Goal: Task Accomplishment & Management: Manage account settings

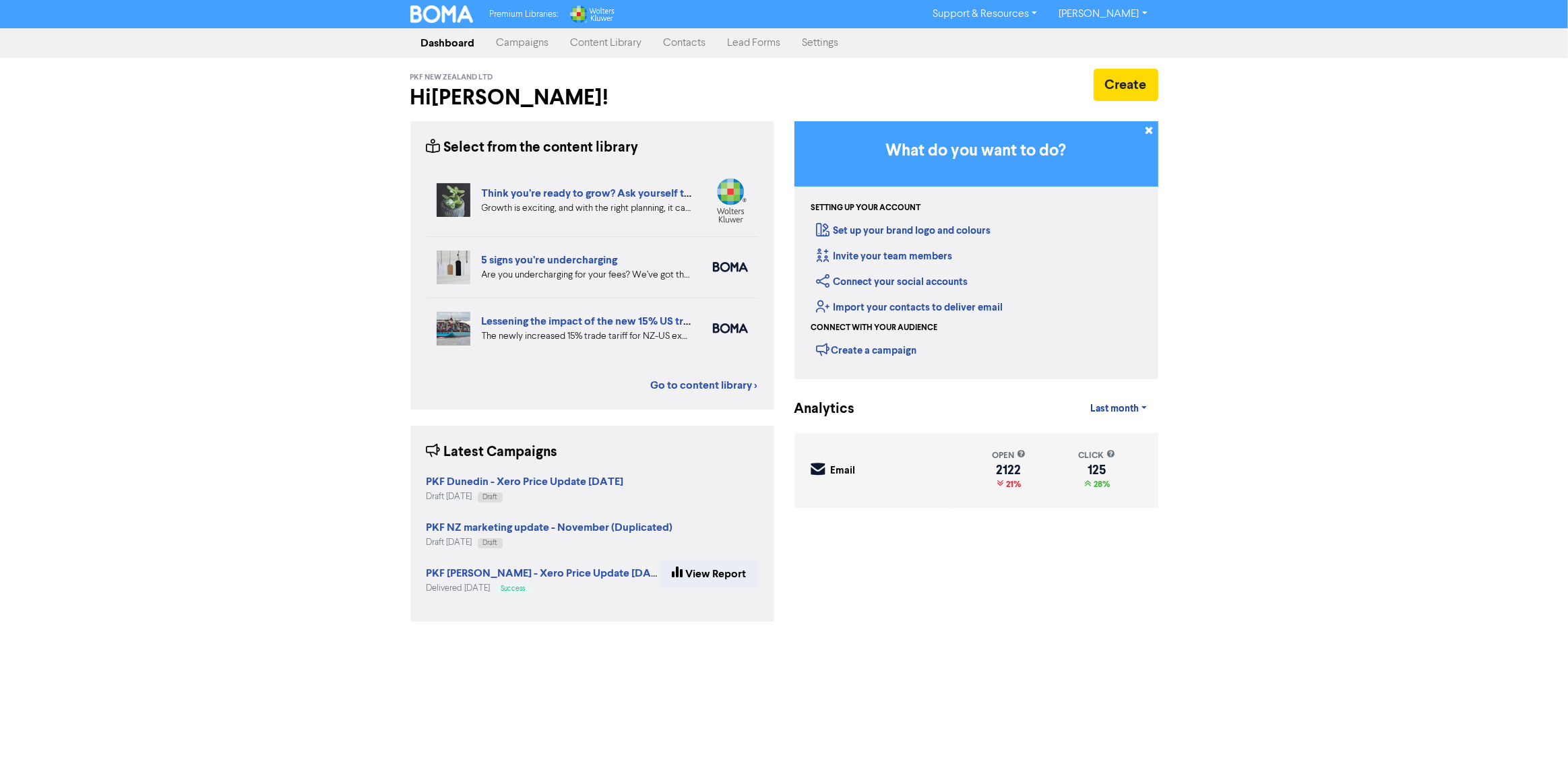
click at [698, 39] on link "Contacts" at bounding box center [685, 43] width 64 height 27
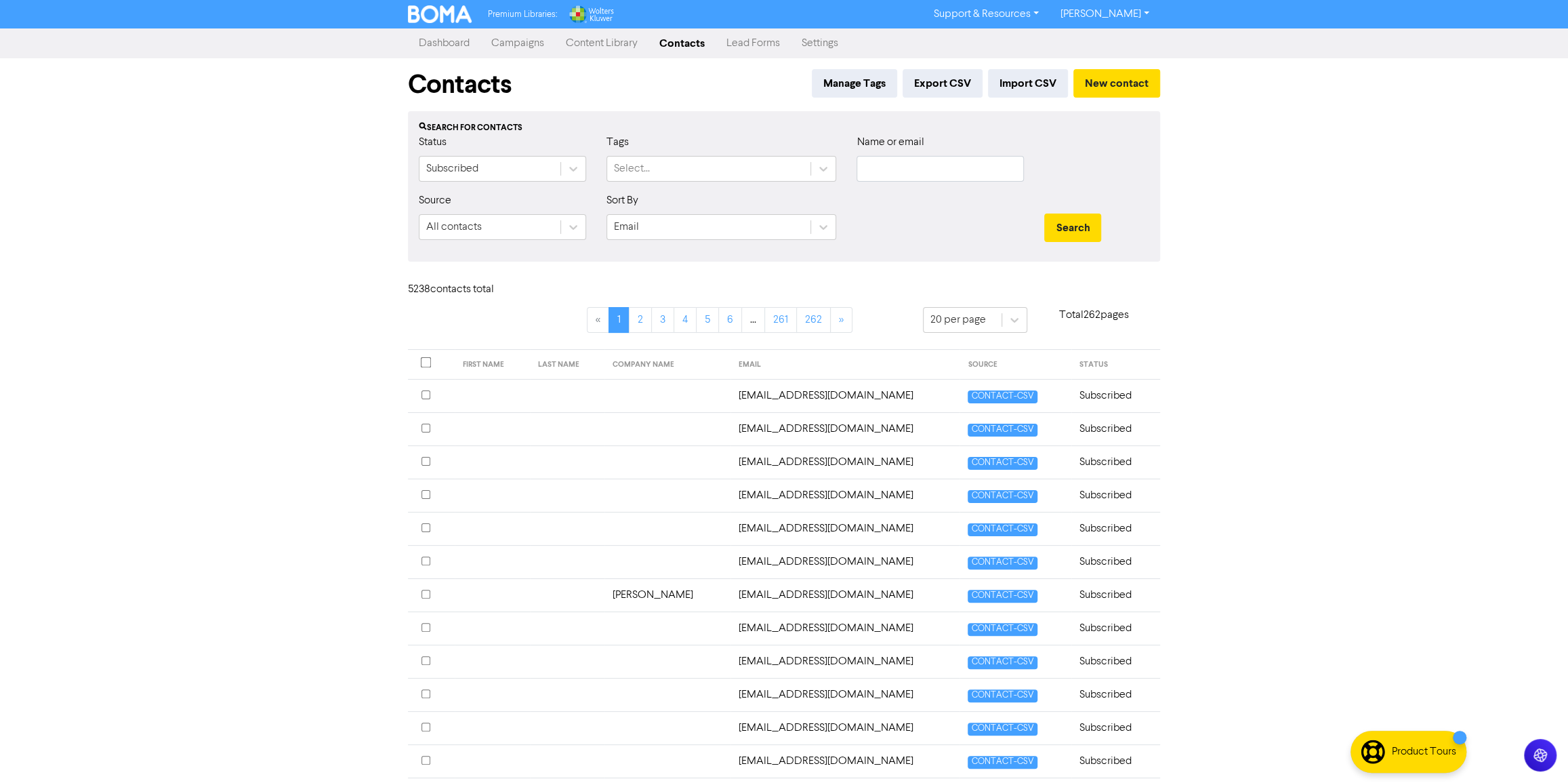
click at [581, 38] on link "Content Library" at bounding box center [602, 43] width 94 height 27
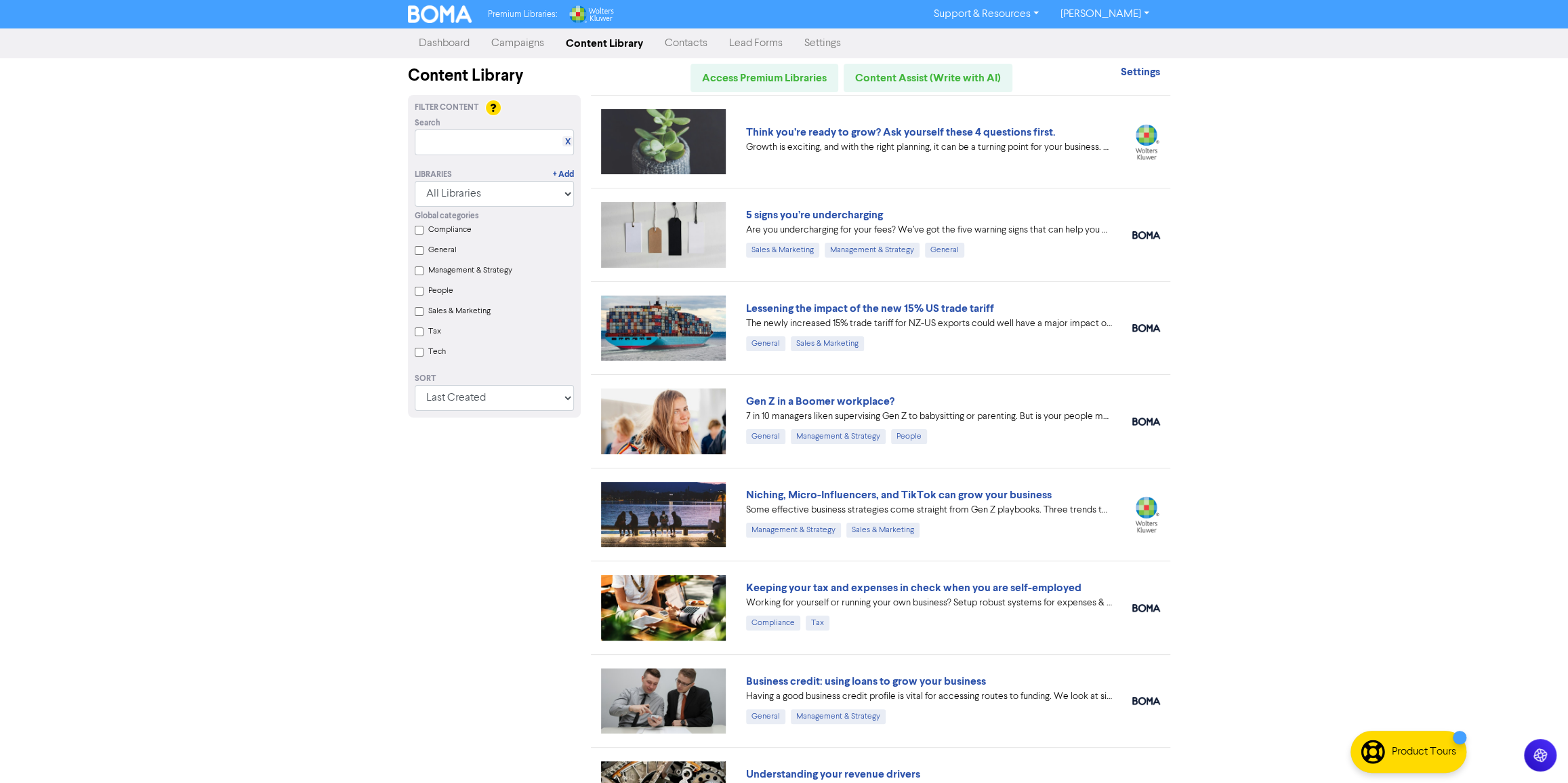
click at [685, 43] on link "Contacts" at bounding box center [686, 43] width 64 height 27
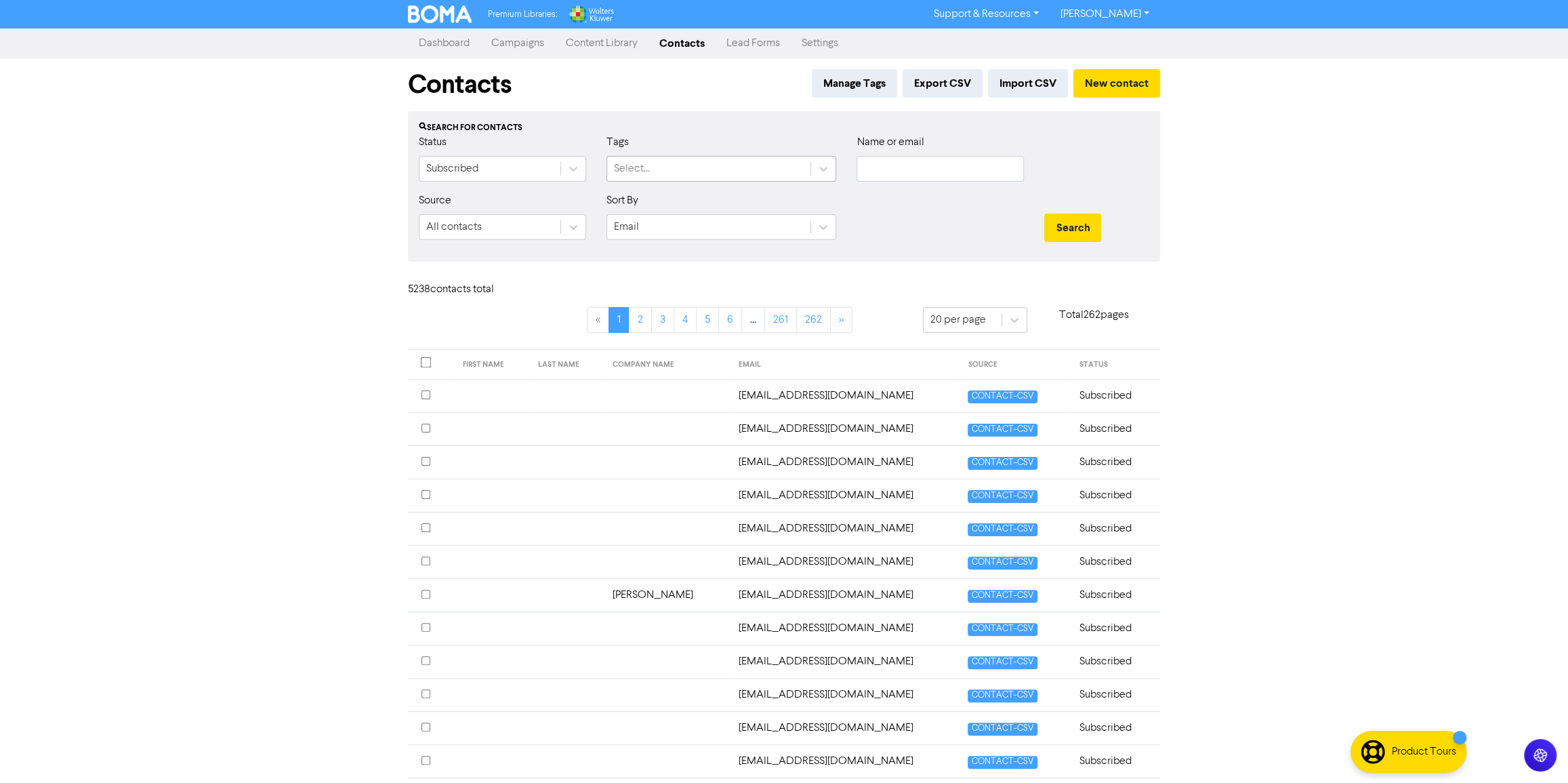
click at [776, 170] on div "Select..." at bounding box center [709, 169] width 203 height 24
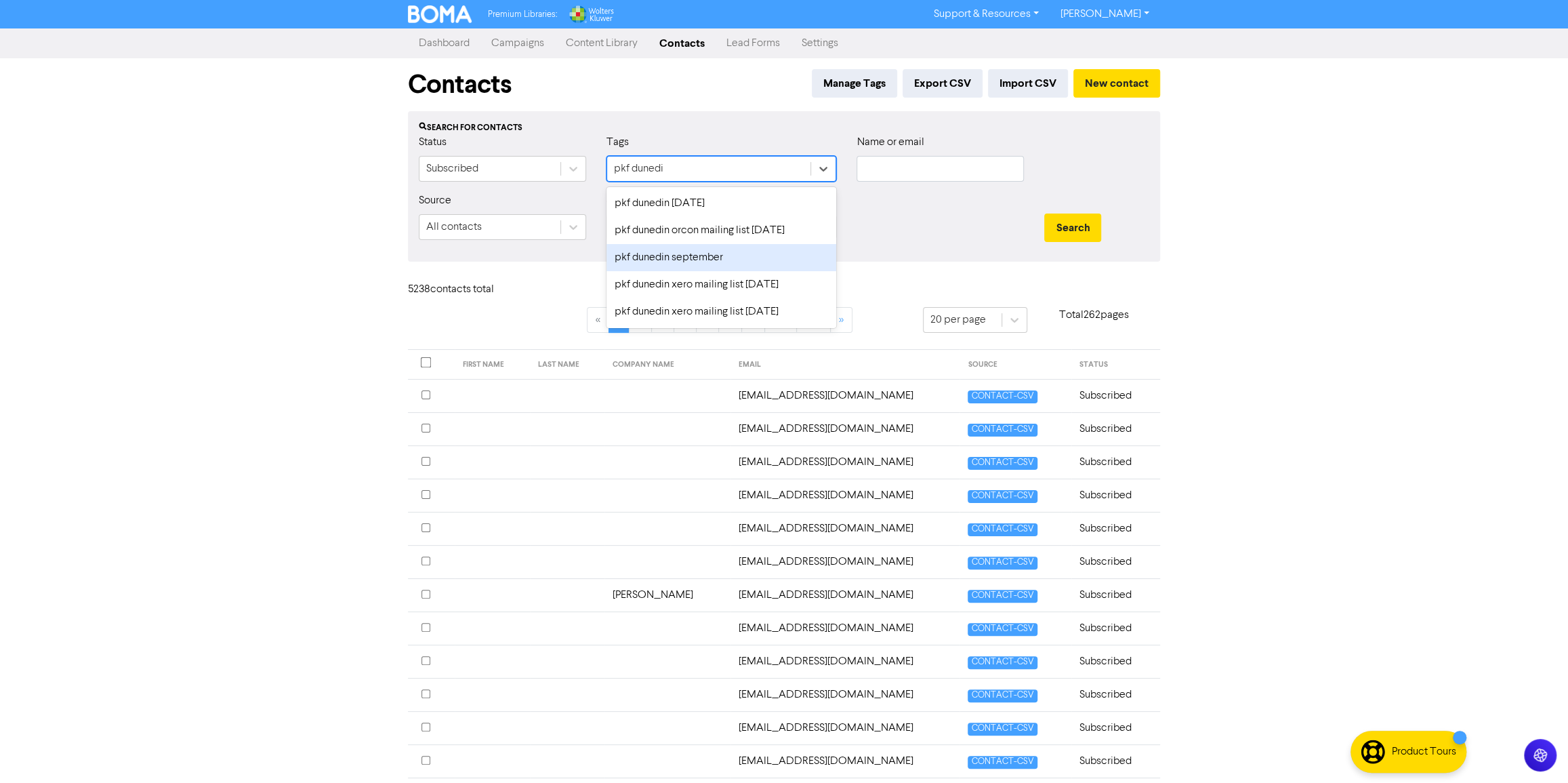
type input "pkf dunedin"
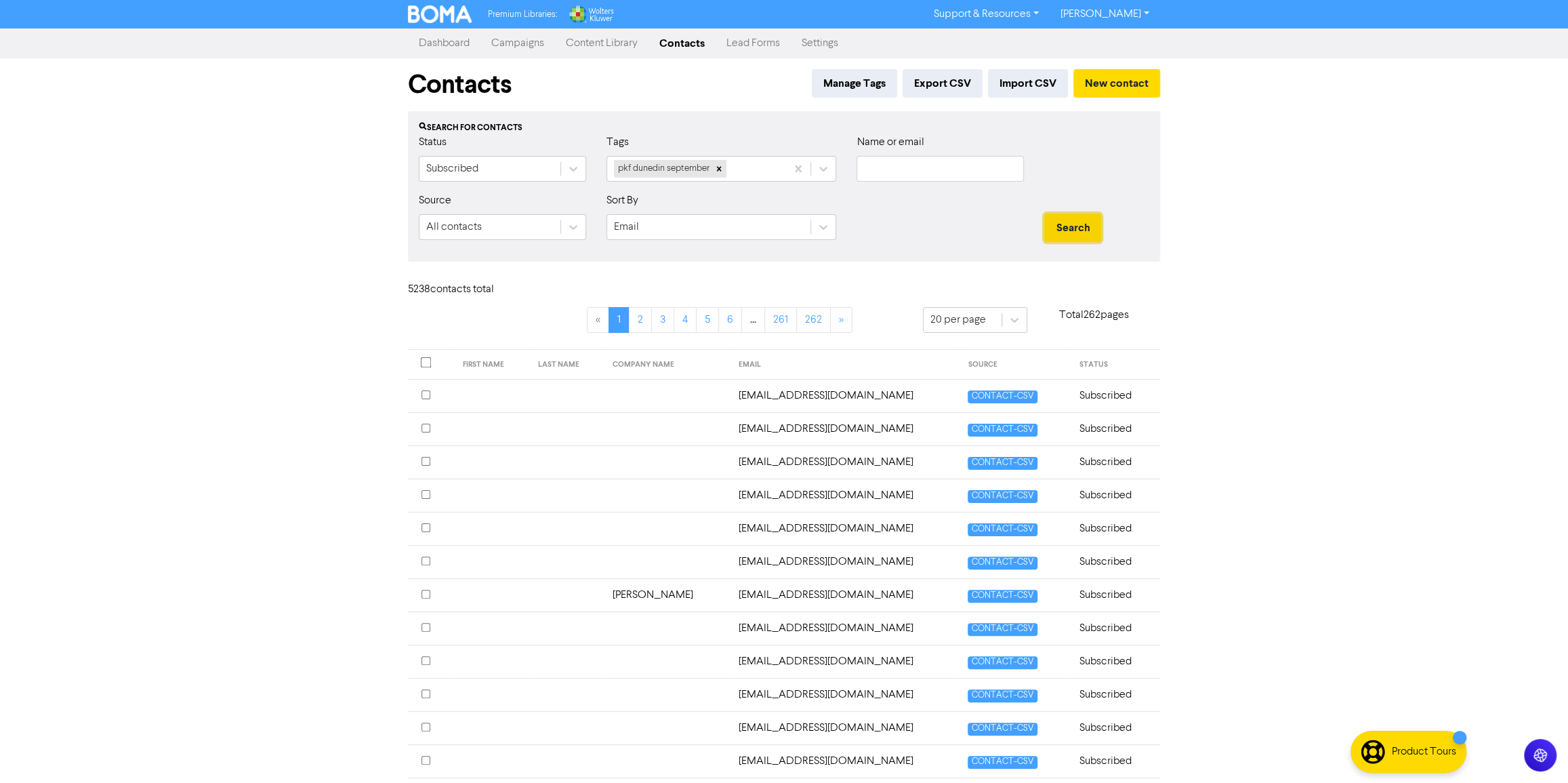
click at [1064, 236] on button "Search" at bounding box center [1072, 227] width 57 height 29
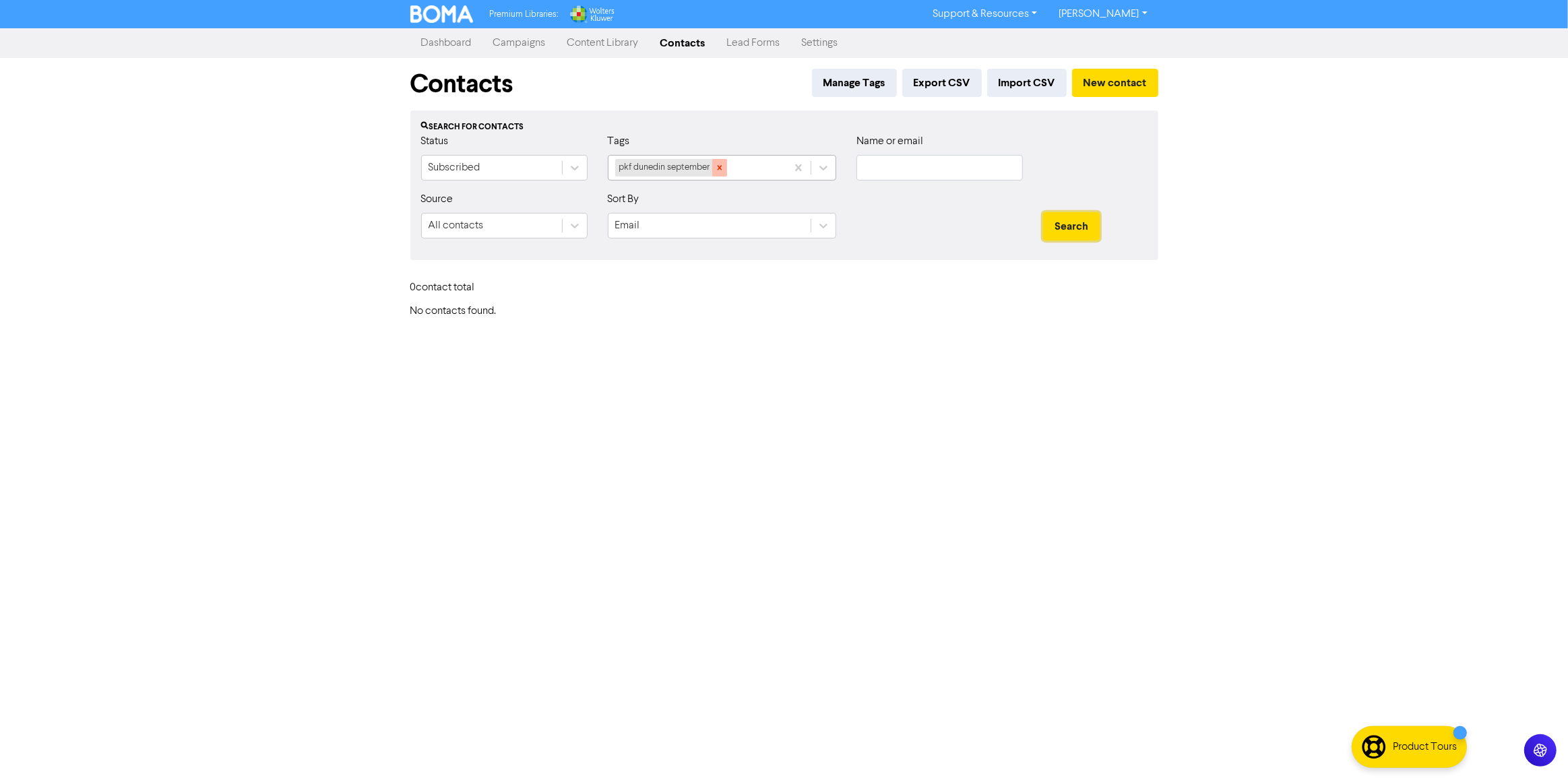
click at [723, 167] on icon at bounding box center [720, 167] width 10 height 10
click at [1034, 80] on button "Import CSV" at bounding box center [1027, 83] width 80 height 28
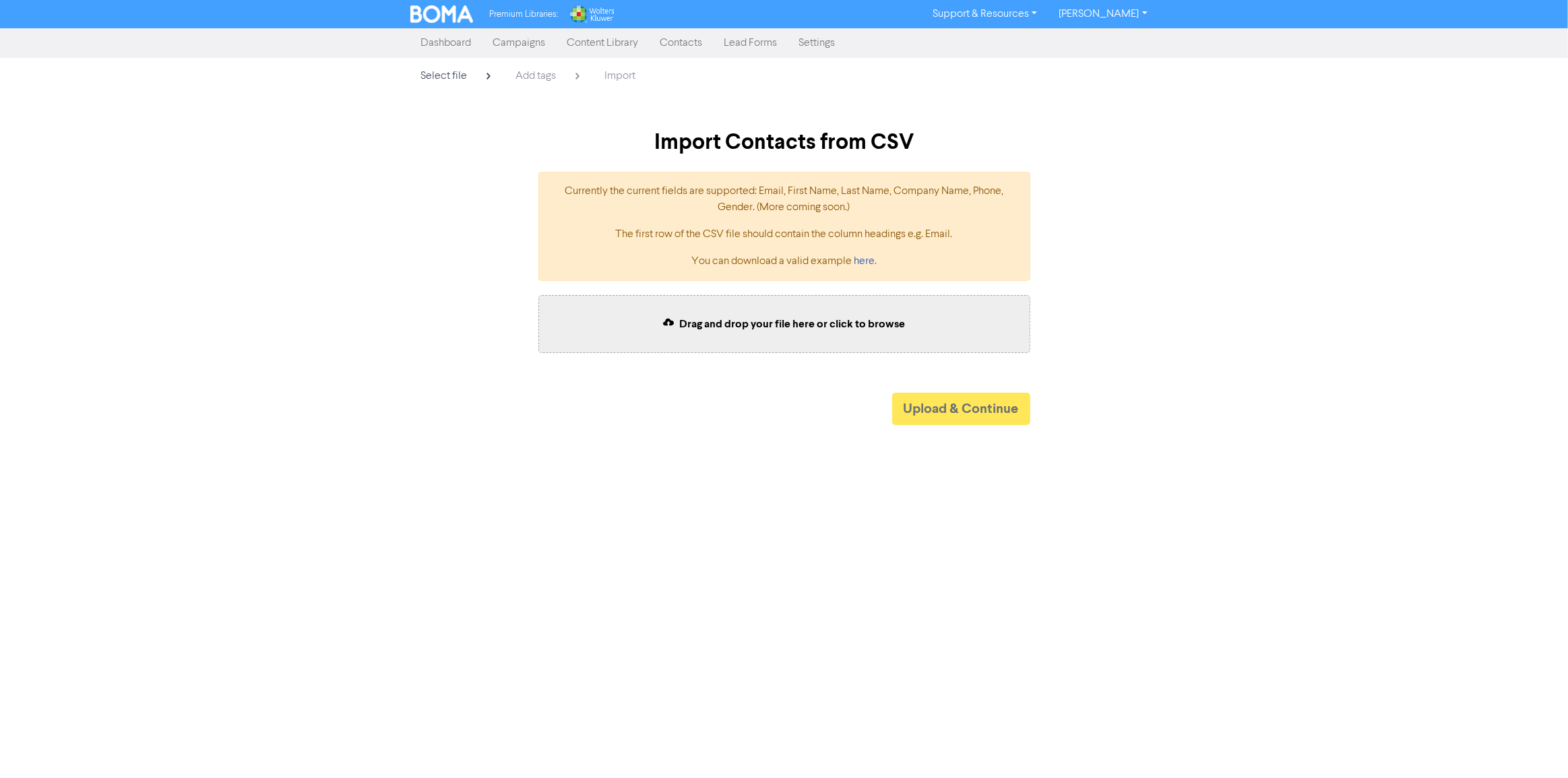
click at [926, 325] on div "Drag and drop your file here or click to browse" at bounding box center [784, 323] width 492 height 58
click at [946, 396] on button "Upload & Continue" at bounding box center [962, 408] width 138 height 32
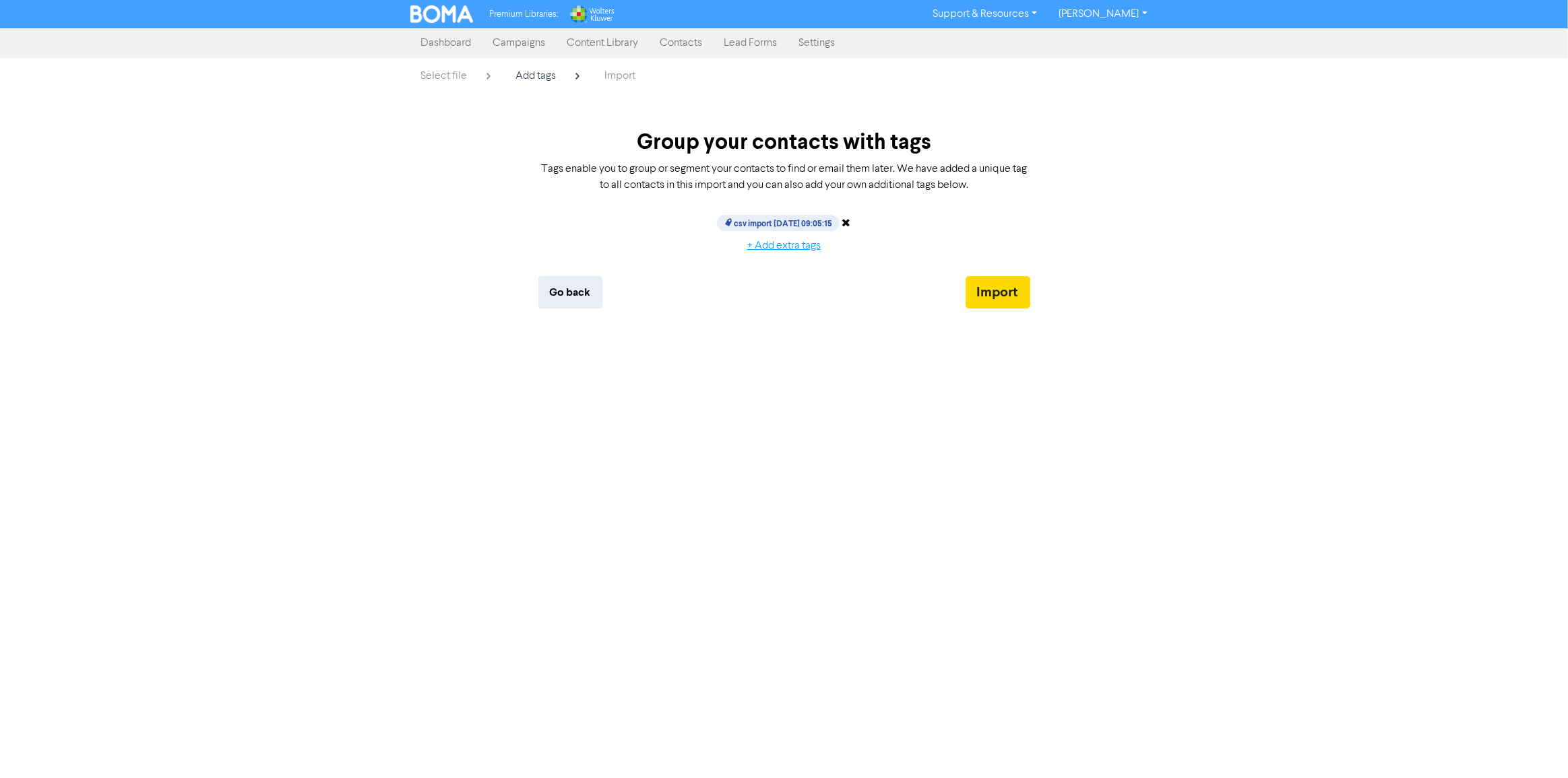
click at [791, 247] on button "+ Add extra tags" at bounding box center [784, 246] width 97 height 28
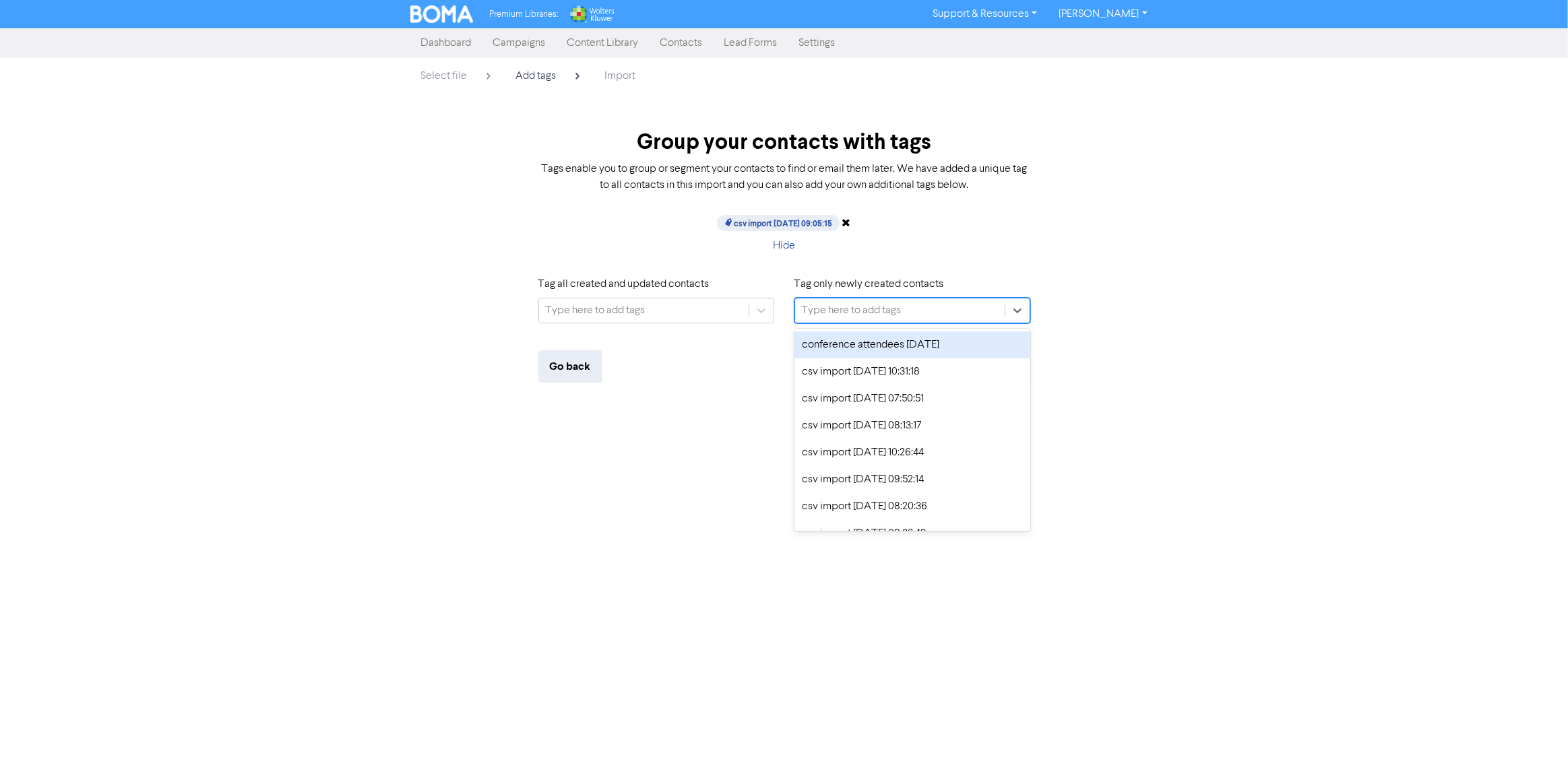
click at [889, 307] on div "Type here to add tags" at bounding box center [852, 310] width 100 height 16
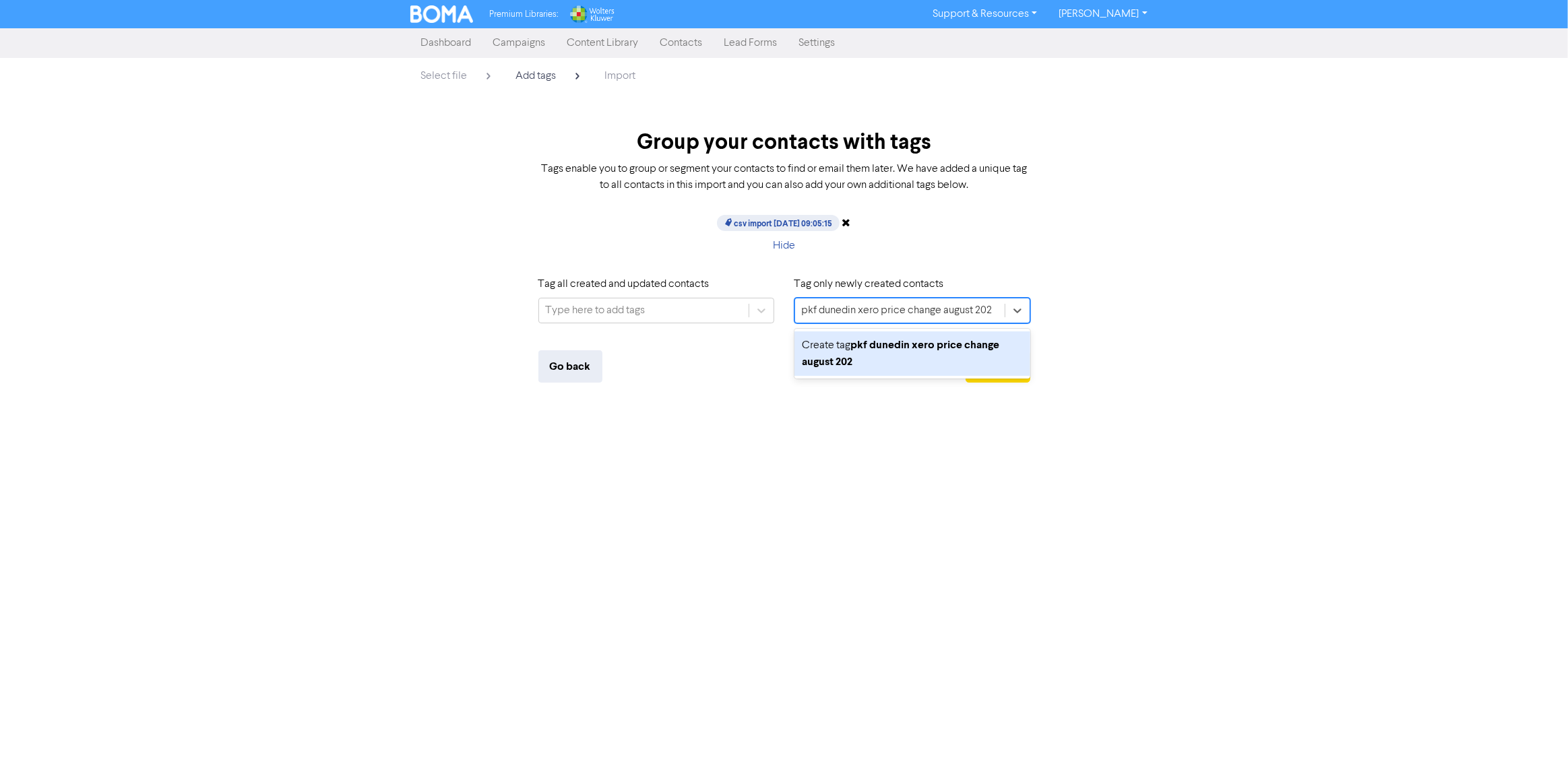
type input "pkf dunedin xero price change [DATE]"
click at [924, 351] on div "Create tag pkf dunedin xero price change [DATE]" at bounding box center [912, 354] width 236 height 44
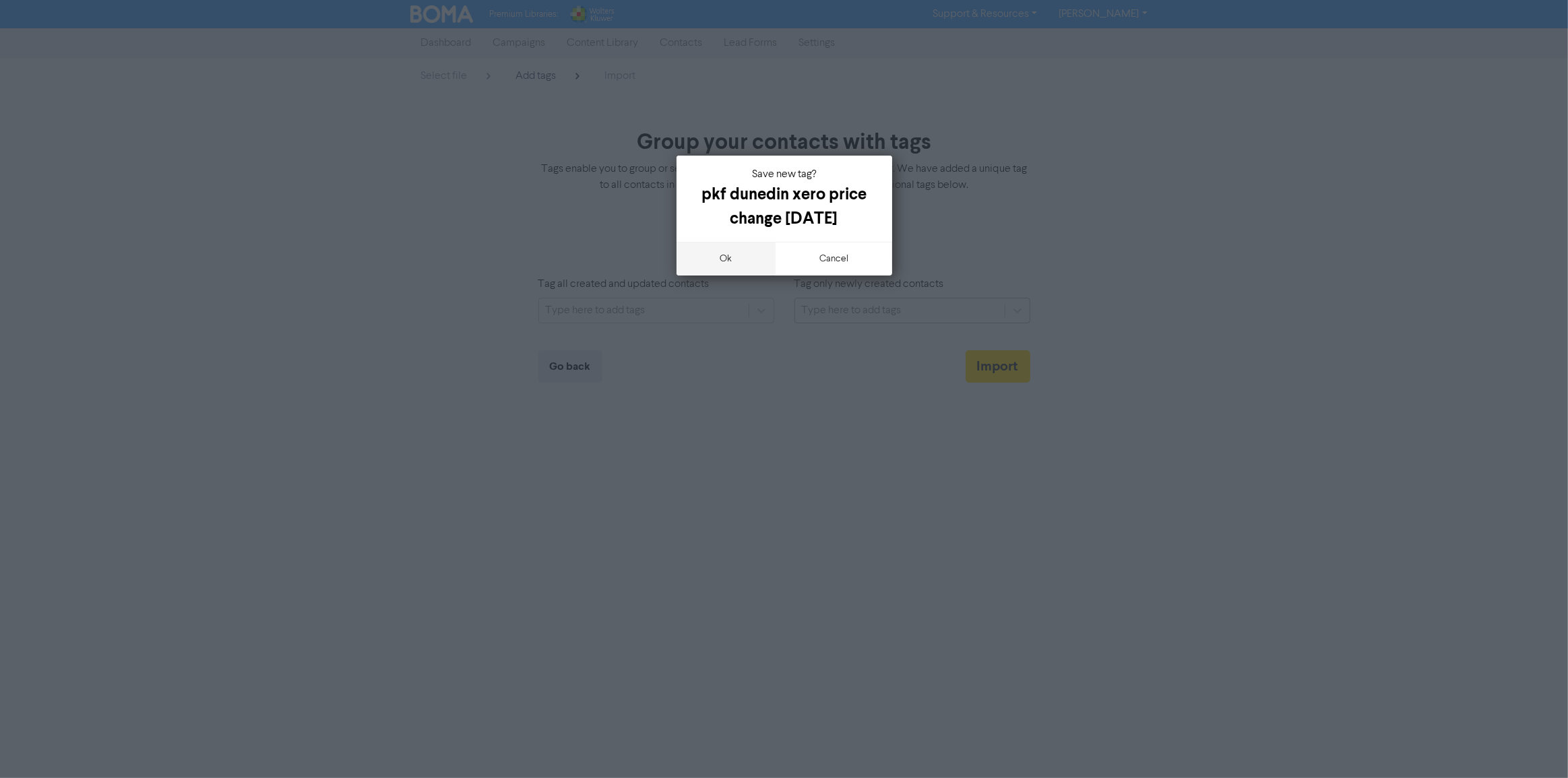
click at [729, 263] on button "ok" at bounding box center [726, 259] width 100 height 34
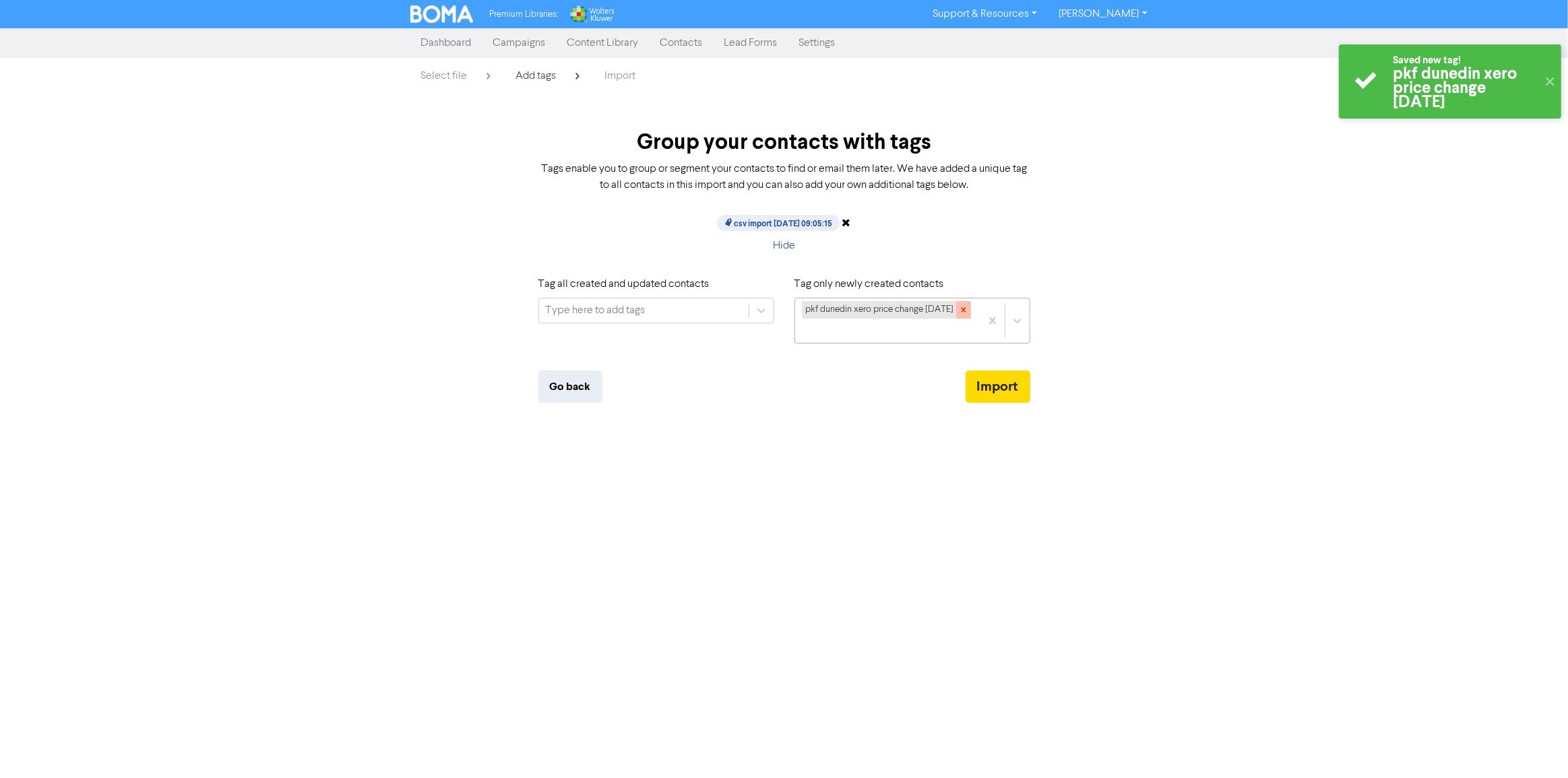
click at [965, 310] on icon at bounding box center [963, 309] width 10 height 10
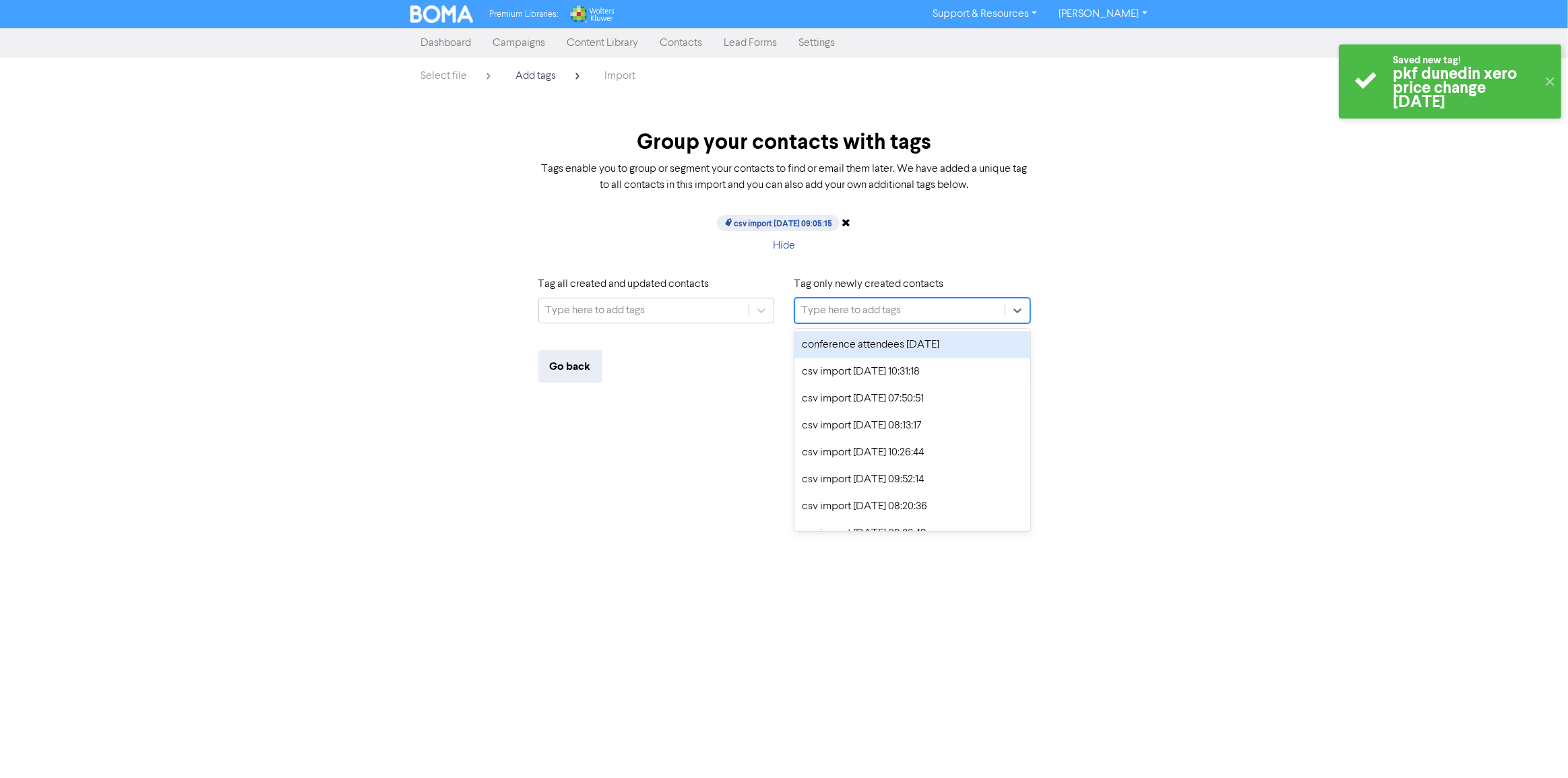
click at [899, 310] on div "Type here to add tags" at bounding box center [852, 310] width 100 height 16
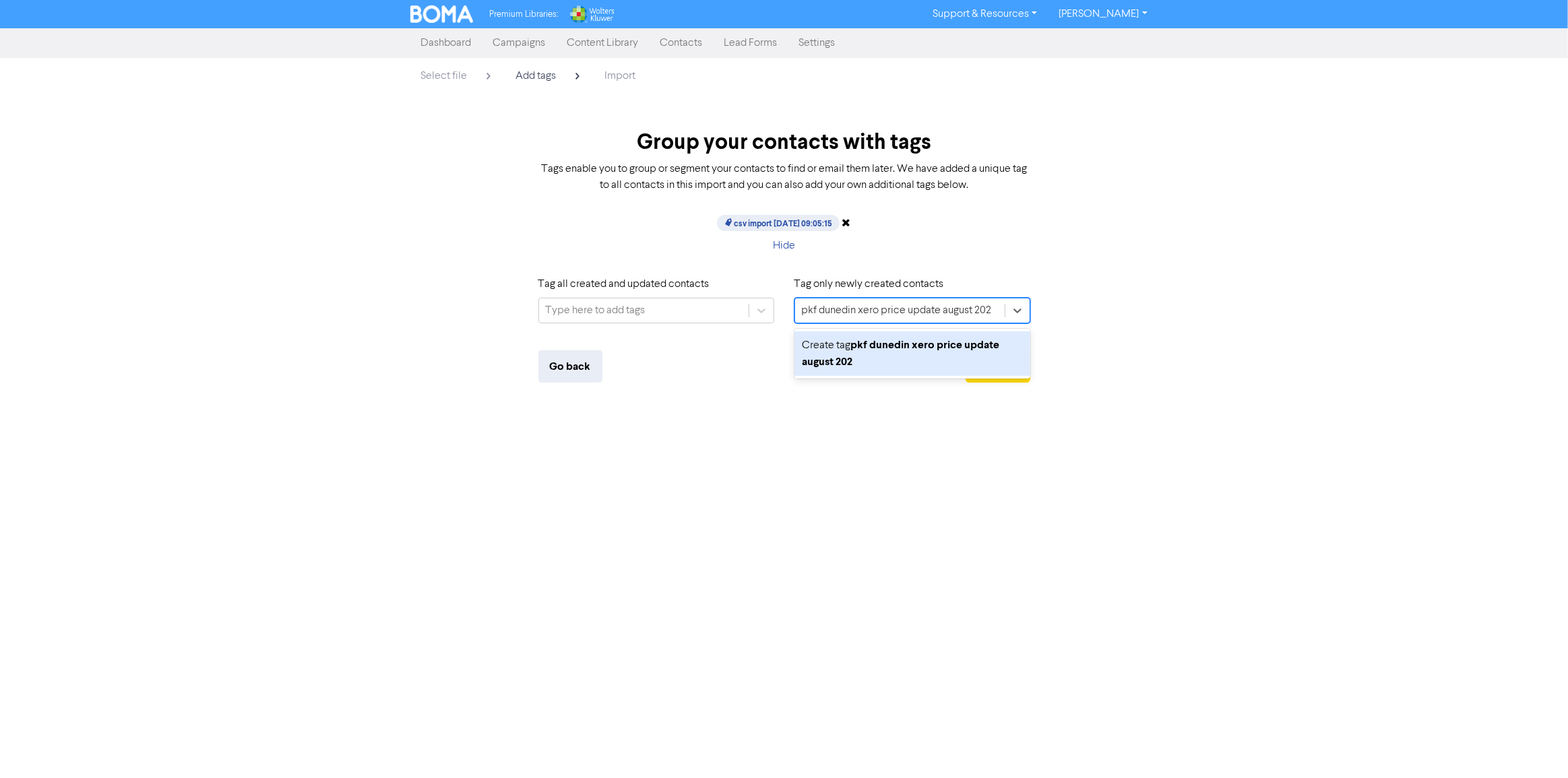
type input "pkf dunedin xero price update [DATE]"
click at [940, 355] on div "Create tag pkf dunedin xero price update [DATE]" at bounding box center [912, 354] width 236 height 44
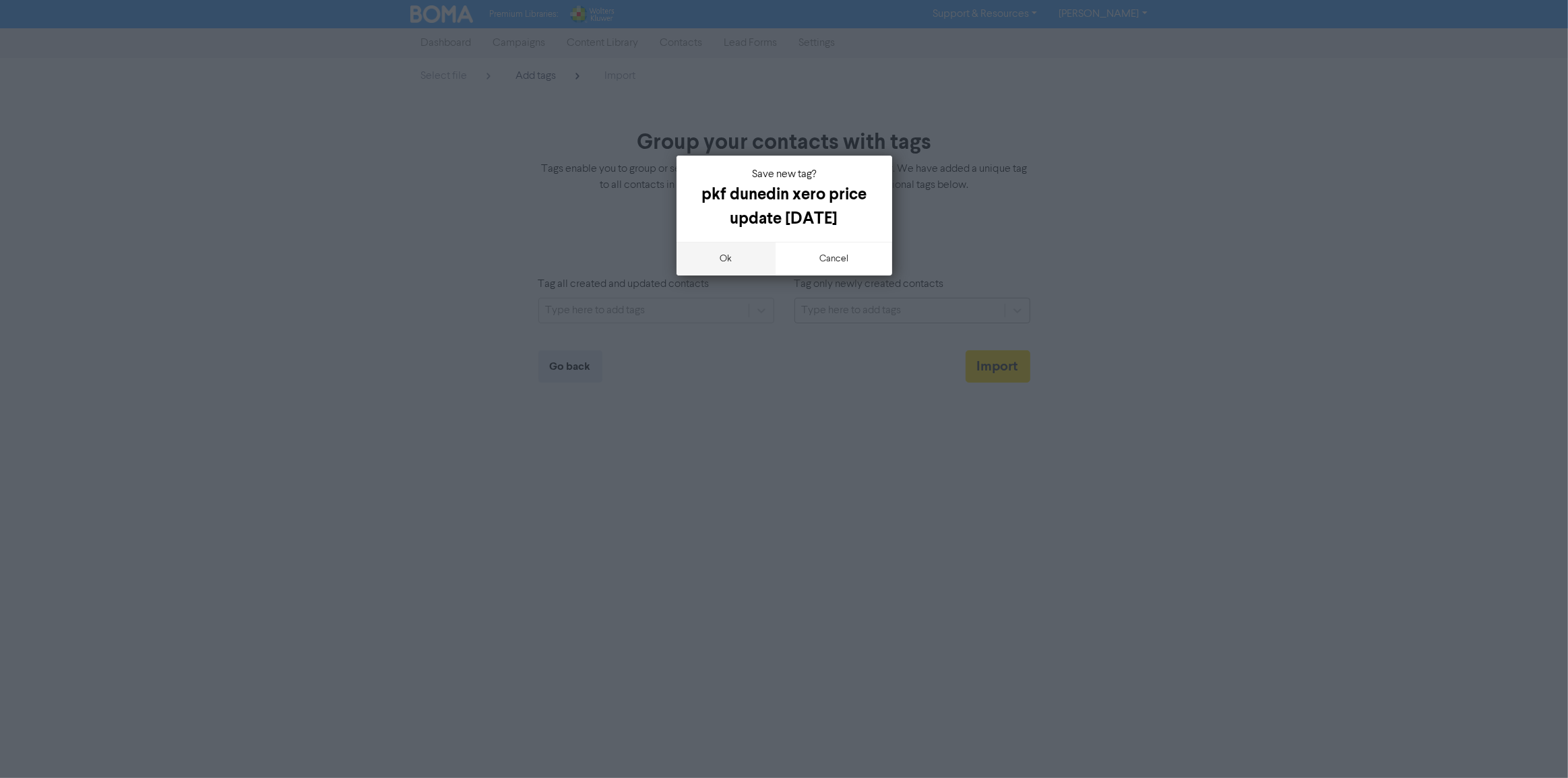
click at [737, 262] on button "ok" at bounding box center [726, 259] width 100 height 34
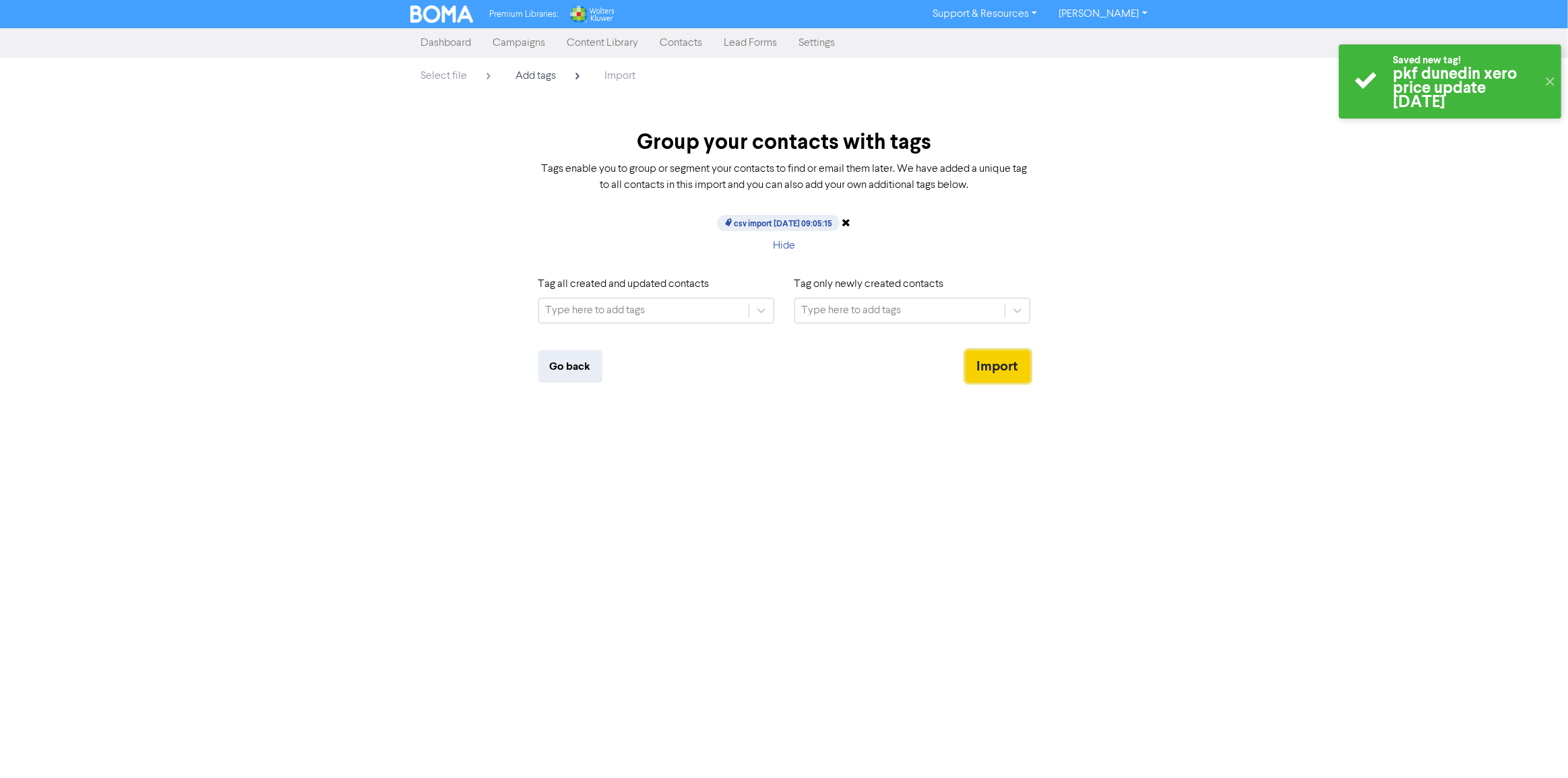
click at [998, 362] on button "Import" at bounding box center [997, 366] width 65 height 32
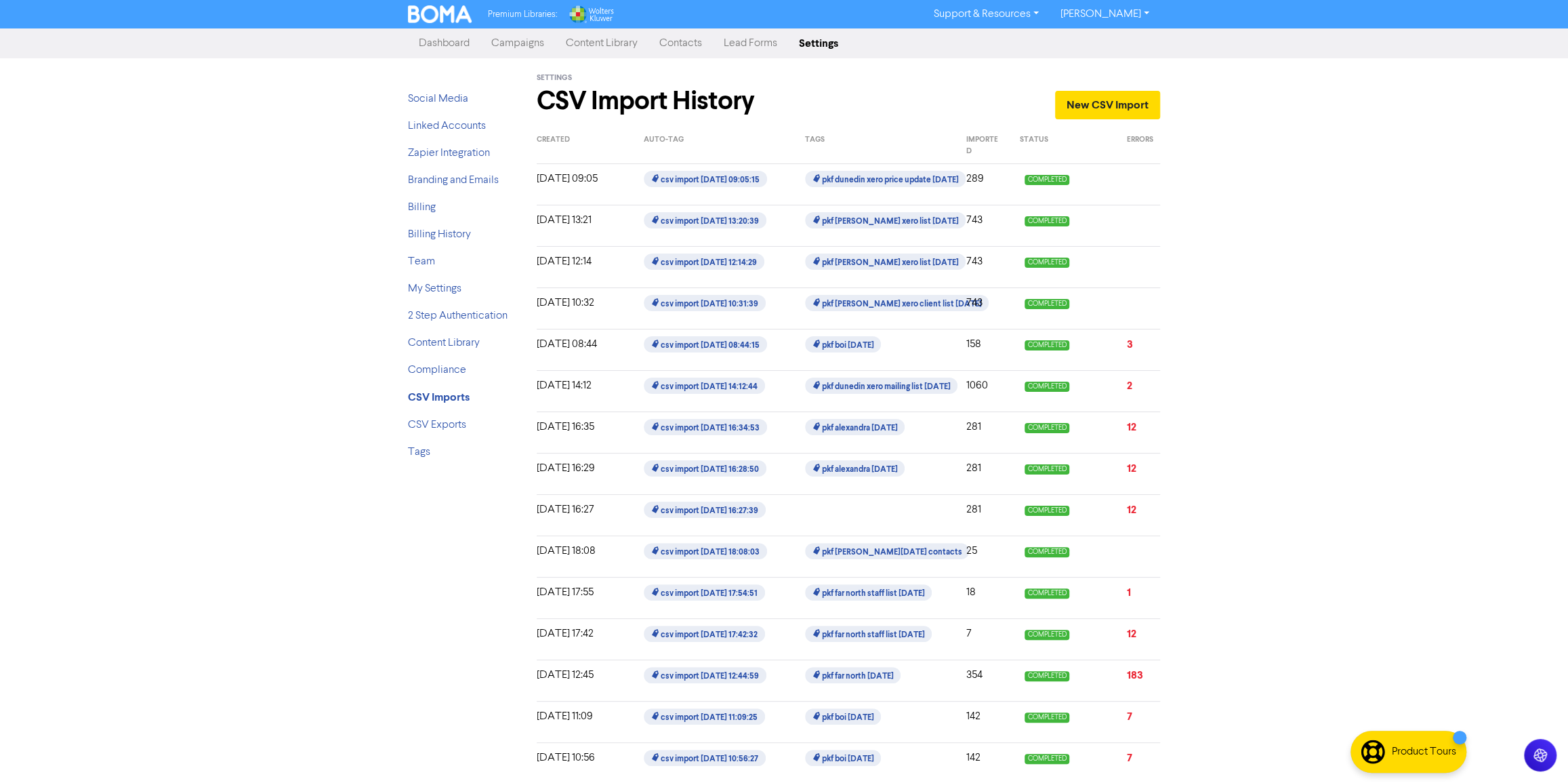
click at [677, 49] on link "Contacts" at bounding box center [681, 43] width 64 height 27
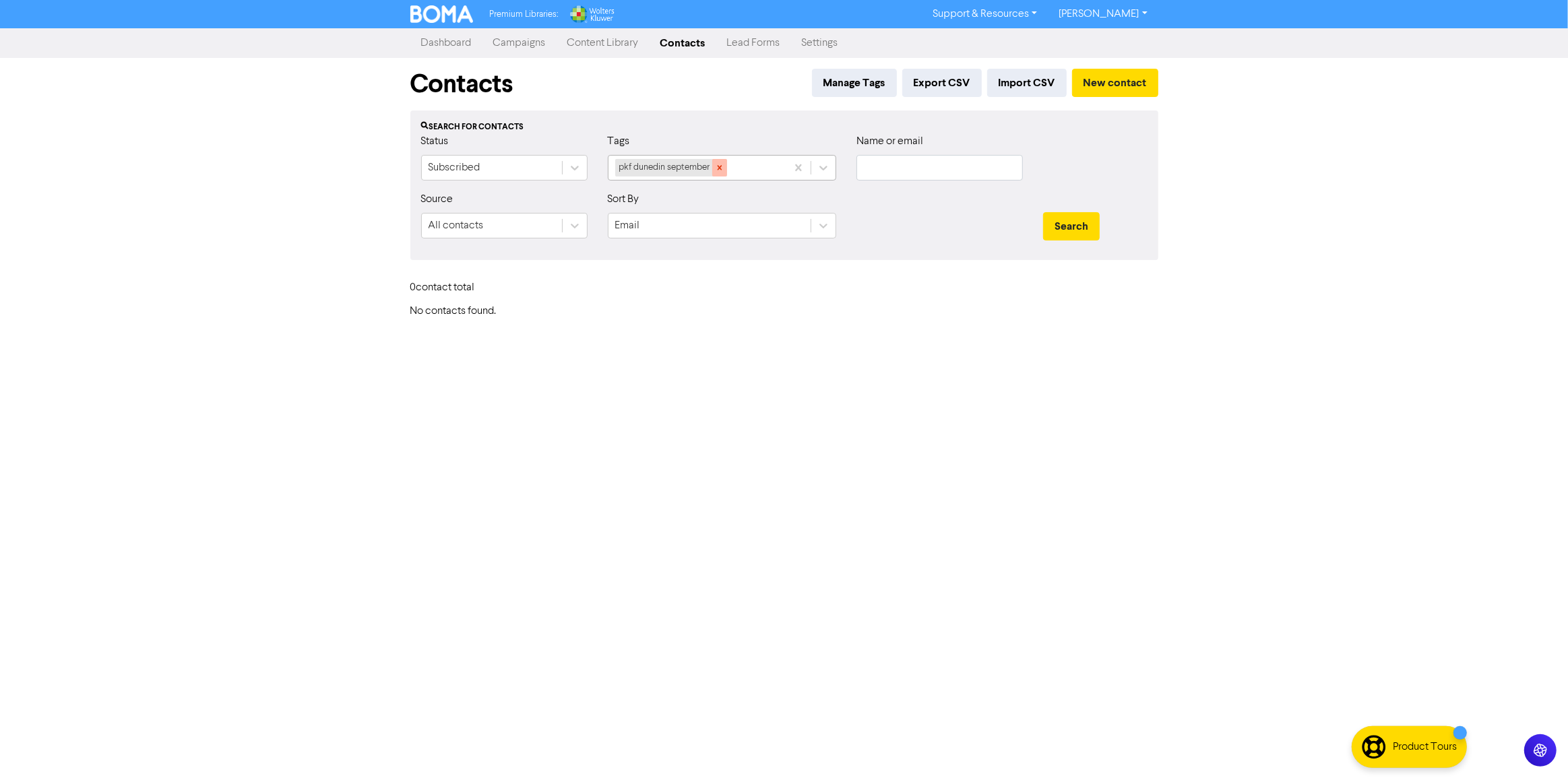
click at [721, 170] on icon at bounding box center [720, 167] width 10 height 10
click at [721, 170] on div "Select..." at bounding box center [709, 167] width 202 height 24
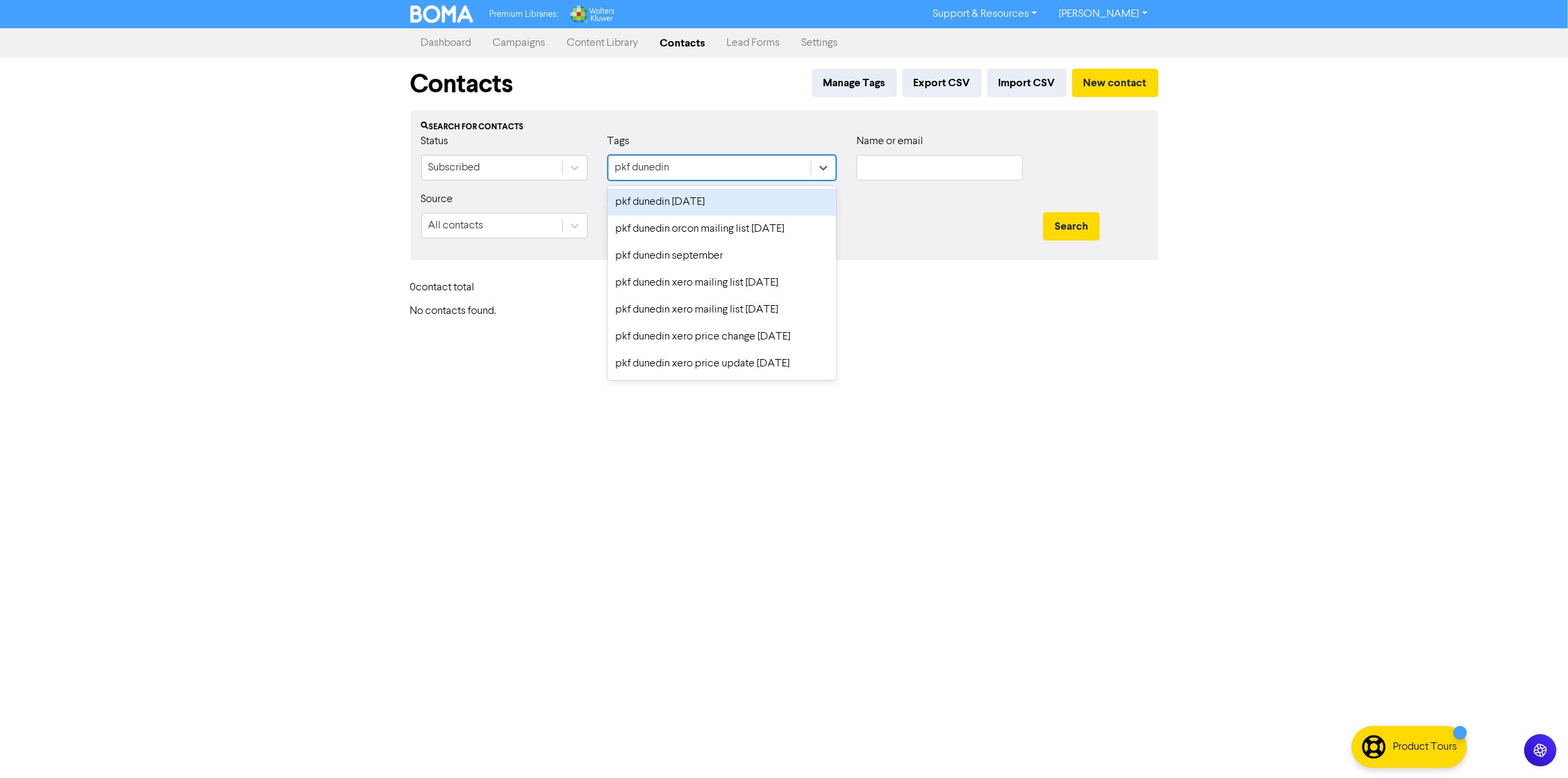
type input "pkf dunedin"
click at [956, 274] on div "Contacts Manage Tags Export CSV Import CSV New contact Search for contacts Stat…" at bounding box center [784, 187] width 768 height 260
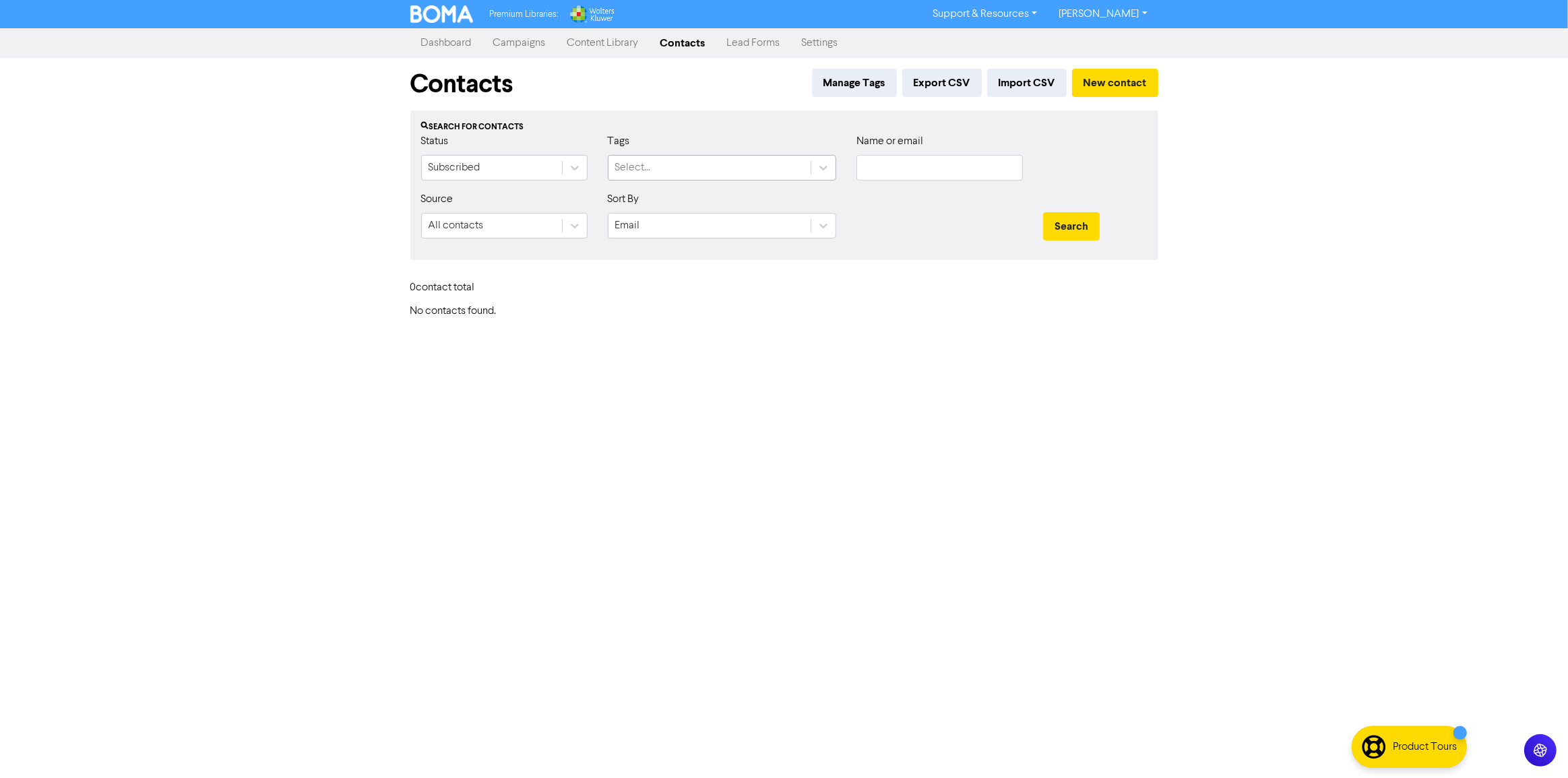
click at [667, 176] on div "Select..." at bounding box center [709, 167] width 202 height 24
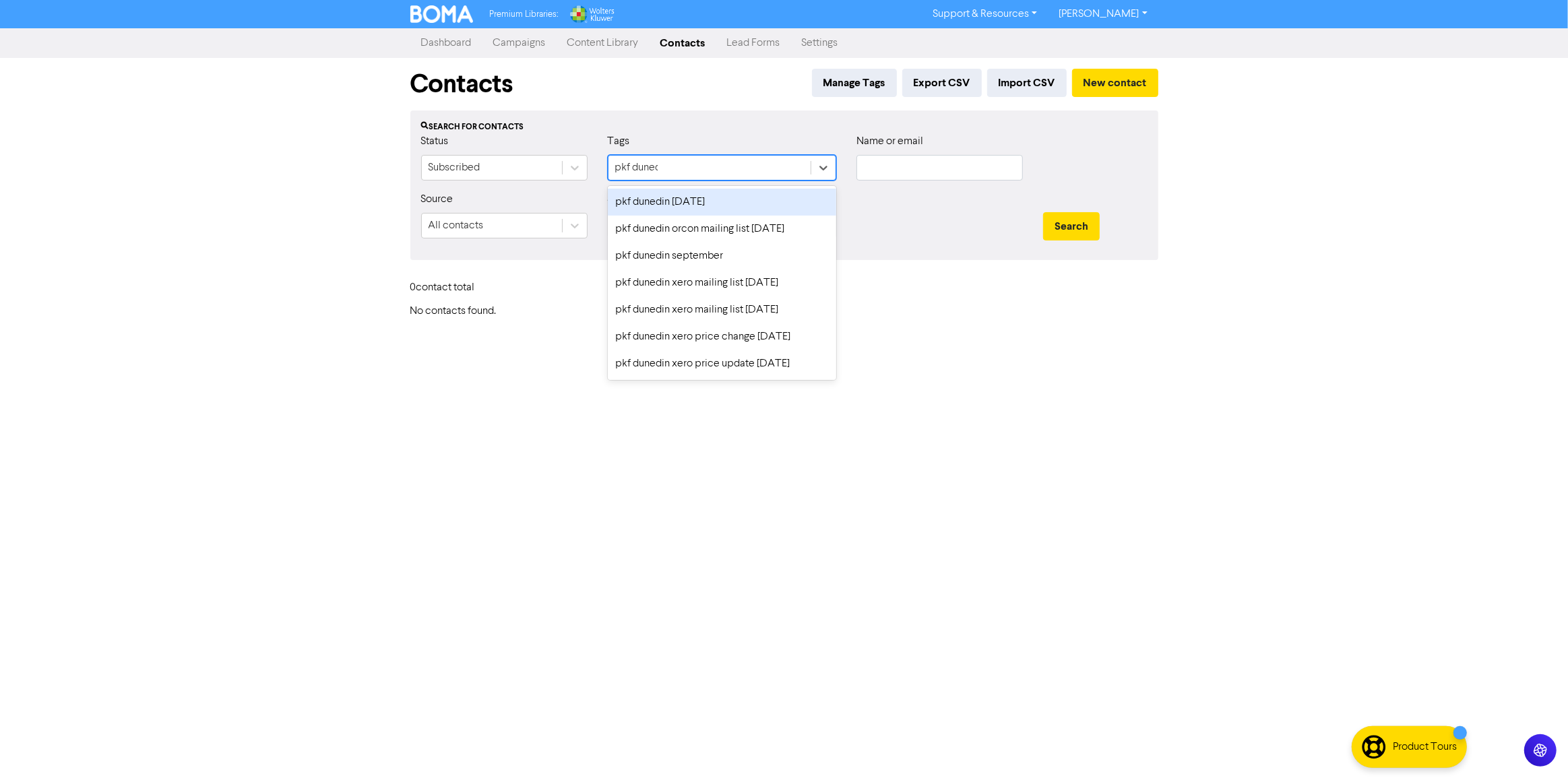
type input "pkf dunedin"
click at [687, 198] on div "pkf dunedin [DATE]" at bounding box center [722, 202] width 229 height 27
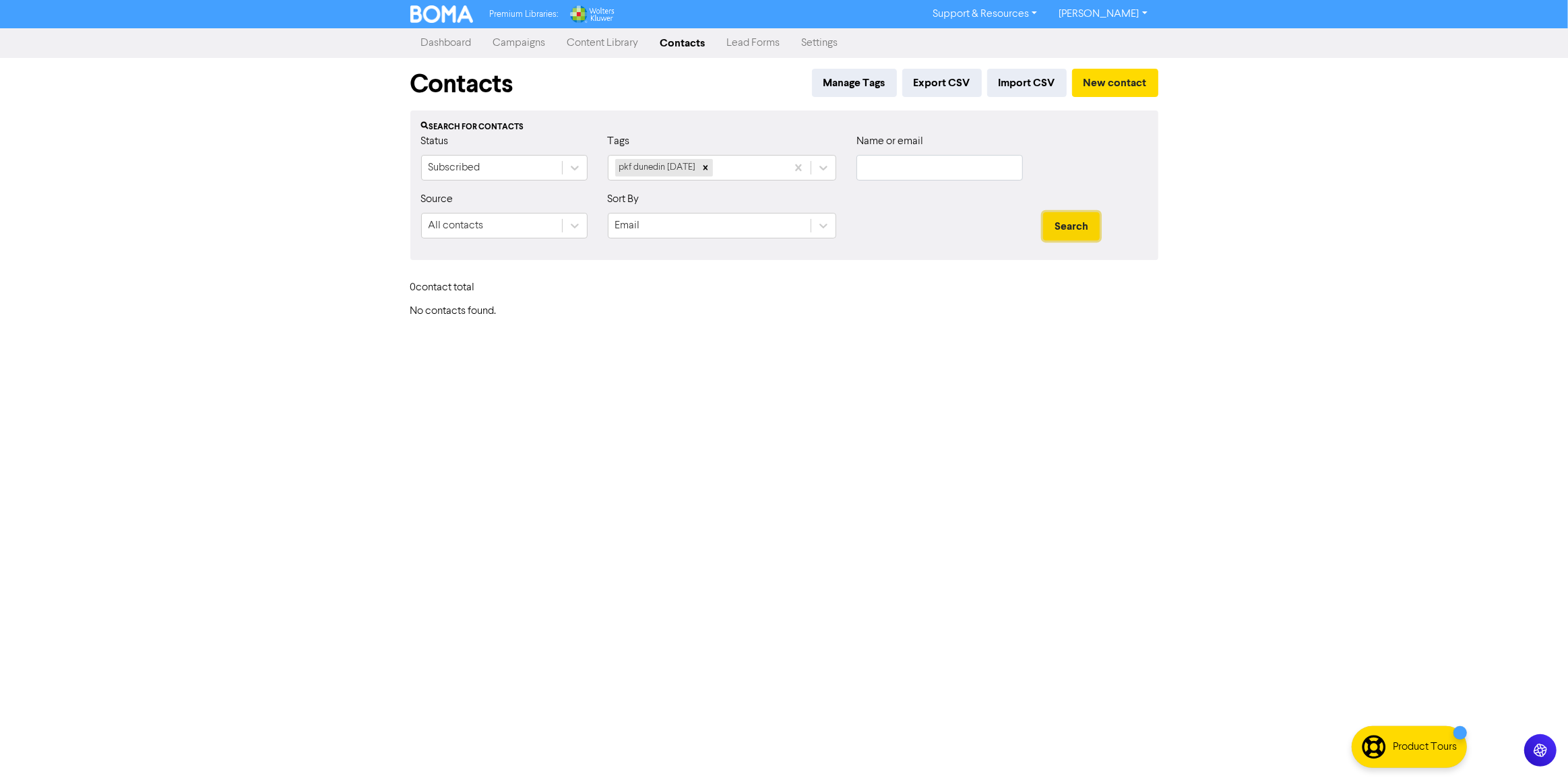
click at [1066, 226] on button "Search" at bounding box center [1072, 226] width 57 height 28
click at [708, 164] on icon at bounding box center [706, 167] width 10 height 10
click at [710, 169] on div "Select..." at bounding box center [709, 167] width 202 height 24
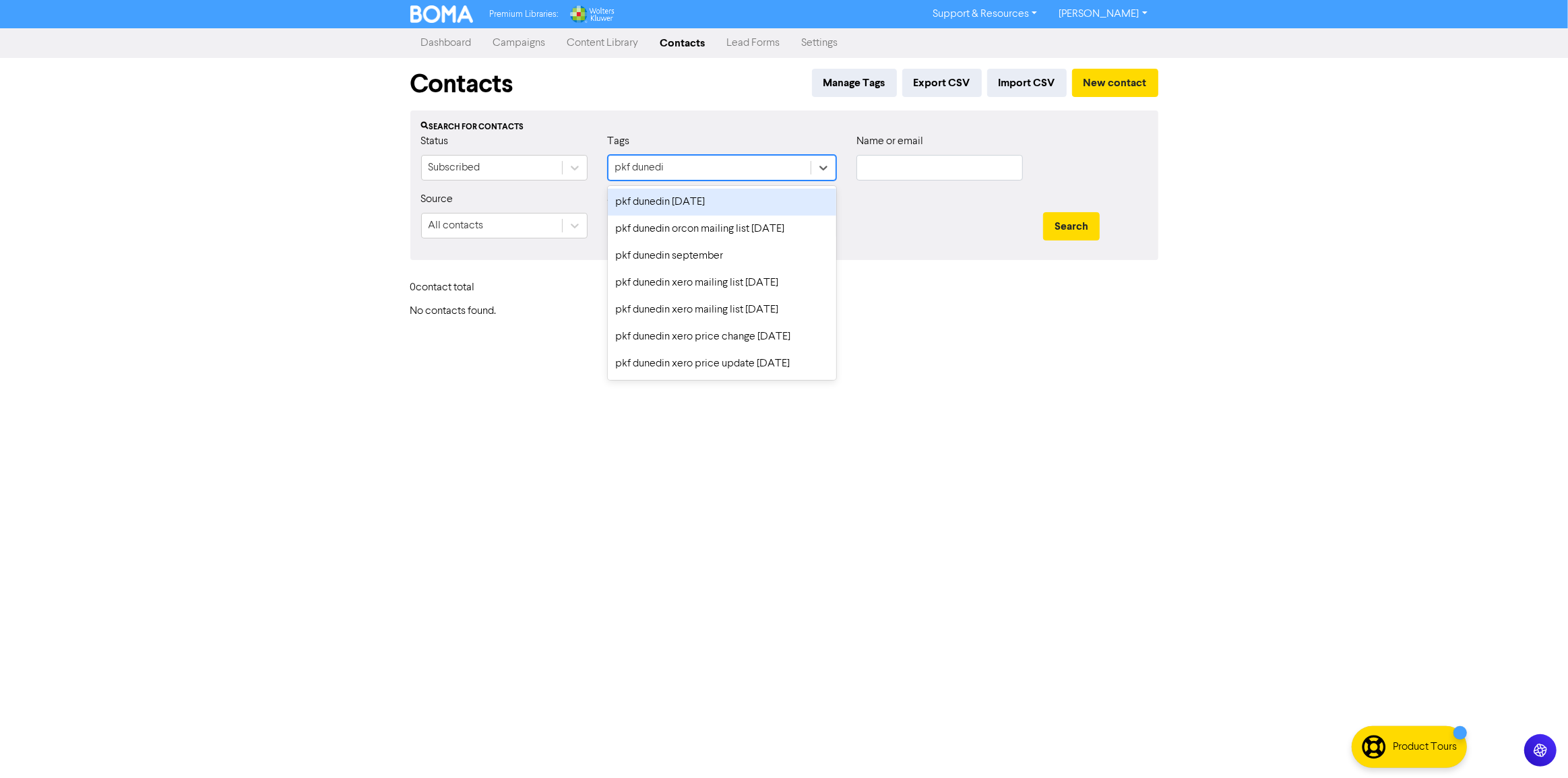
type input "pkf dunedin"
click at [716, 202] on div "pkf dunedin [DATE]" at bounding box center [722, 202] width 229 height 27
click at [754, 170] on div "pkf dunedin [DATE]" at bounding box center [697, 167] width 178 height 24
type input "pkf dunedin"
click at [749, 195] on div "pkf dunedin orcon mailing list [DATE]" at bounding box center [722, 202] width 229 height 27
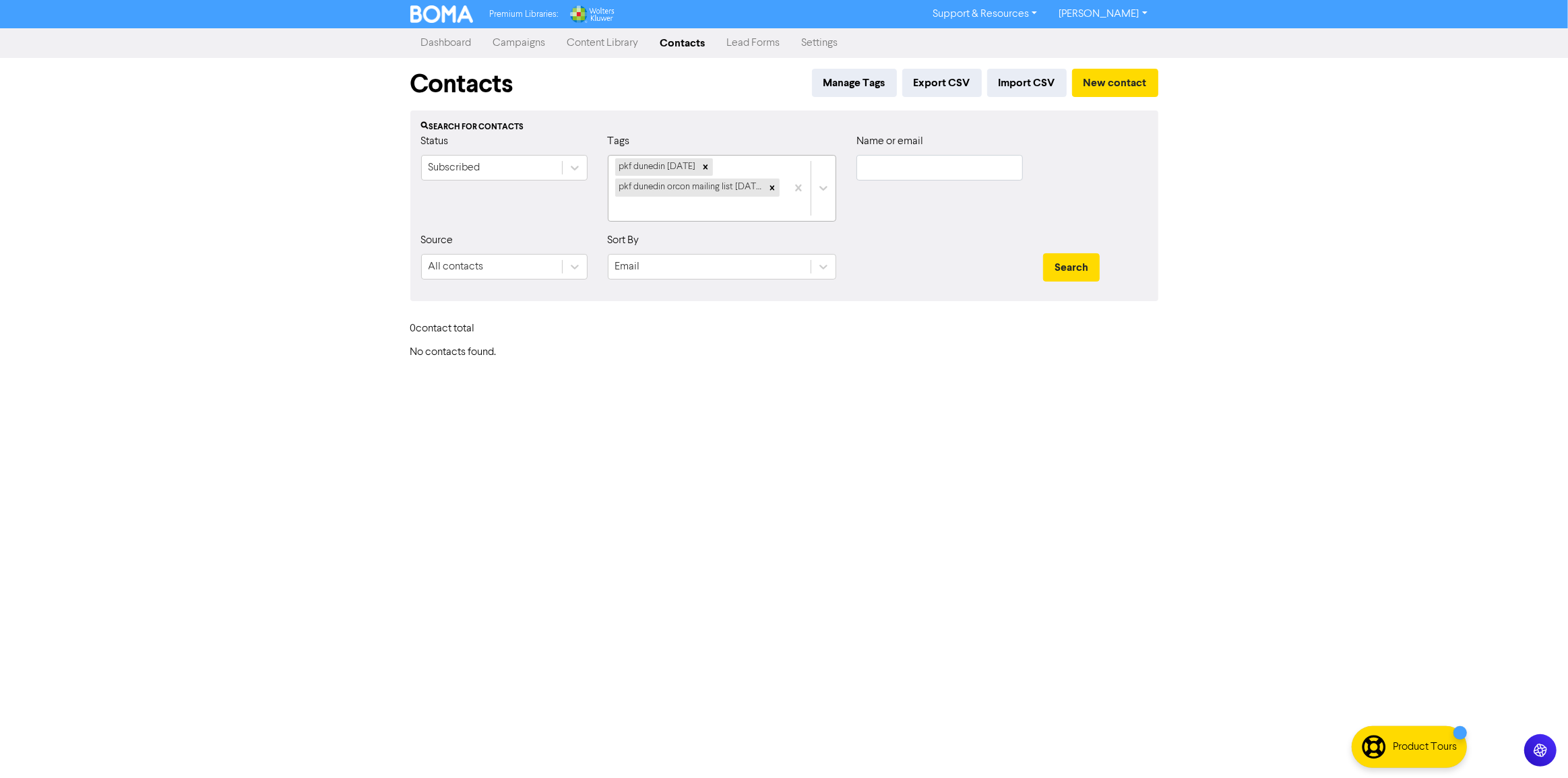
click at [701, 204] on div "pkf dunedin [DATE] pkf dunedin orcon mailing list [DATE]" at bounding box center [697, 189] width 178 height 66
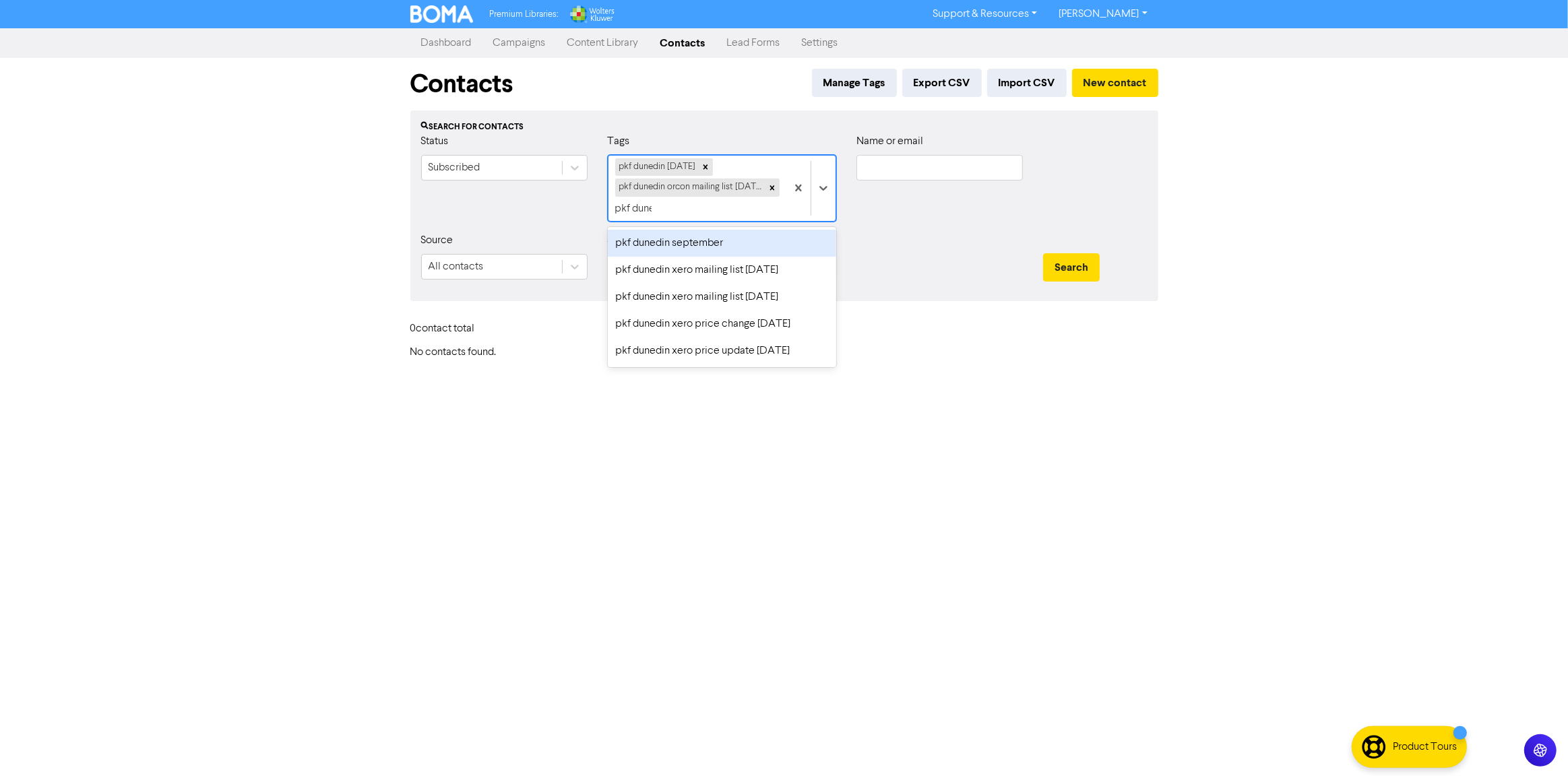
type input "pkf dunedin"
click at [704, 240] on div "pkf dunedin september" at bounding box center [722, 243] width 229 height 27
click at [762, 213] on div "pkf dunedin [DATE] pkf dunedin orcon mailing list [DATE] pkf dunedin september" at bounding box center [697, 189] width 178 height 66
type input "pkf dun"
click at [763, 243] on div "pkf dunedin xero mailing list [DATE]" at bounding box center [722, 243] width 229 height 27
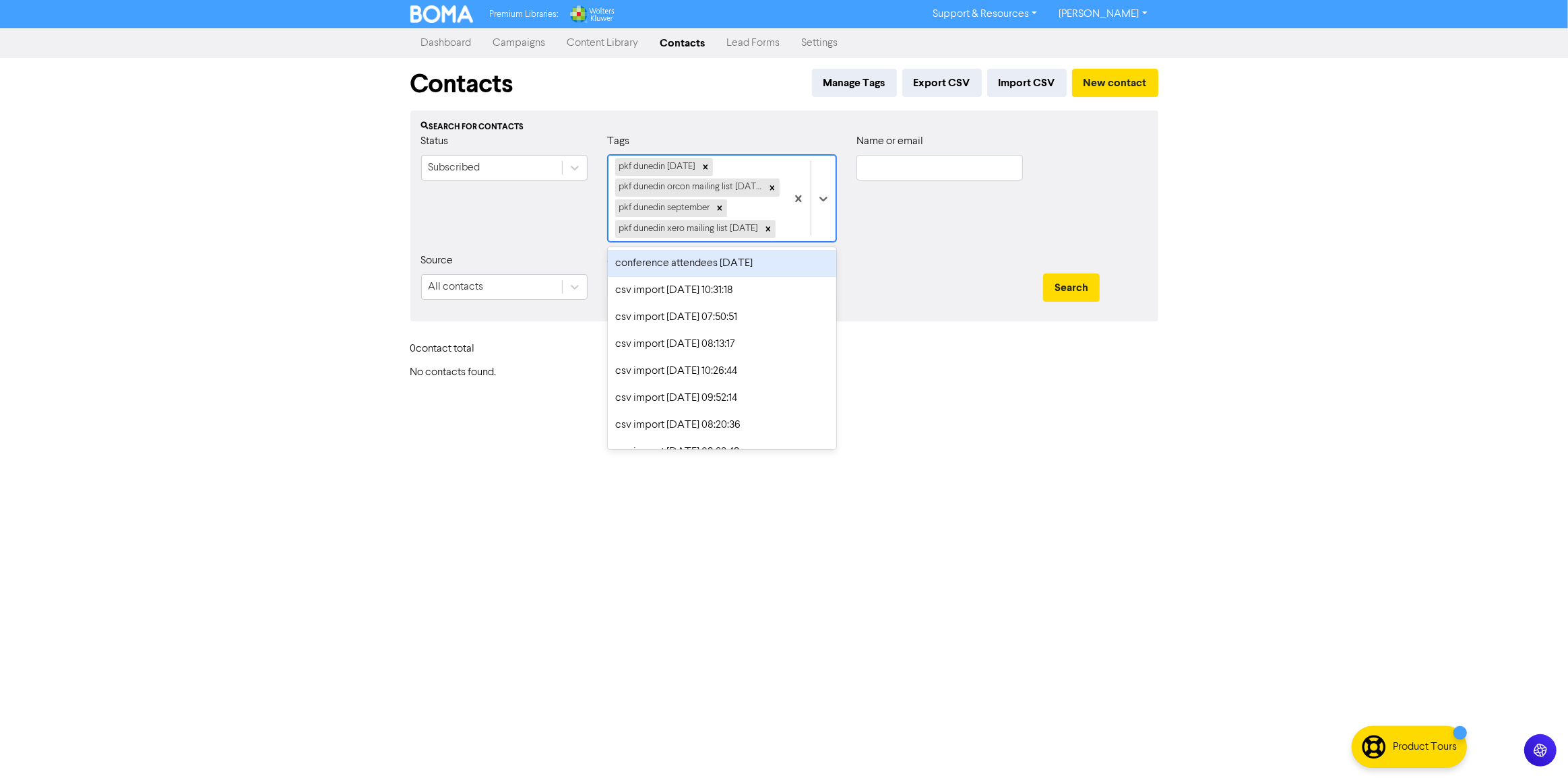
click at [703, 241] on div "pkf dunedin [DATE] pkf dunedin orcon mailing list [DATE] pkf dunedin september …" at bounding box center [697, 198] width 178 height 86
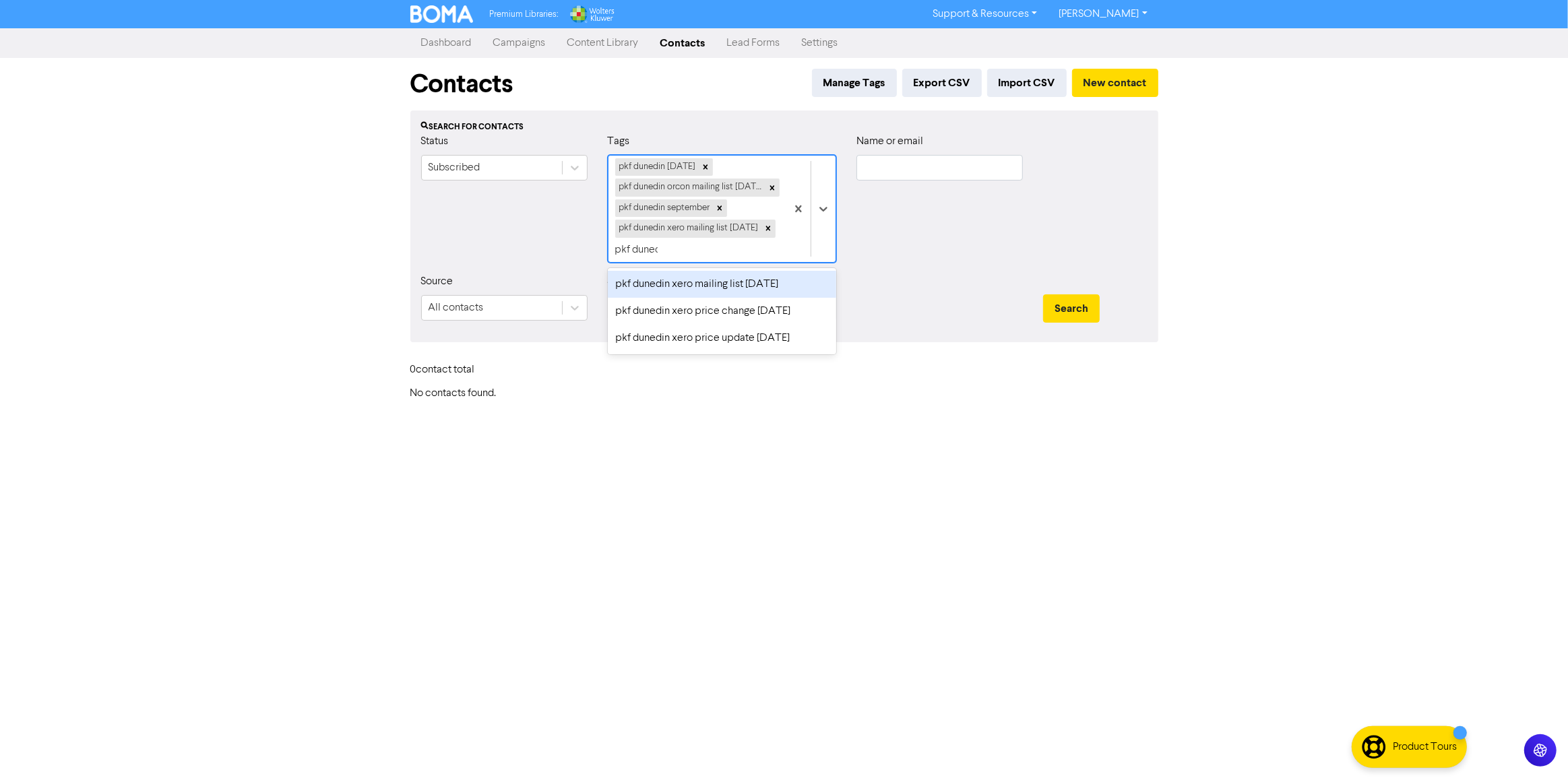
type input "pkf dunedin"
click at [715, 277] on div "pkf dunedin xero mailing list [DATE]" at bounding box center [722, 284] width 229 height 27
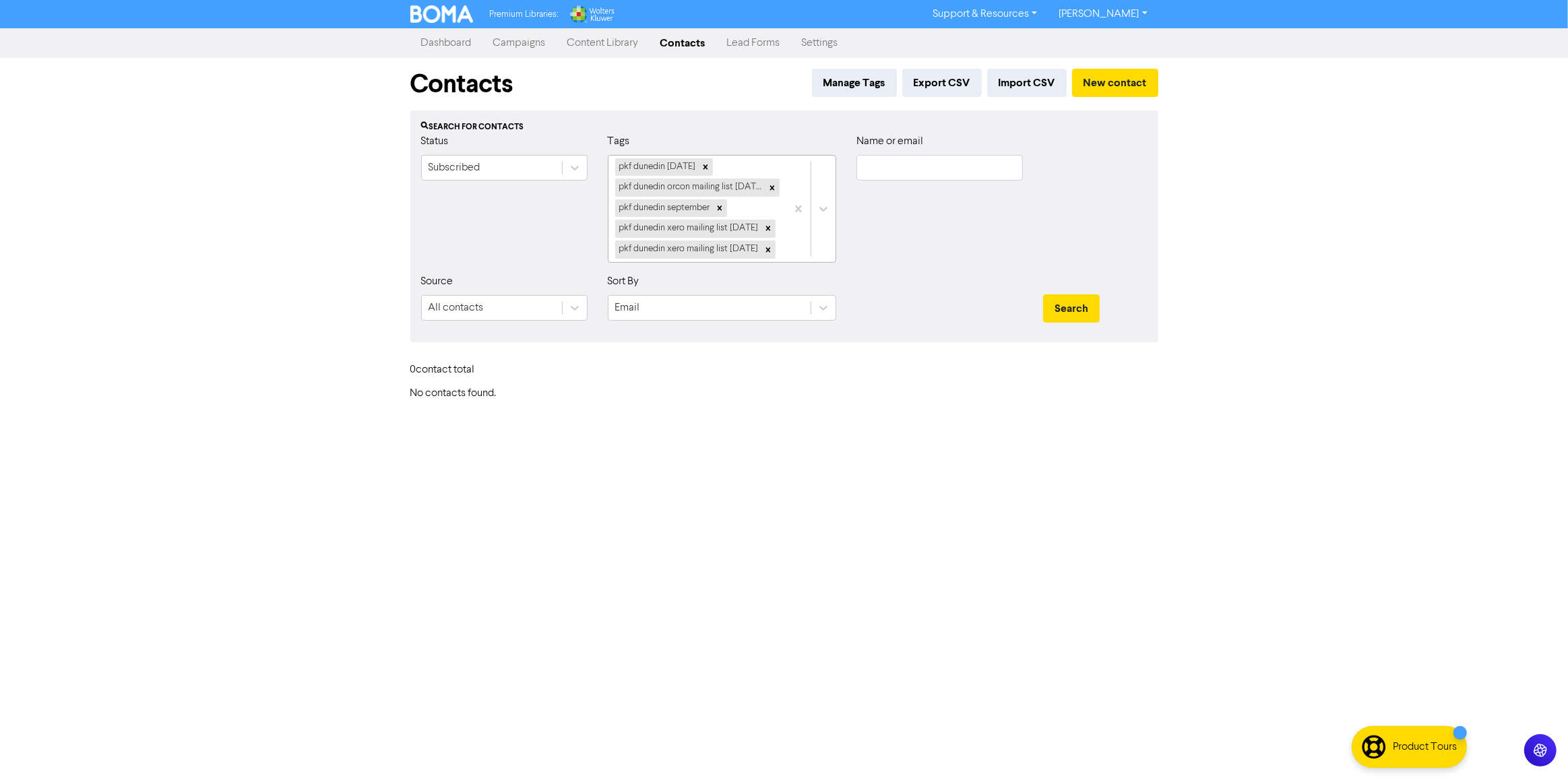
click at [714, 262] on div "pkf dunedin [DATE] pkf dunedin orcon mailing list [DATE] pkf dunedin september …" at bounding box center [697, 209] width 178 height 106
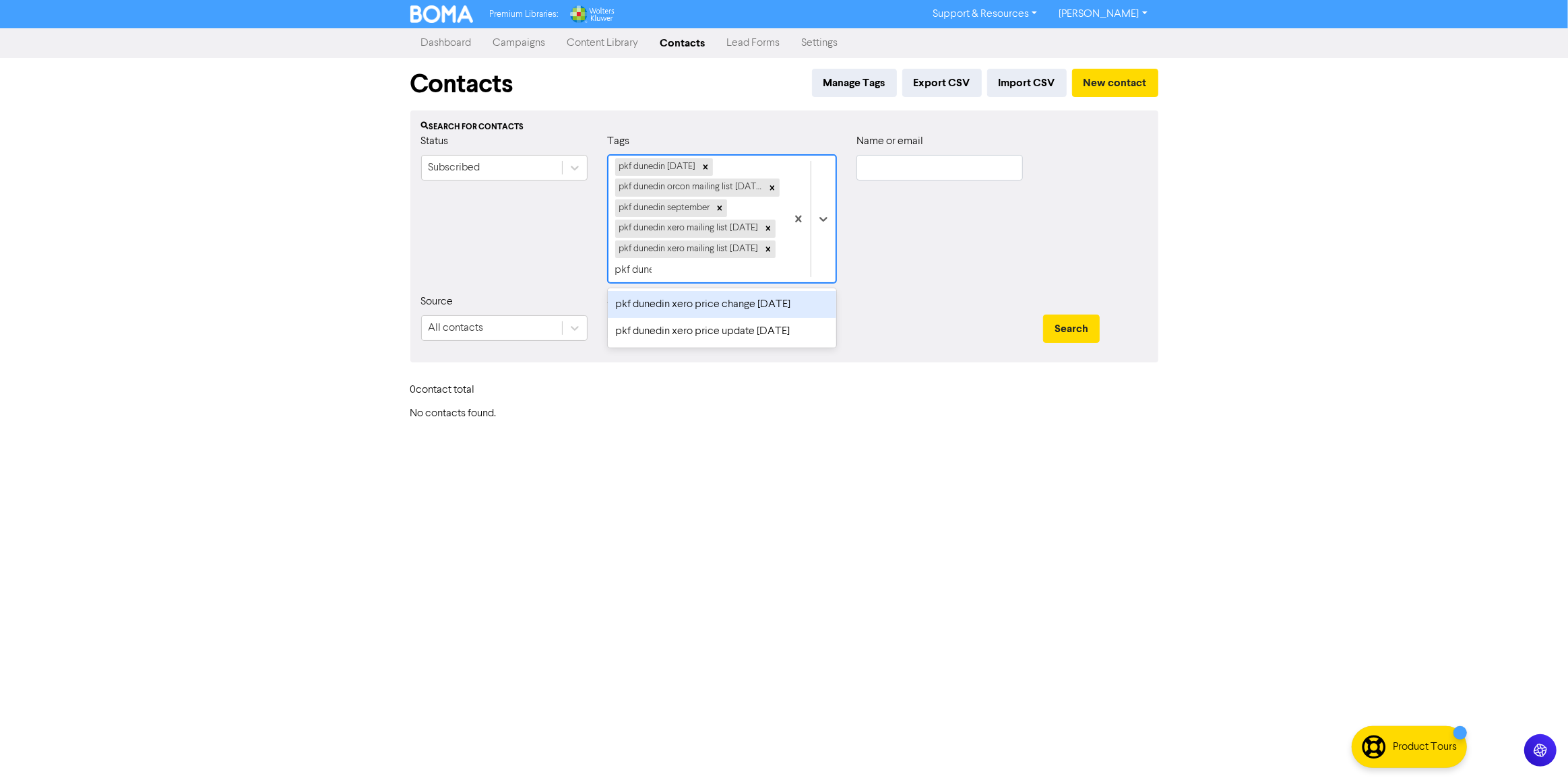
type input "pkf duned"
click at [724, 304] on div "pkf dunedin xero price change [DATE]" at bounding box center [722, 304] width 229 height 27
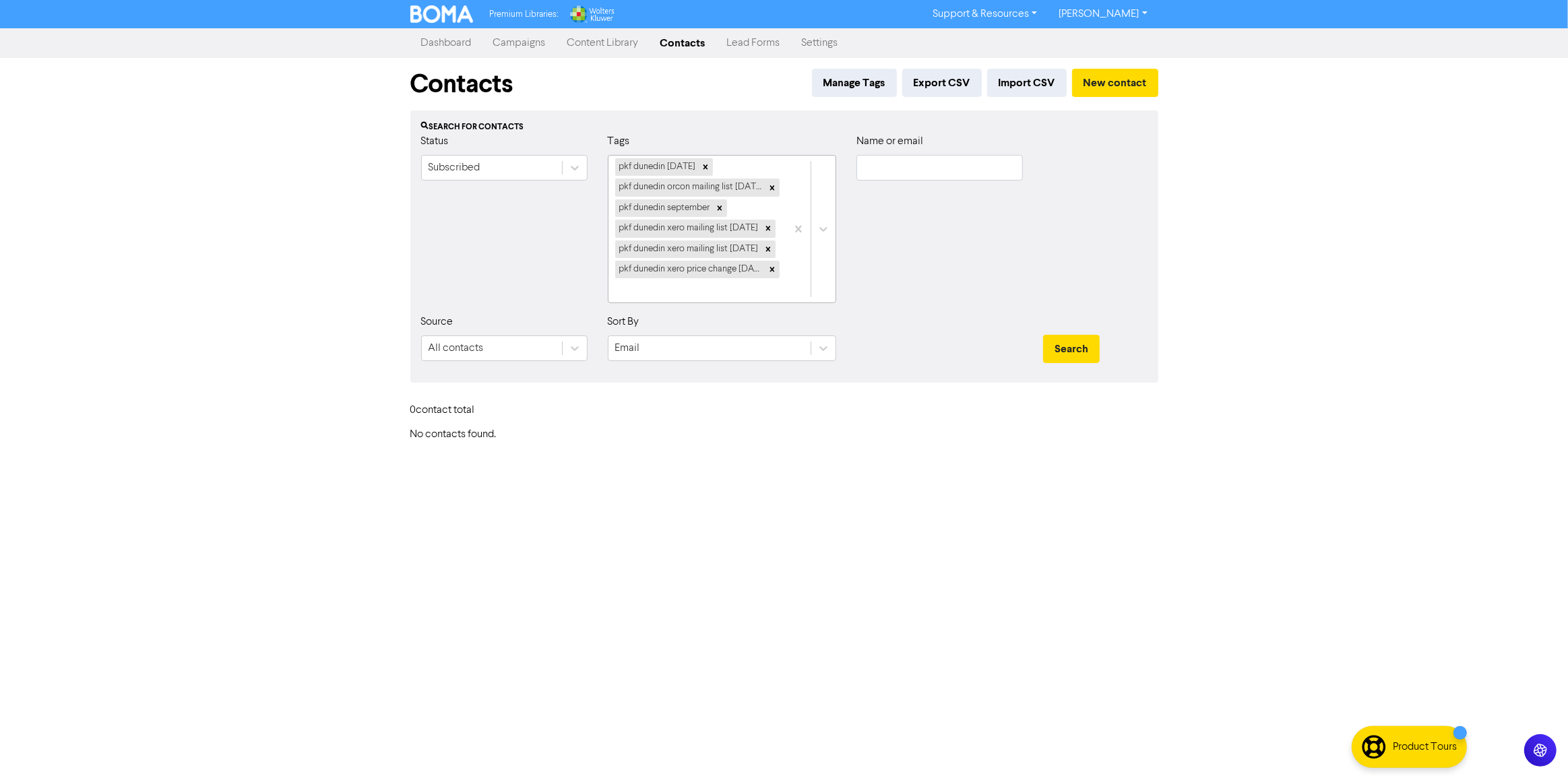
click at [681, 294] on div "pkf dunedin [DATE] pkf dunedin orcon mailing list [DATE] pkf dunedin september …" at bounding box center [697, 230] width 178 height 147
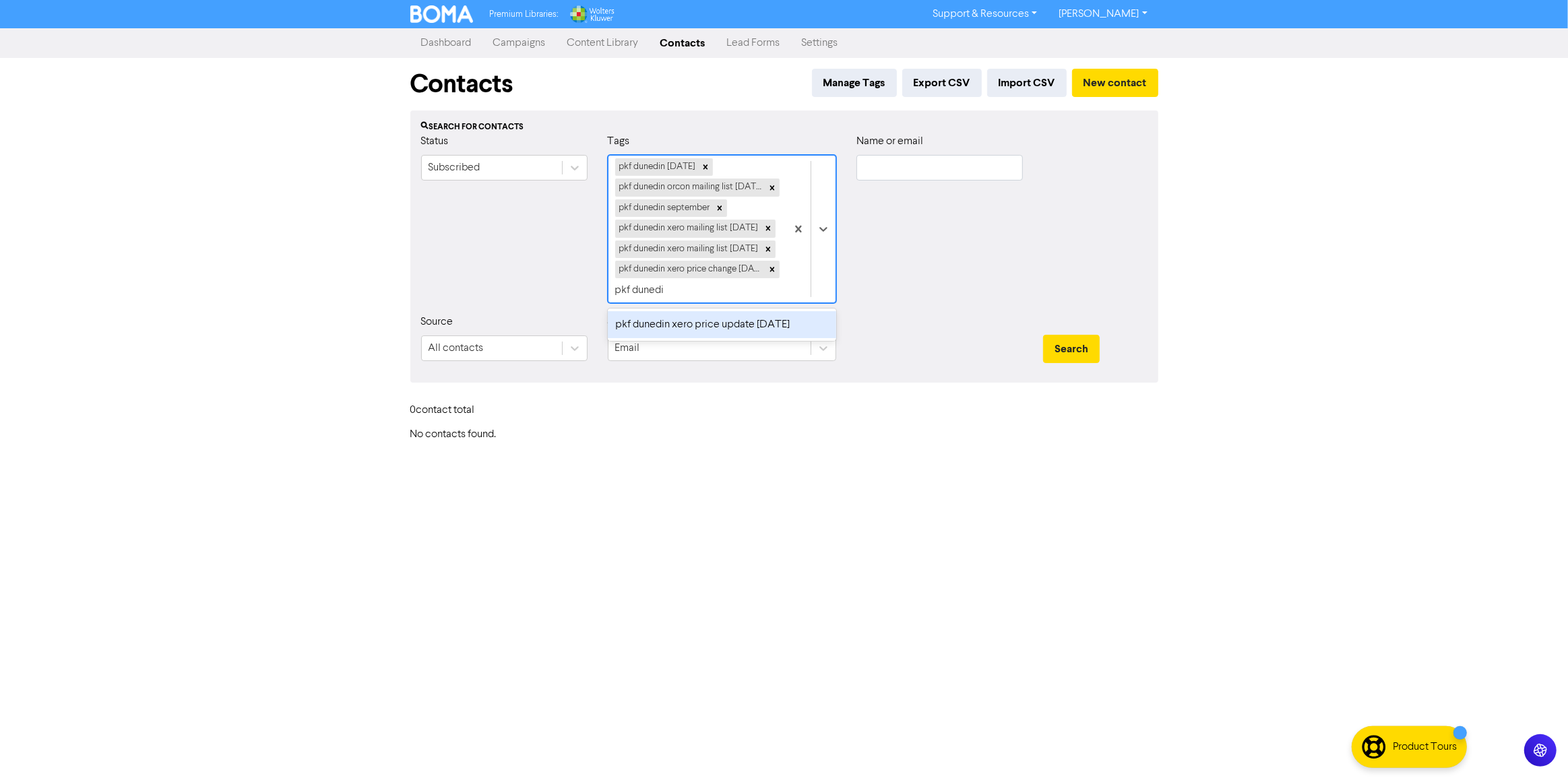
type input "pkf dunedin"
click at [720, 333] on div "pkf dunedin xero price update [DATE]" at bounding box center [722, 324] width 229 height 27
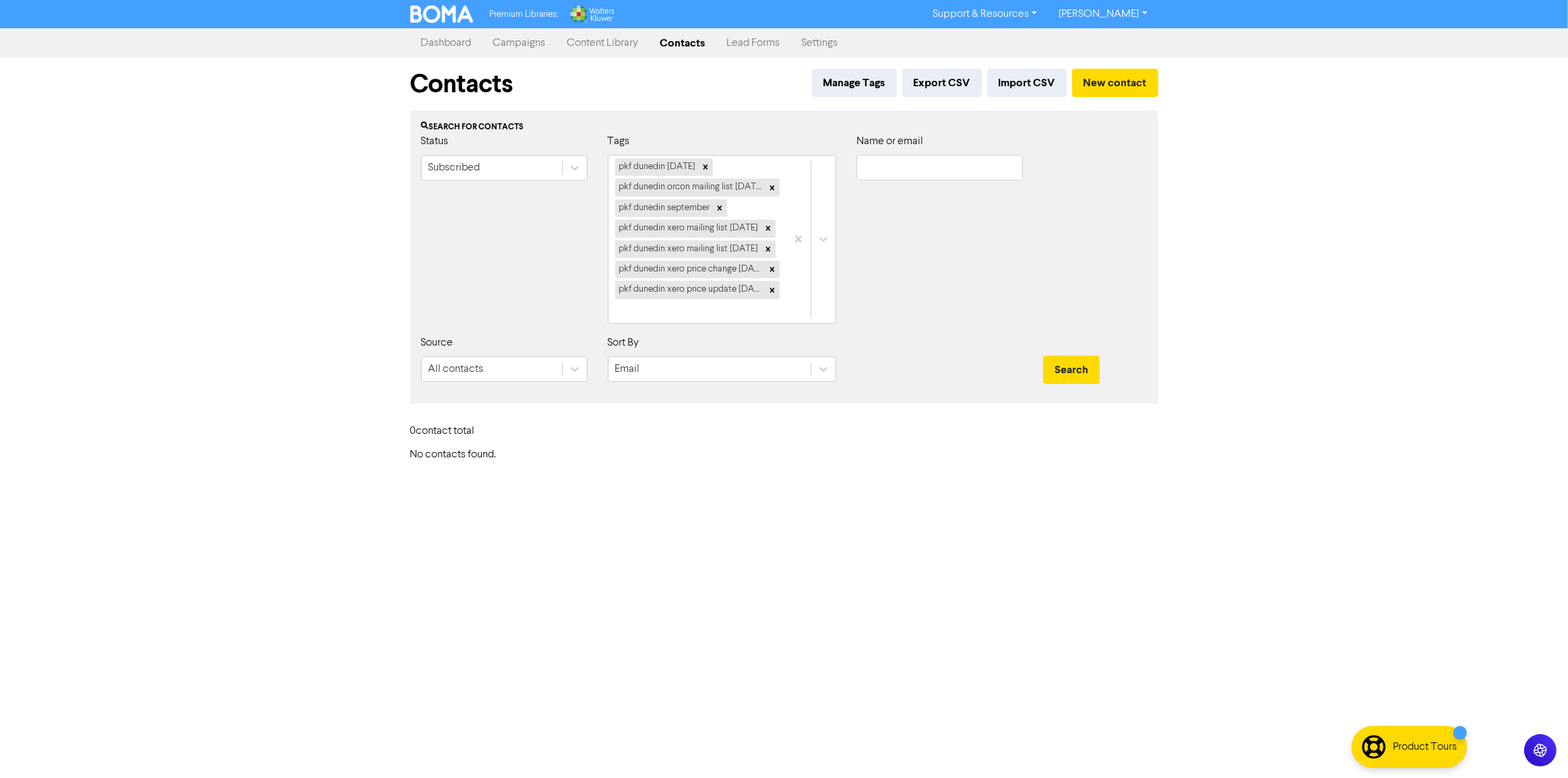
click at [1063, 350] on div "Search" at bounding box center [1095, 363] width 125 height 58
click at [1125, 401] on div "Contacts Manage Tags Export CSV Import CSV New contact Search for contacts Stat…" at bounding box center [784, 259] width 768 height 403
click at [1072, 382] on button "Search" at bounding box center [1072, 370] width 57 height 28
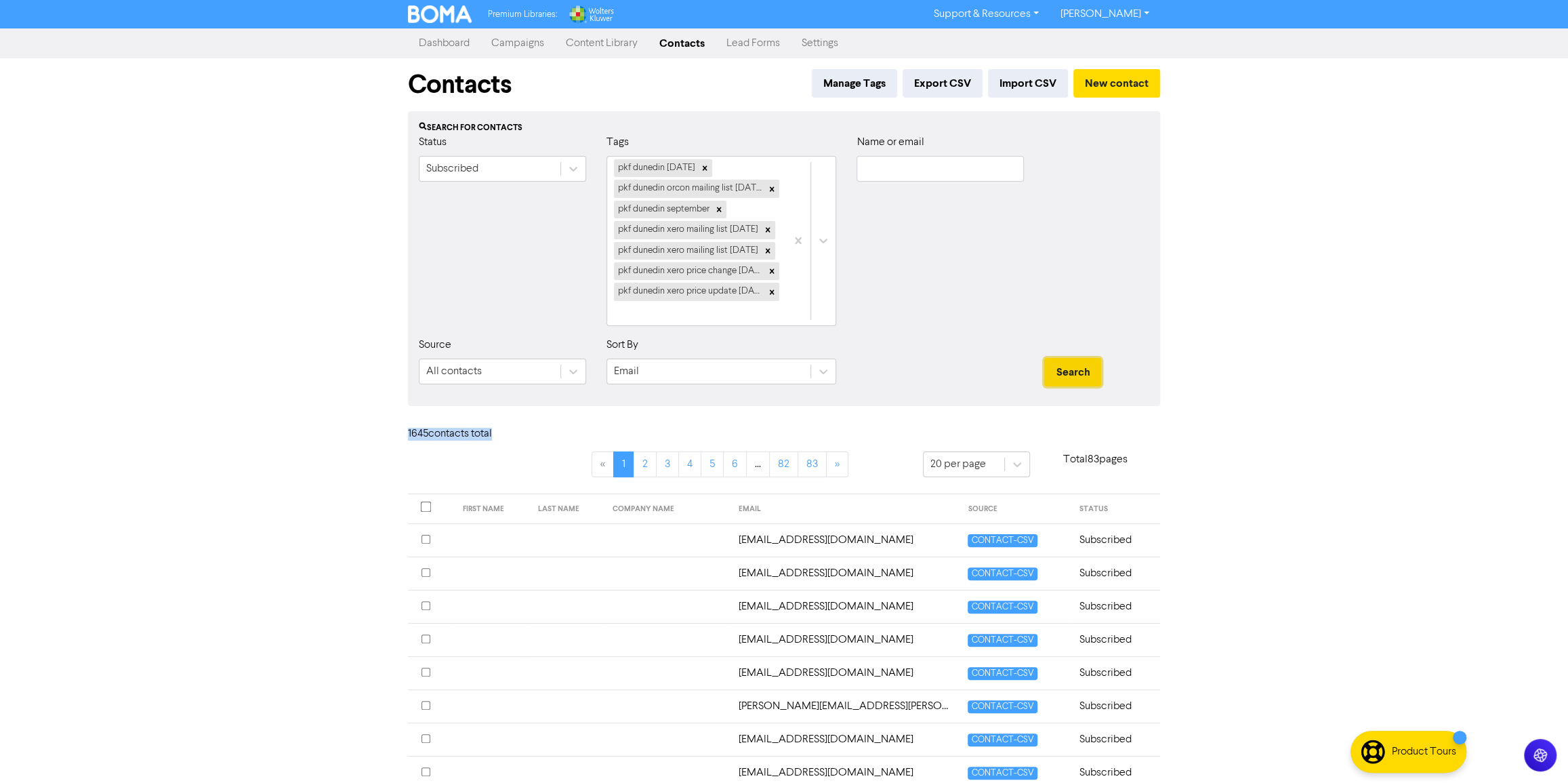
click at [1062, 376] on button "Search" at bounding box center [1072, 372] width 57 height 29
click at [775, 294] on icon at bounding box center [772, 292] width 10 height 10
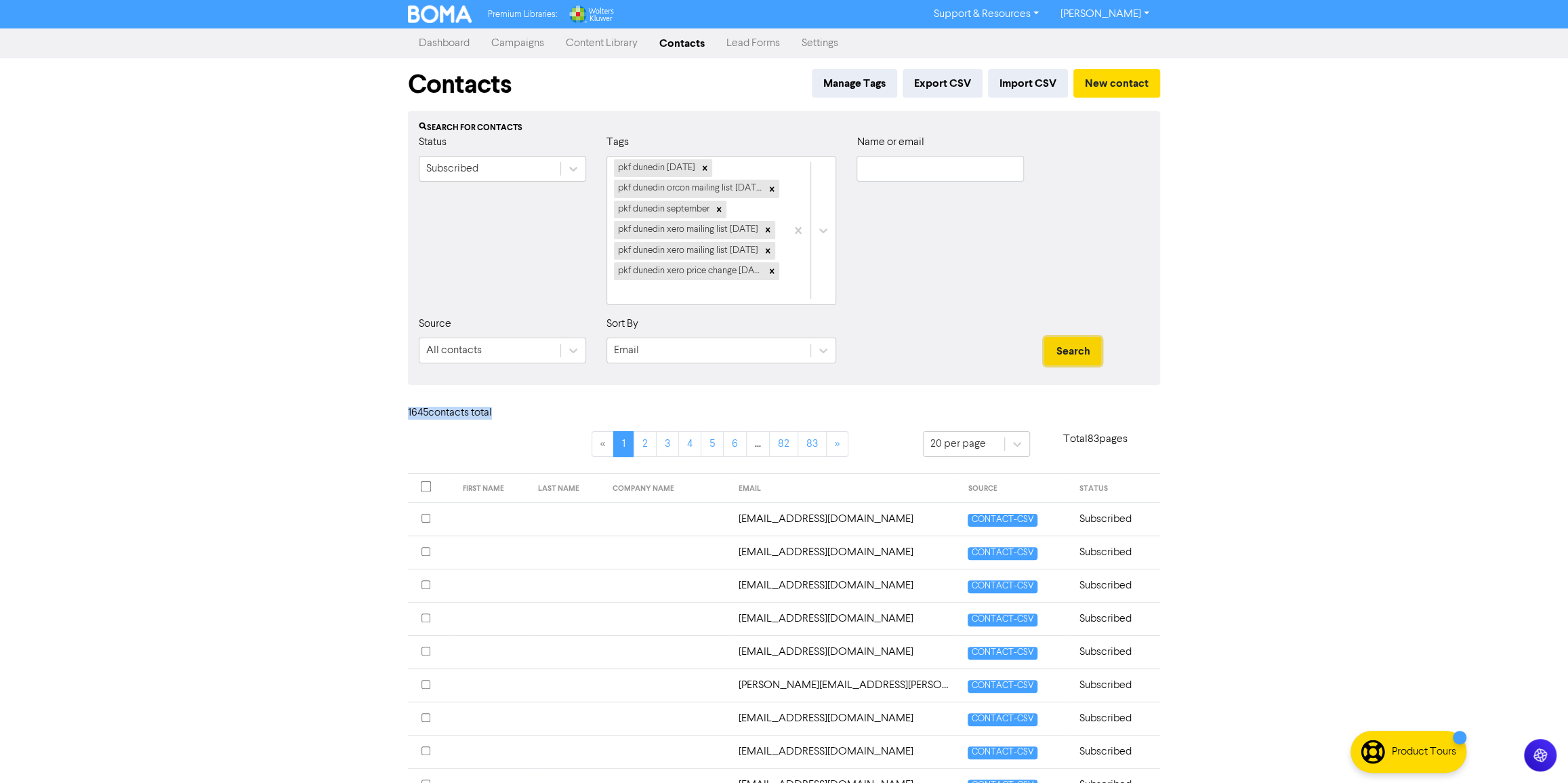
click at [1053, 342] on button "Search" at bounding box center [1072, 351] width 57 height 29
click at [775, 276] on div at bounding box center [772, 271] width 15 height 18
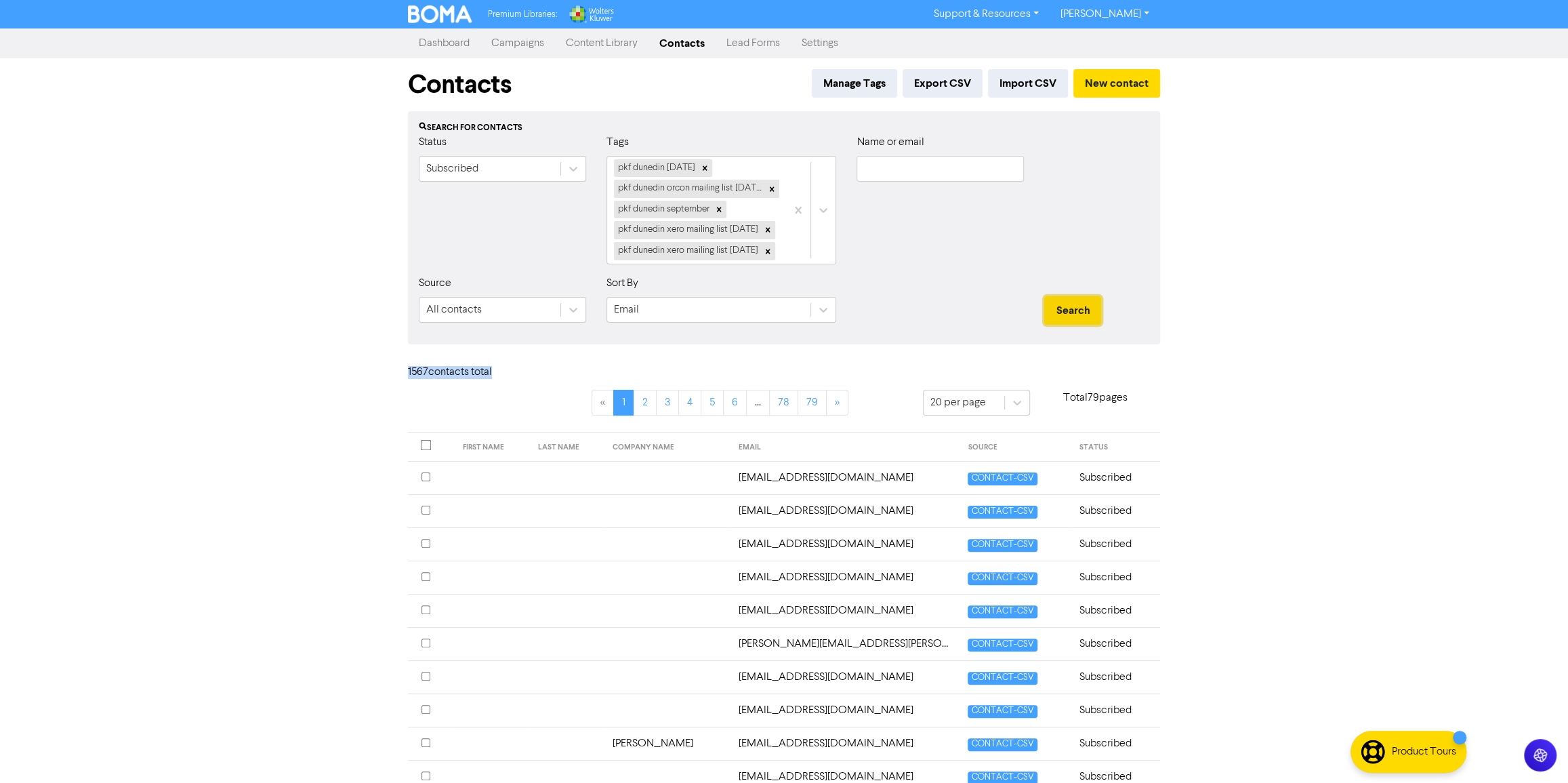
click at [1084, 325] on button "Search" at bounding box center [1072, 310] width 57 height 29
click at [1049, 325] on button "Search" at bounding box center [1072, 310] width 57 height 29
click at [766, 249] on div at bounding box center [768, 251] width 15 height 18
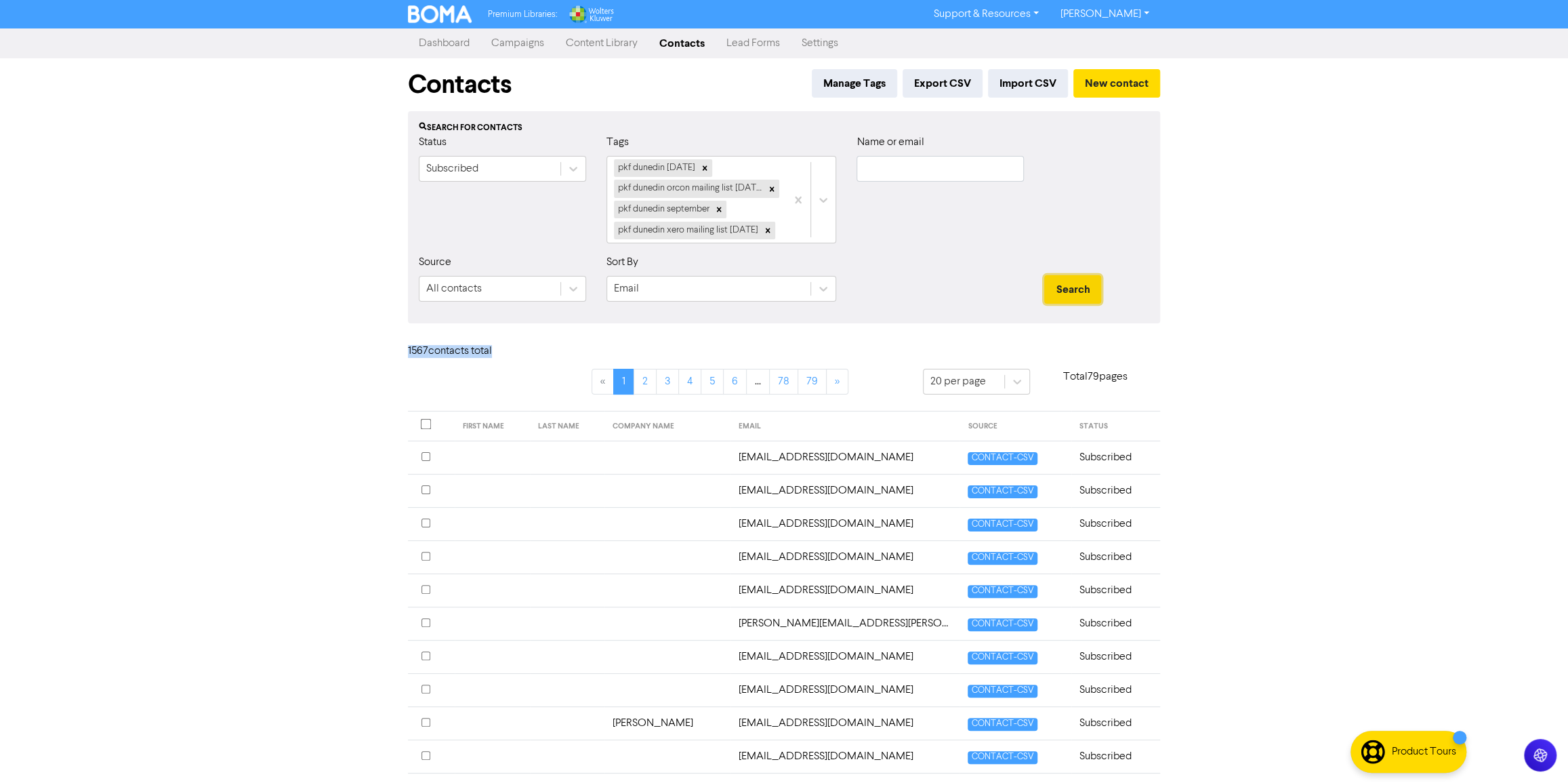
click at [1072, 304] on button "Search" at bounding box center [1072, 290] width 57 height 29
click at [1074, 304] on button "Search" at bounding box center [1072, 290] width 57 height 29
click at [772, 227] on icon at bounding box center [768, 230] width 10 height 10
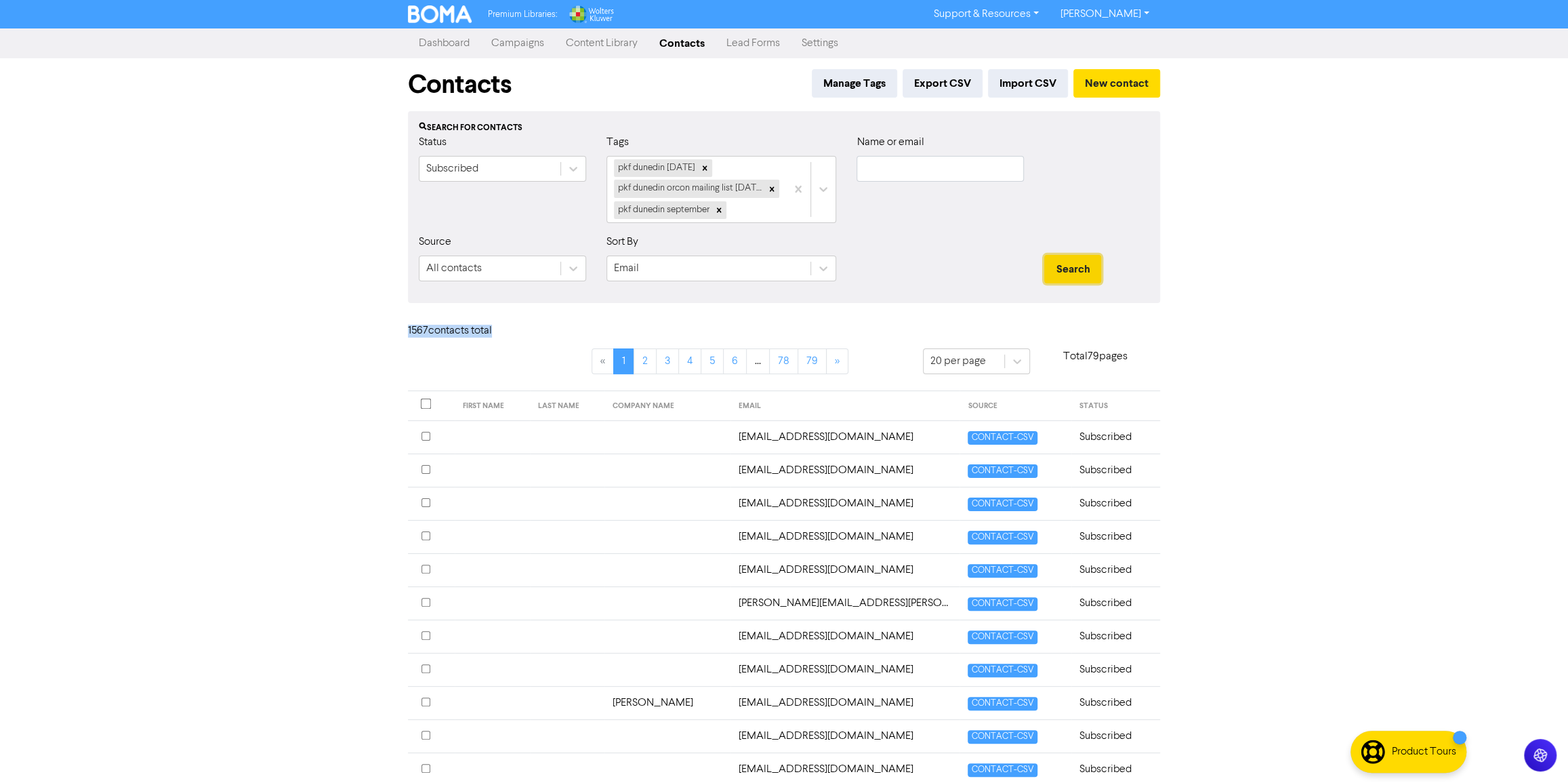
click at [1058, 268] on button "Search" at bounding box center [1072, 269] width 57 height 29
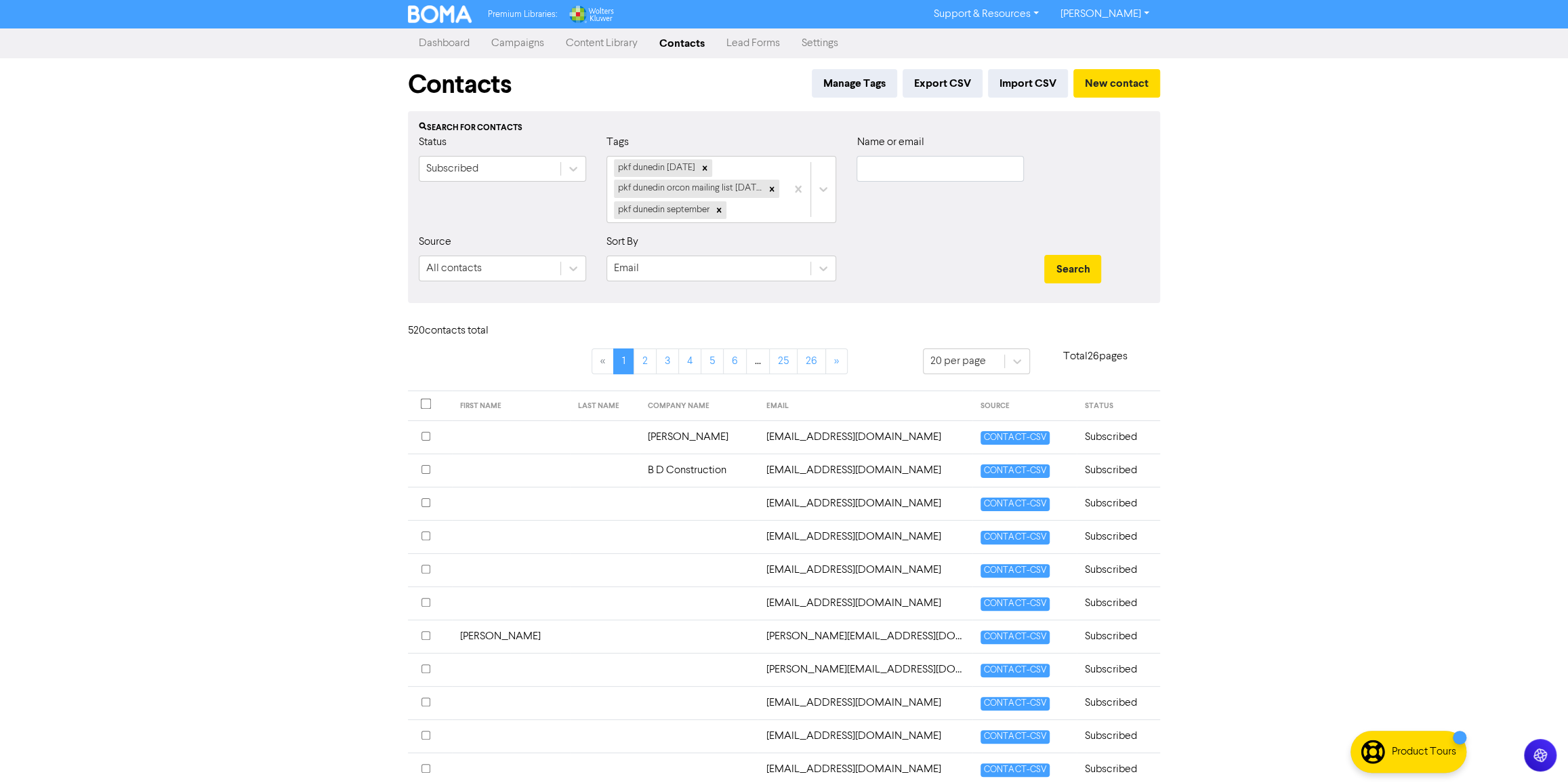
click at [954, 272] on div at bounding box center [940, 262] width 188 height 58
click at [773, 188] on icon at bounding box center [772, 188] width 4 height 4
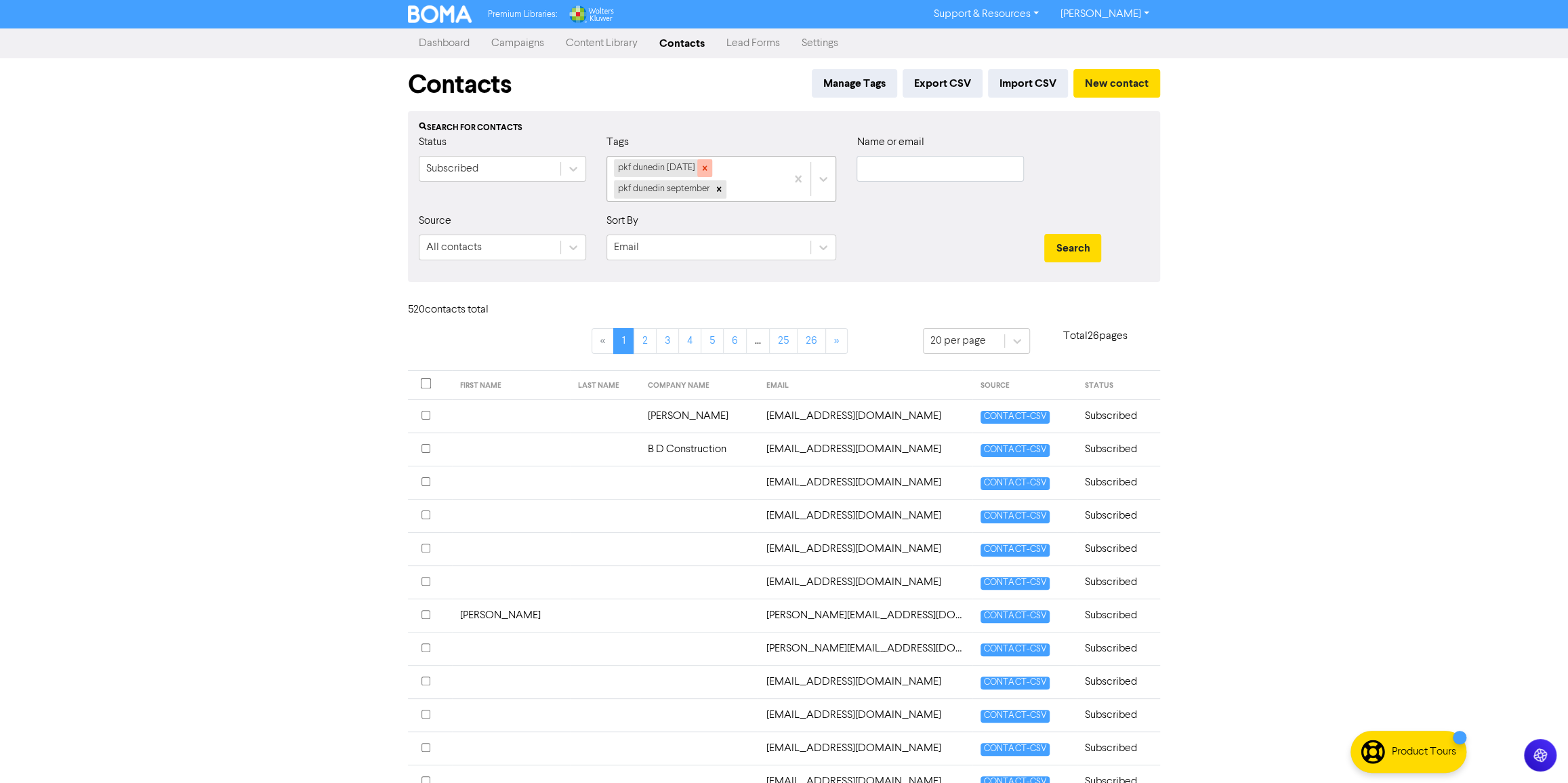
click at [707, 170] on icon at bounding box center [704, 168] width 10 height 10
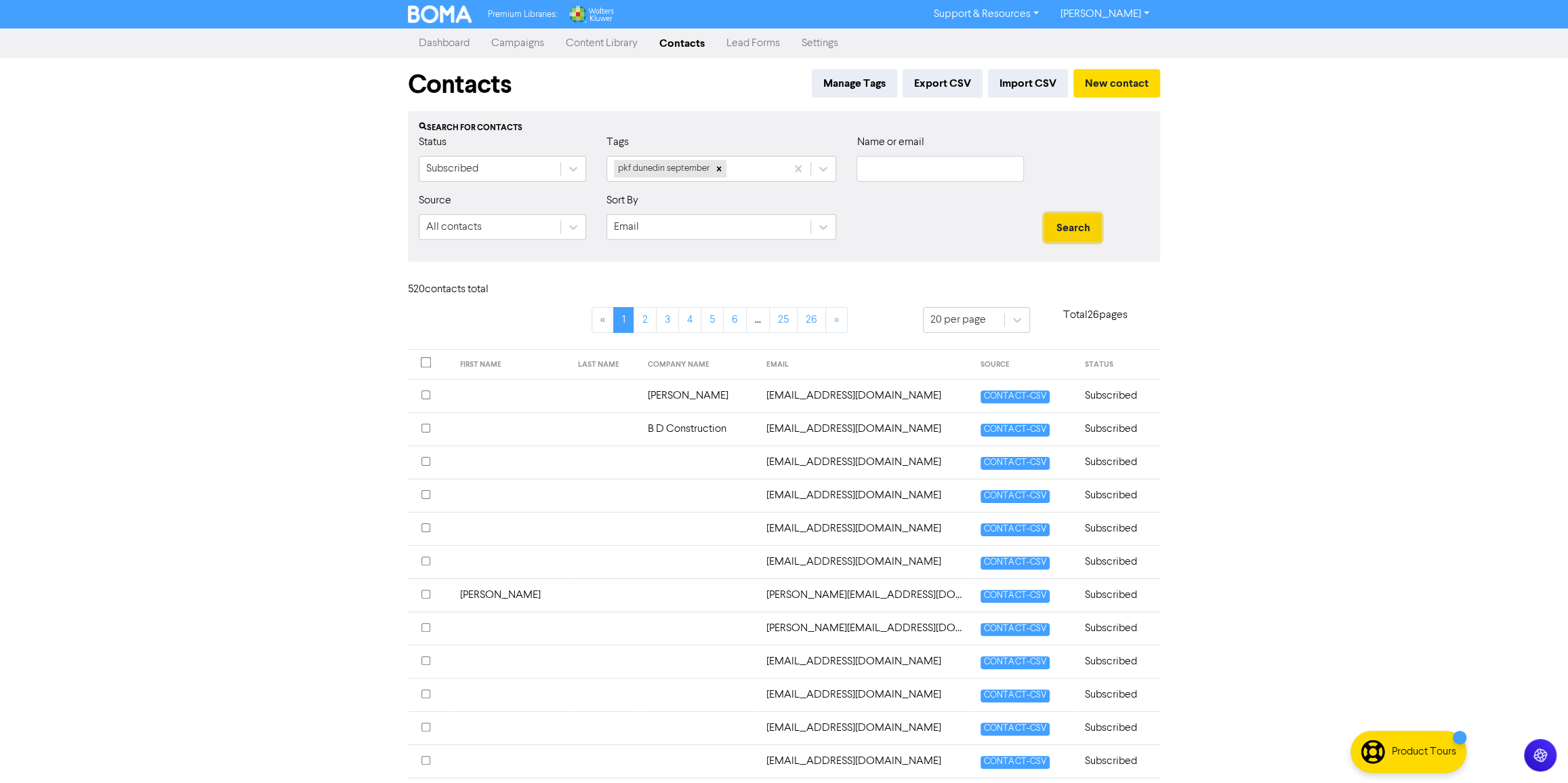
click at [1063, 217] on button "Search" at bounding box center [1072, 227] width 57 height 29
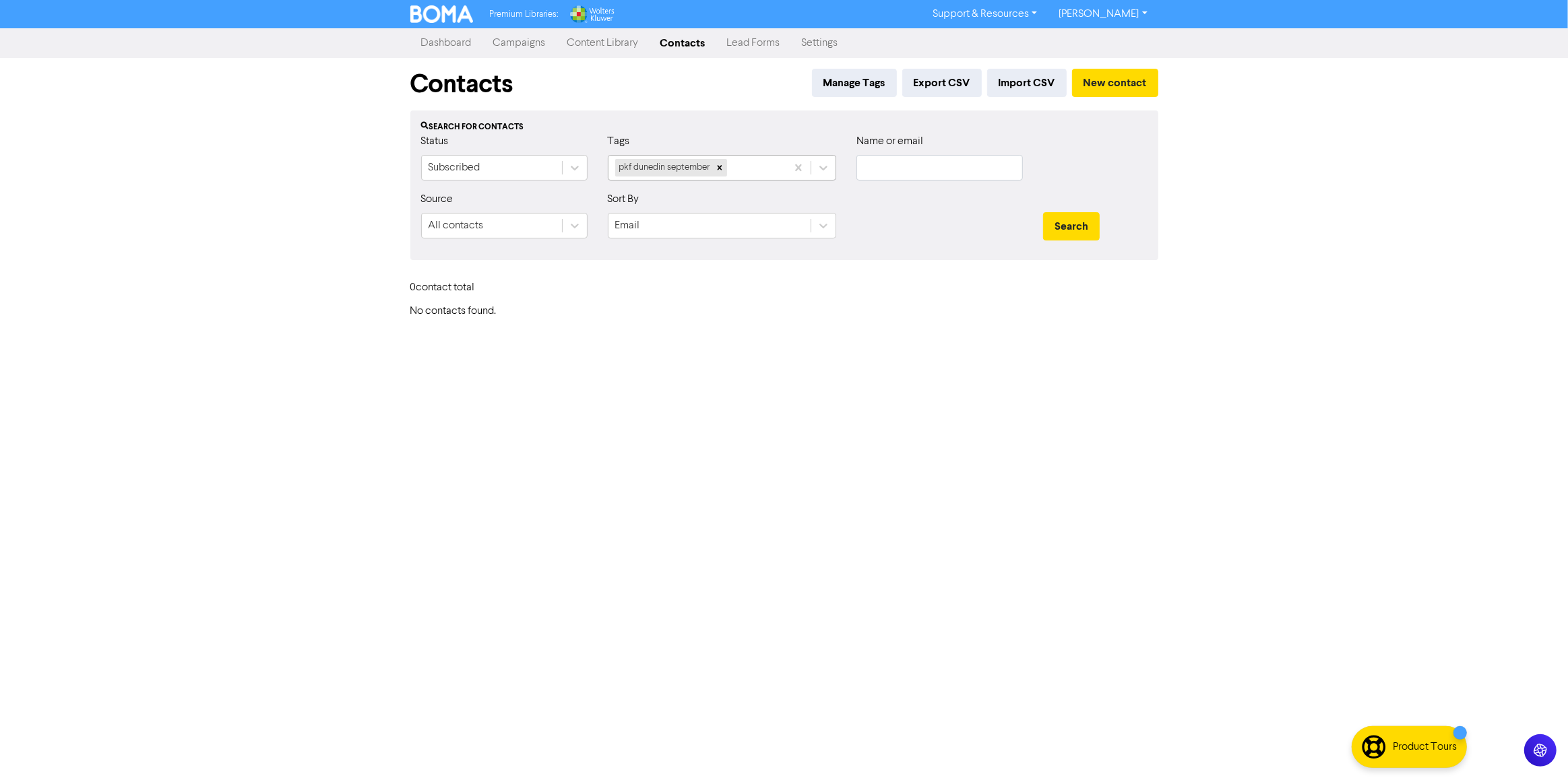
click at [728, 167] on div "pkf dunedin september" at bounding box center [697, 167] width 178 height 24
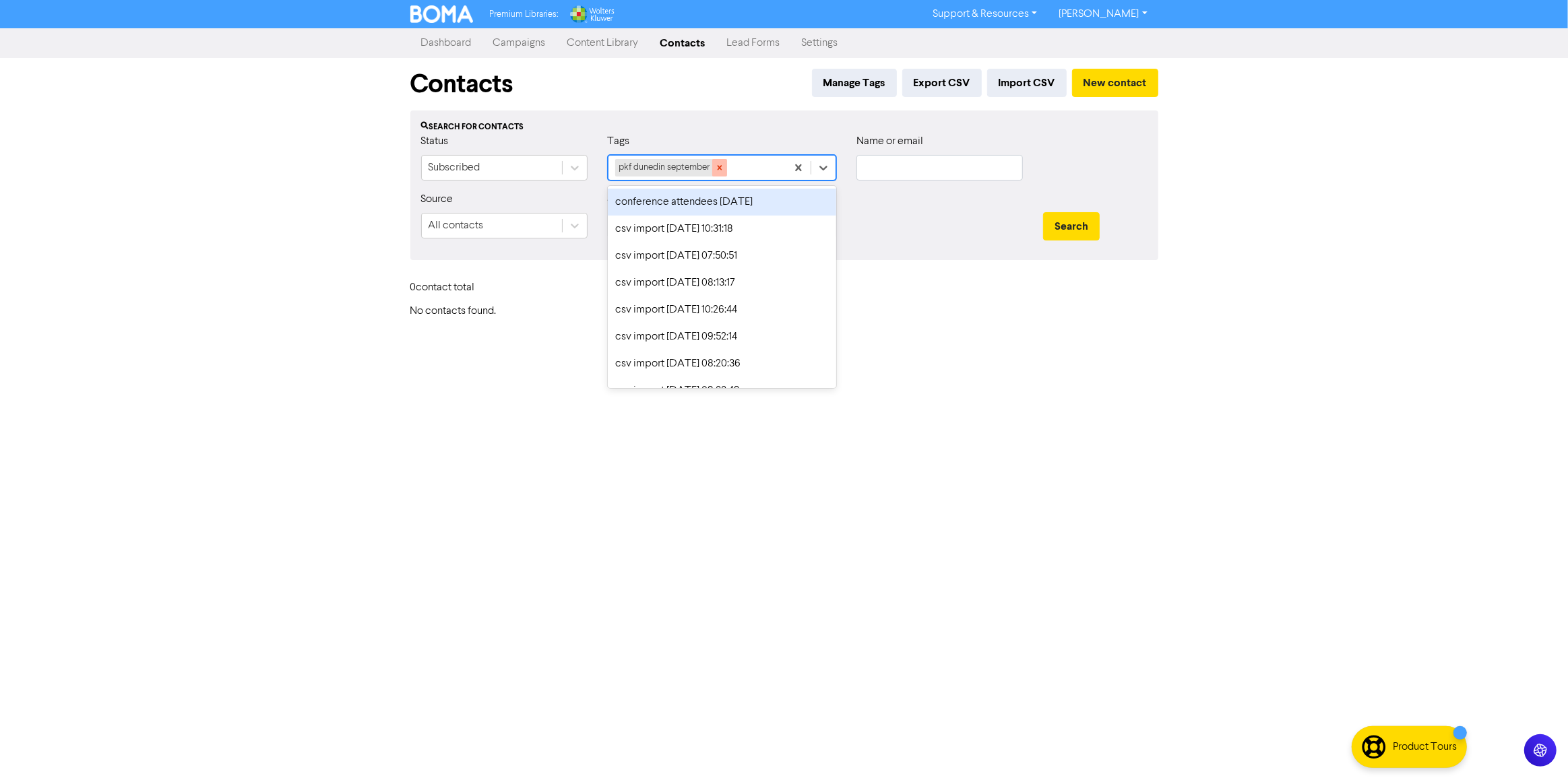
click at [718, 172] on icon at bounding box center [720, 167] width 10 height 10
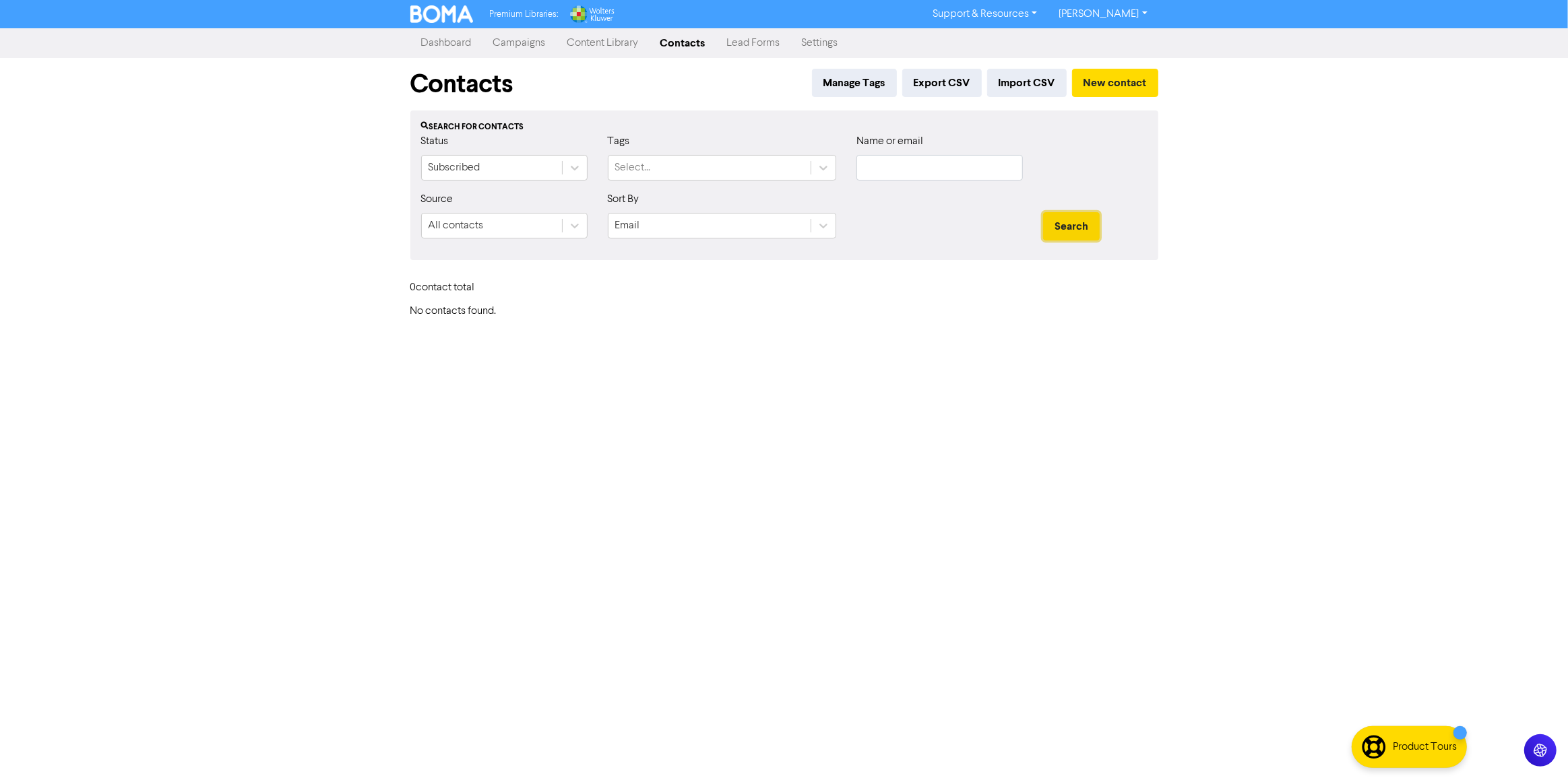
click at [1080, 229] on button "Search" at bounding box center [1072, 226] width 57 height 28
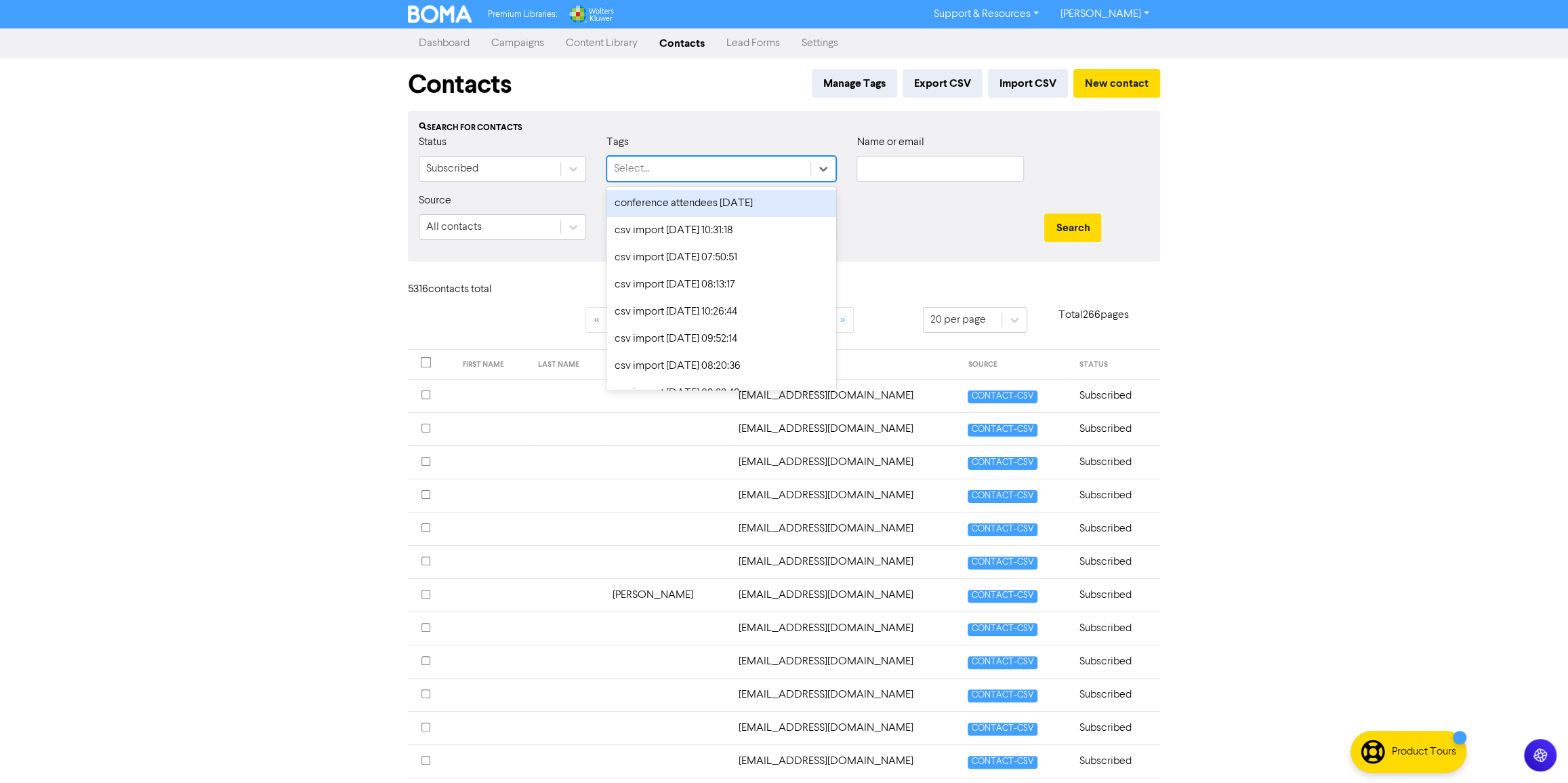
click at [765, 161] on div "Select..." at bounding box center [709, 169] width 203 height 24
type input "pkf dunedin"
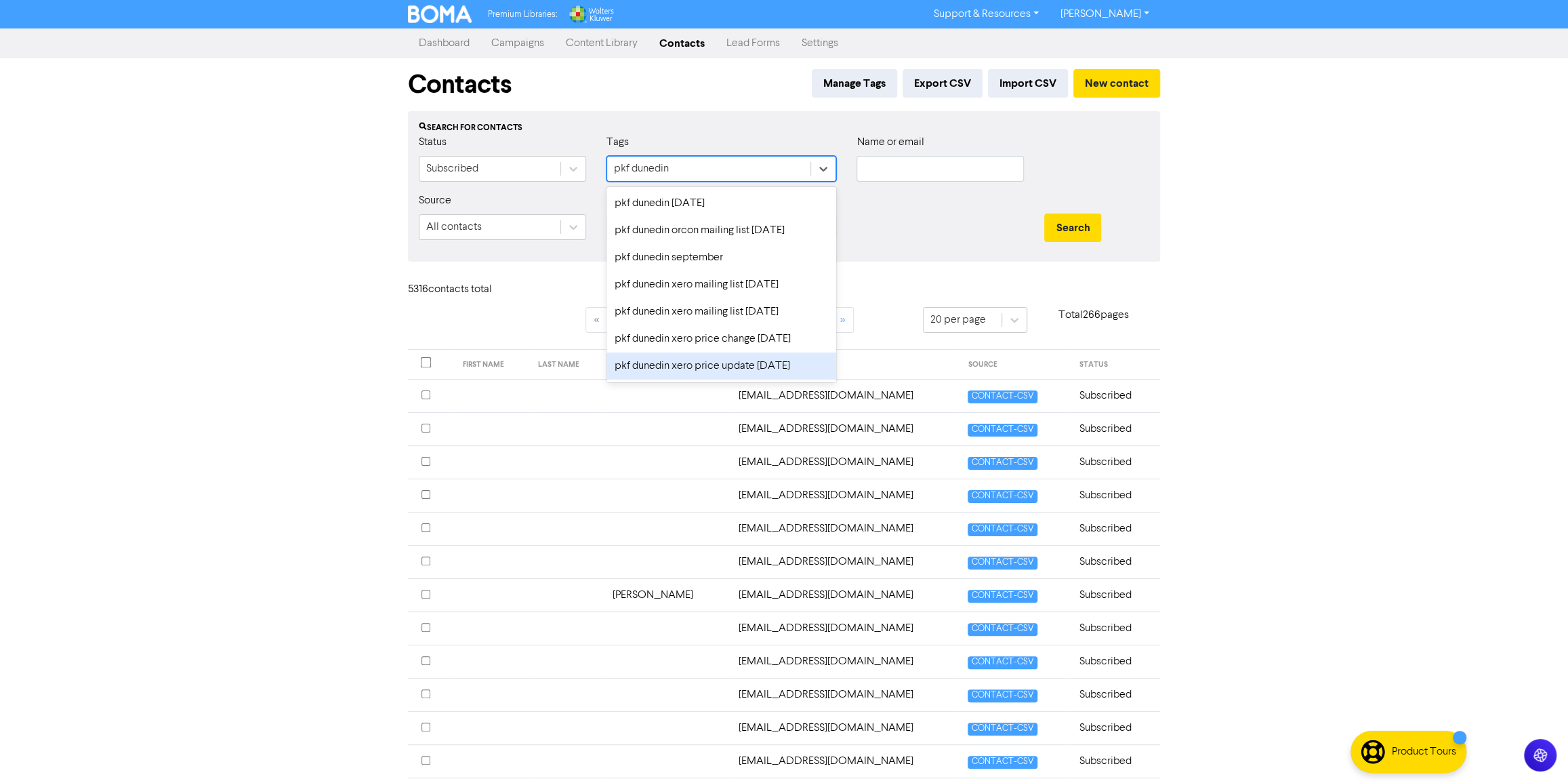
click at [722, 360] on div "pkf dunedin xero price update [DATE]" at bounding box center [721, 366] width 230 height 27
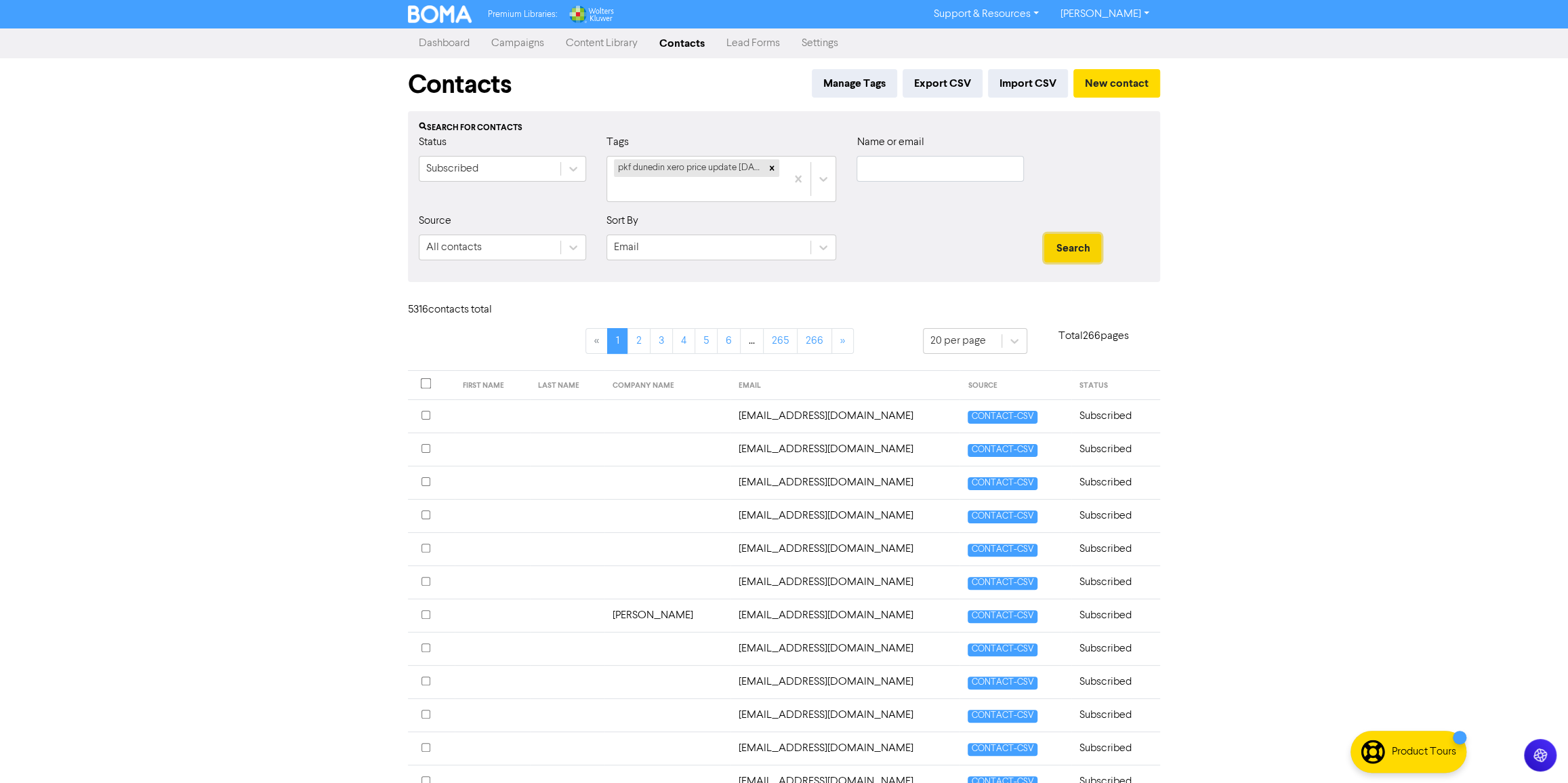
click at [1054, 242] on button "Search" at bounding box center [1072, 248] width 57 height 29
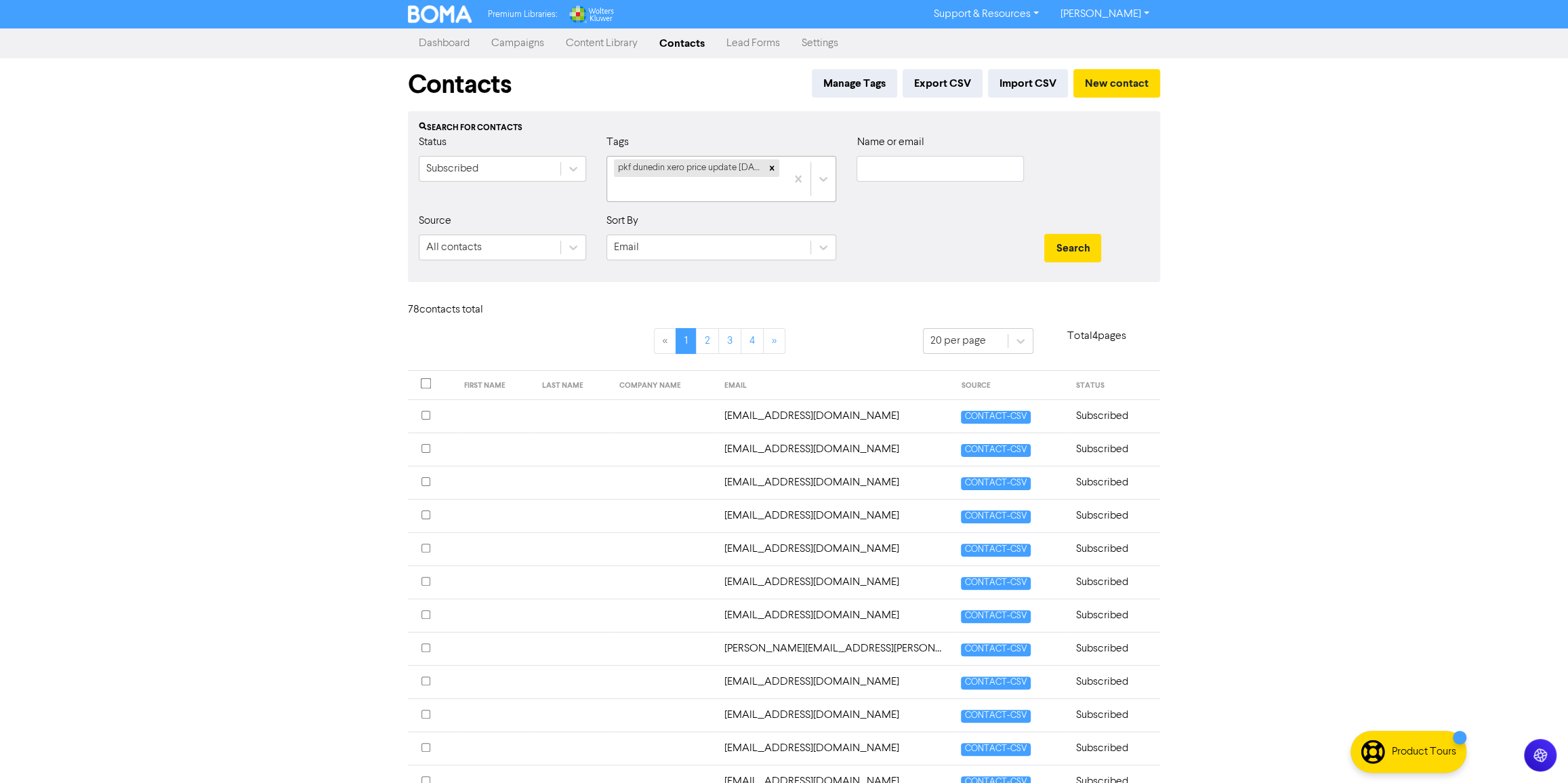
click at [772, 180] on div "pkf dunedin xero price update [DATE]" at bounding box center [696, 179] width 179 height 45
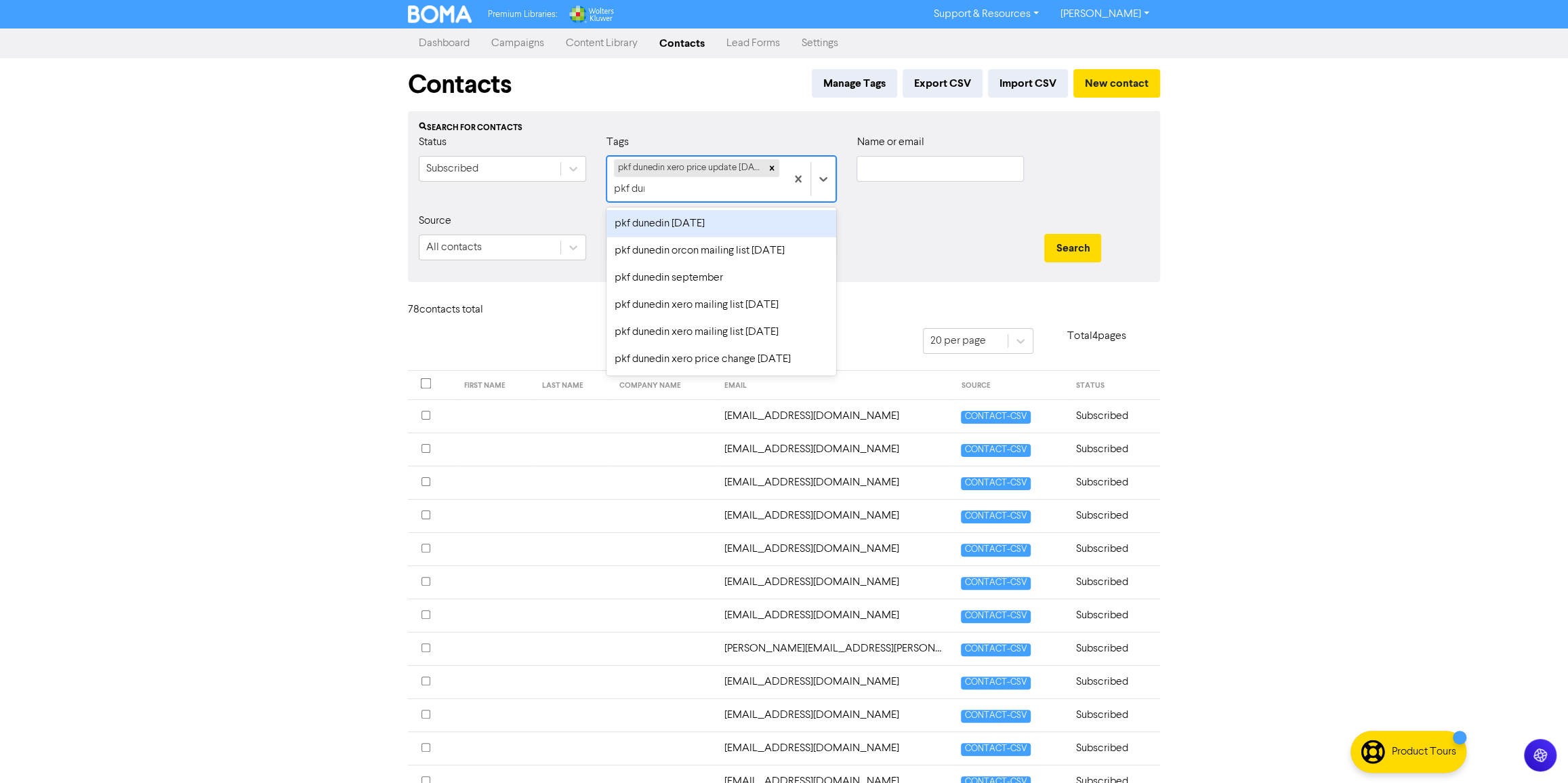
type input "pkf dune"
click at [747, 360] on div "pkf dunedin xero price change [DATE]" at bounding box center [721, 359] width 230 height 27
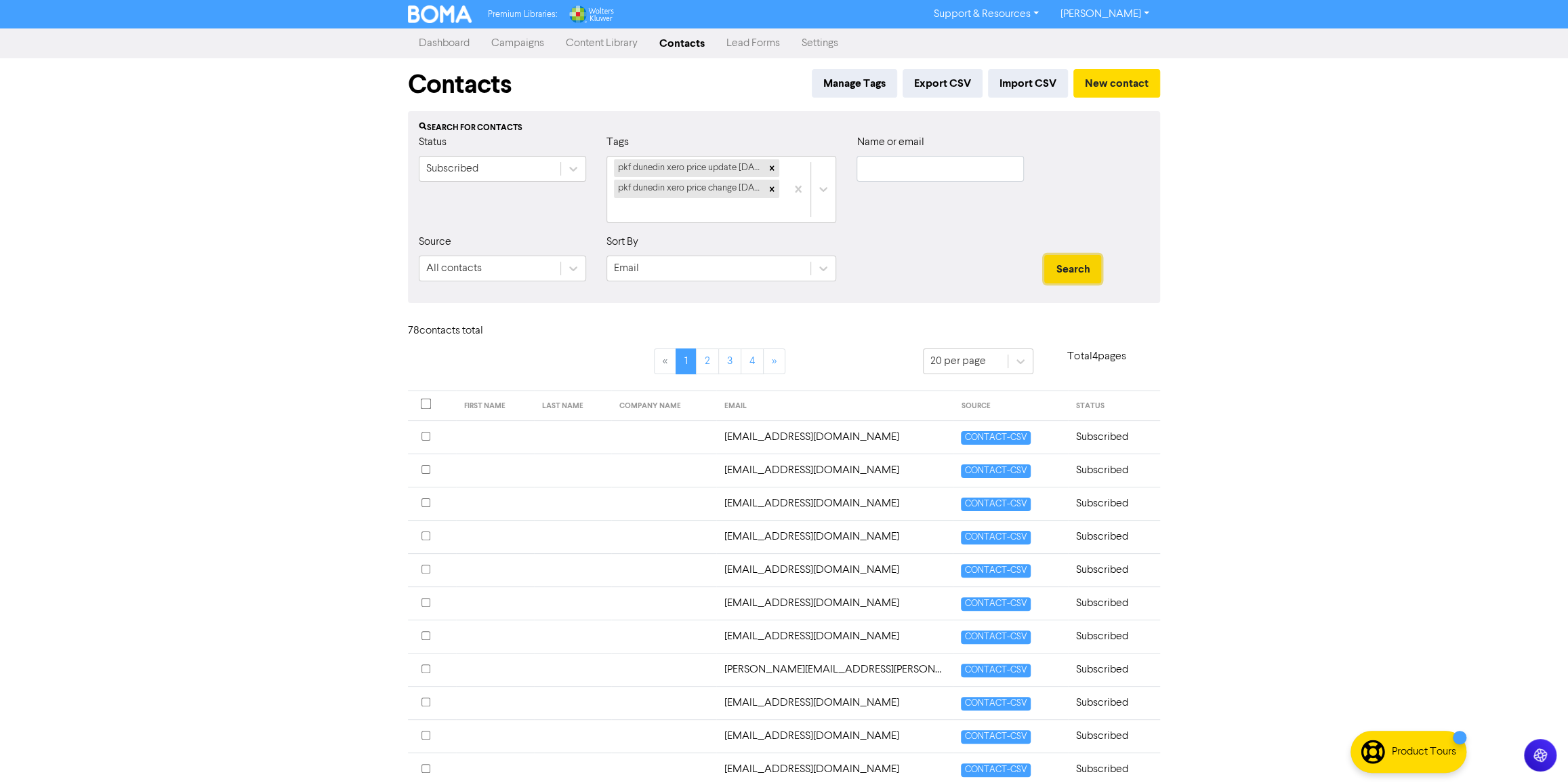
click at [1071, 261] on button "Search" at bounding box center [1072, 269] width 57 height 29
click at [731, 208] on div "pkf dunedin xero price update [DATE] pkf dunedin xero price change [DATE]" at bounding box center [696, 190] width 179 height 66
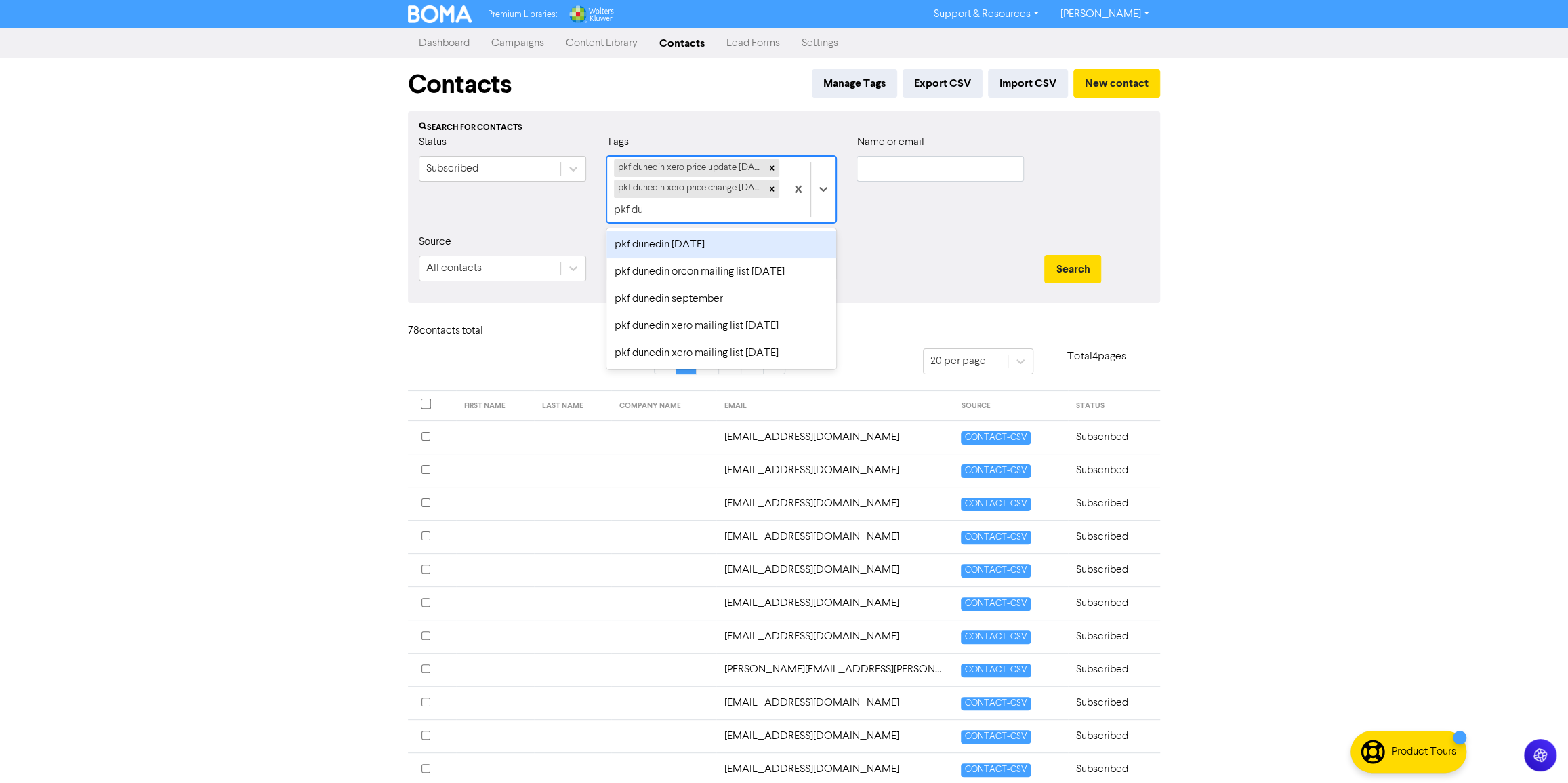
type input "pkf dun"
click at [727, 350] on div "pkf dunedin xero mailing list [DATE]" at bounding box center [721, 353] width 230 height 27
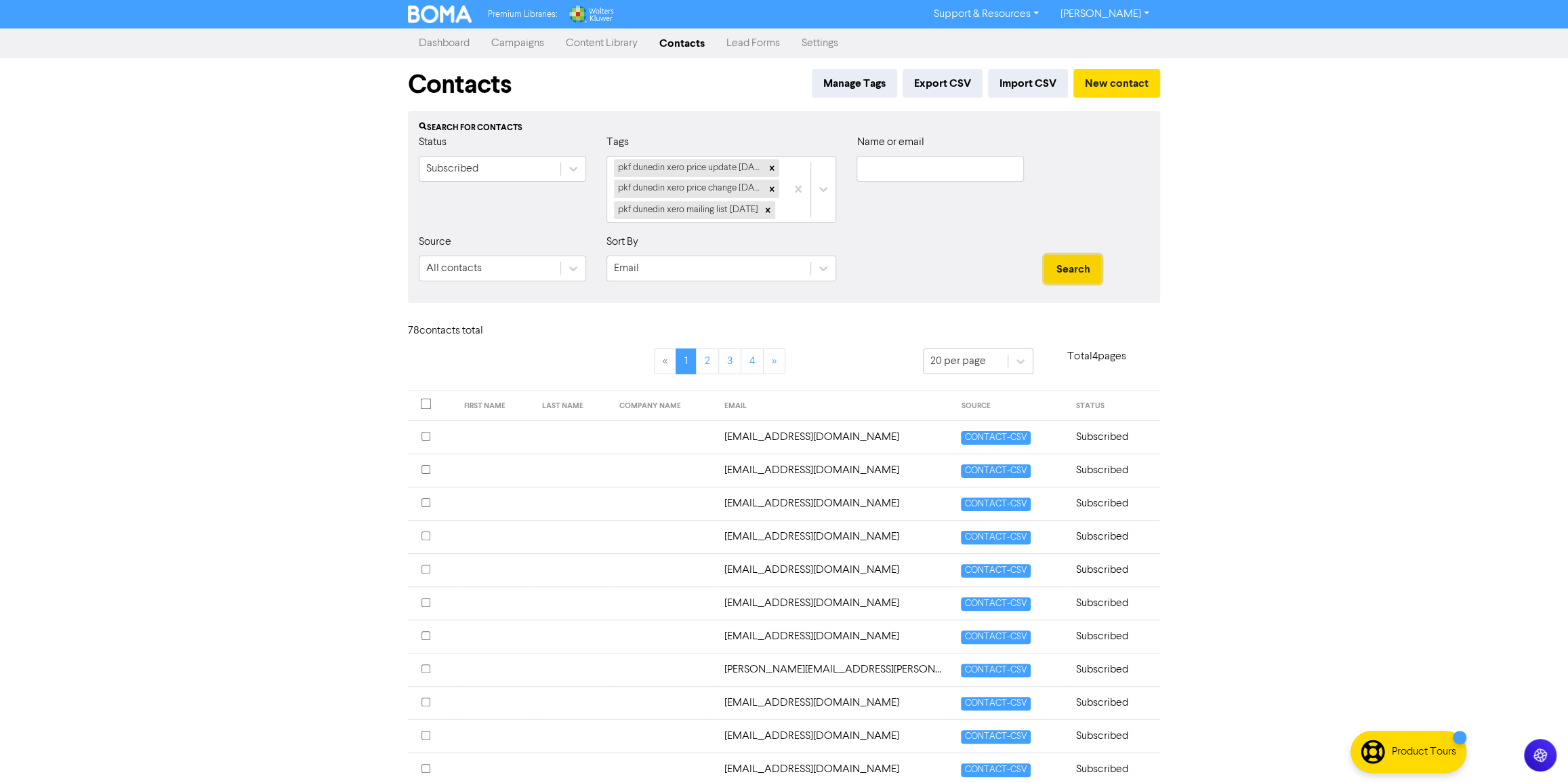
click at [1085, 284] on button "Search" at bounding box center [1072, 269] width 57 height 29
click at [1060, 284] on button "Search" at bounding box center [1072, 269] width 57 height 29
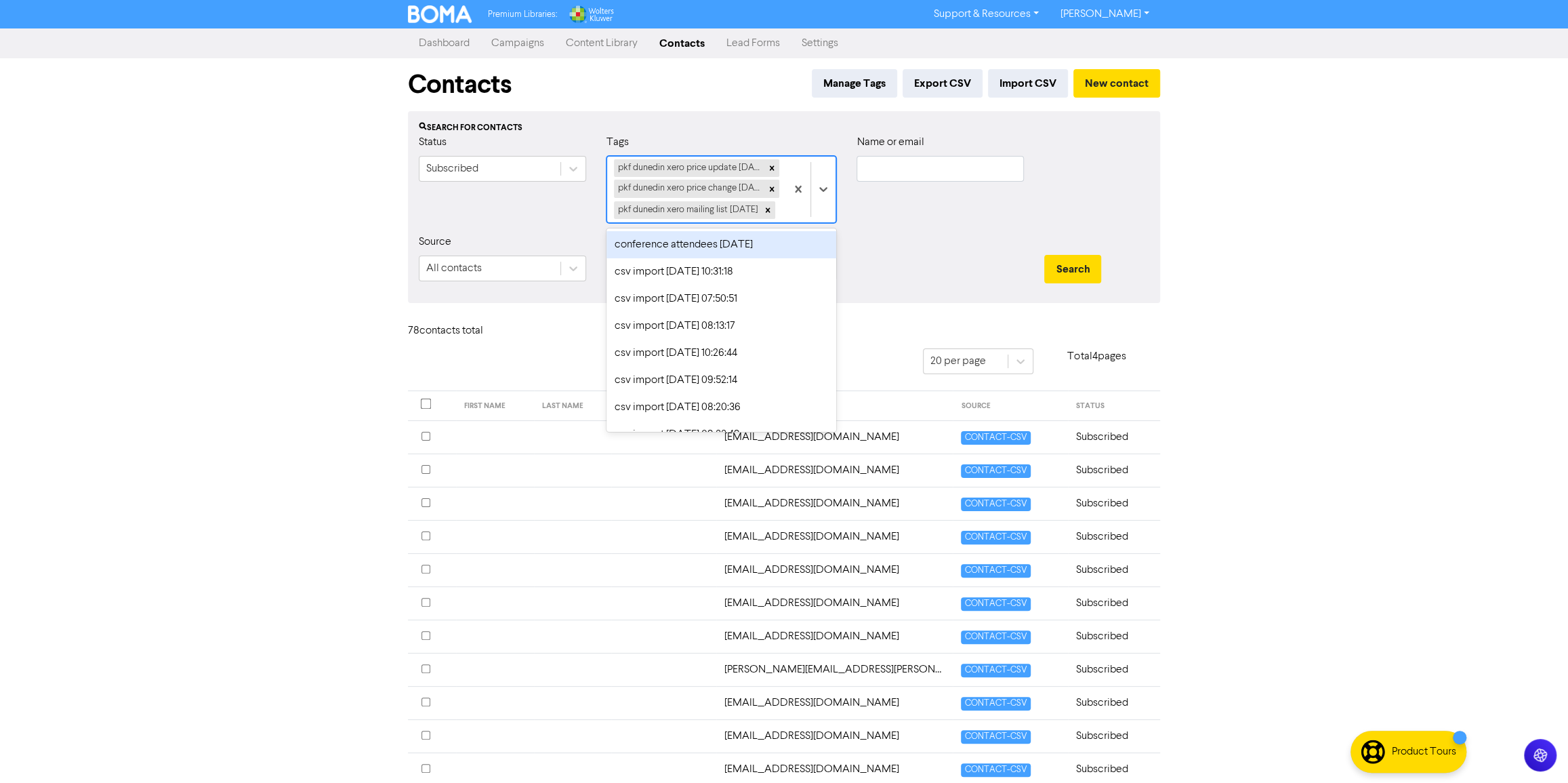
click at [720, 222] on div "pkf dunedin xero price update [DATE] pkf dunedin xero price change [DATE] pkf d…" at bounding box center [696, 190] width 179 height 66
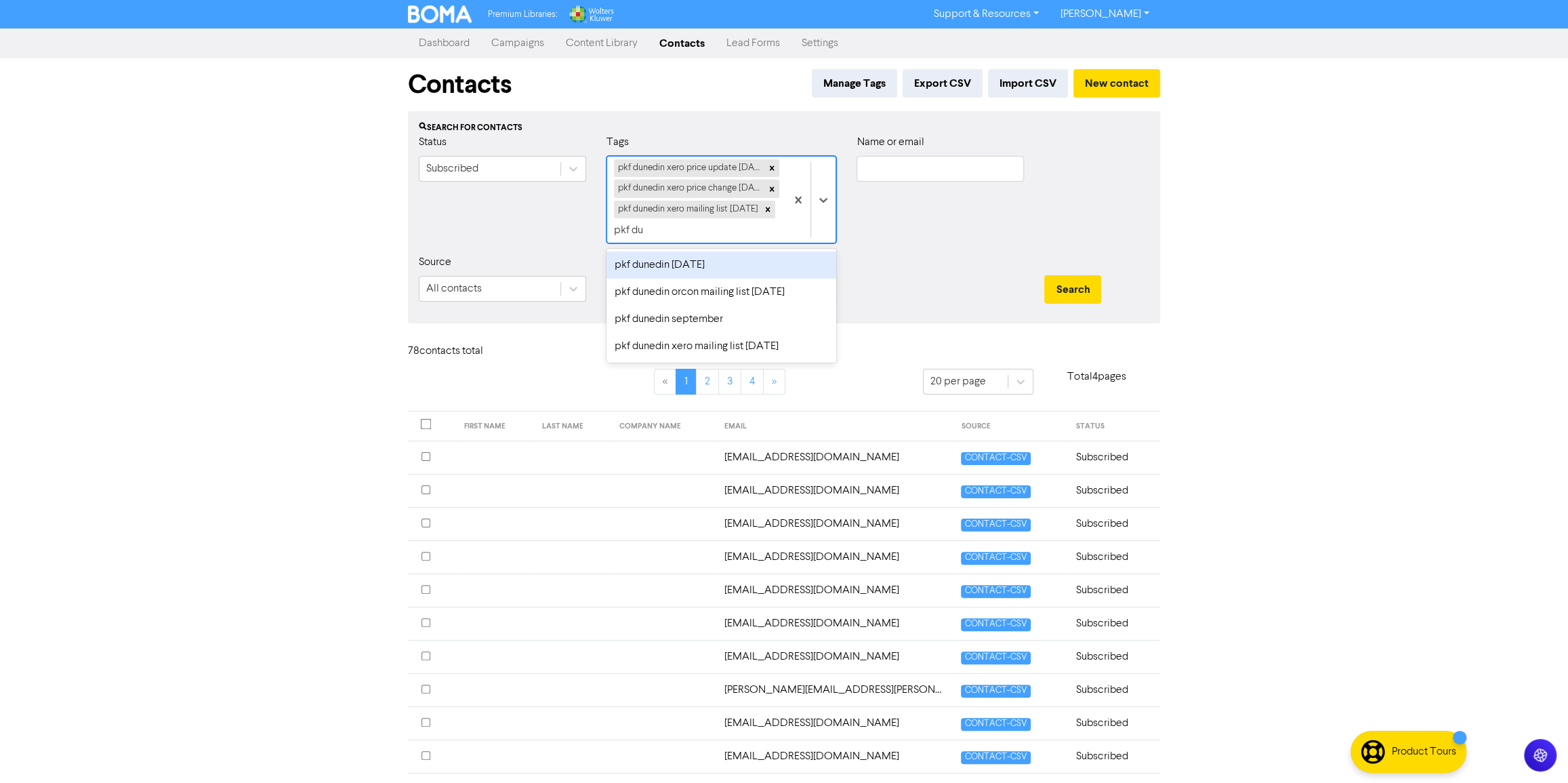
type input "pkf dun"
click at [761, 340] on div "pkf dunedin xero mailing list [DATE]" at bounding box center [721, 346] width 230 height 27
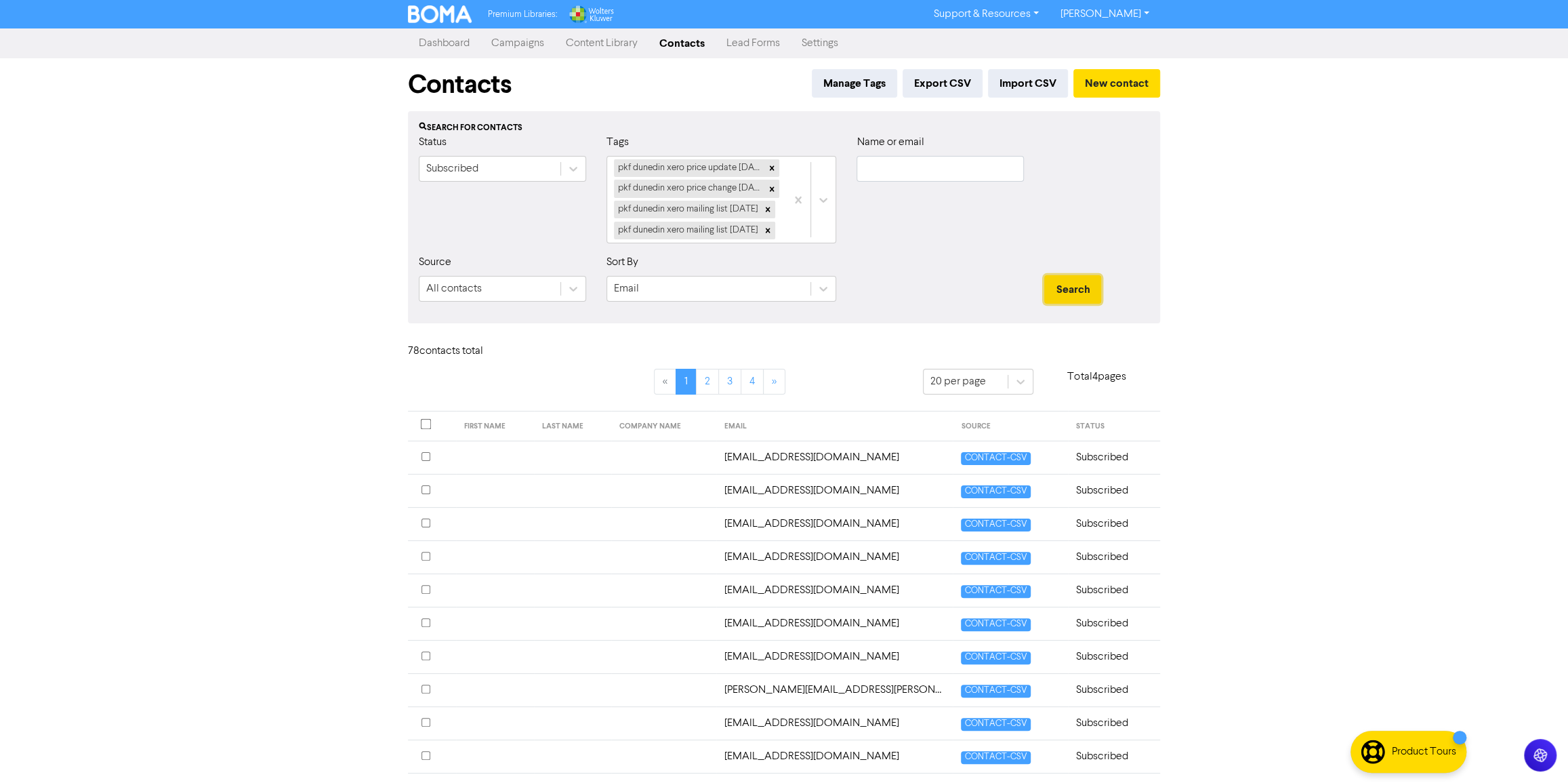
click at [1045, 304] on button "Search" at bounding box center [1072, 290] width 57 height 29
click at [736, 243] on div "pkf dunedin xero price update [DATE] pkf dunedin xero price change [DATE] pkf d…" at bounding box center [696, 200] width 179 height 87
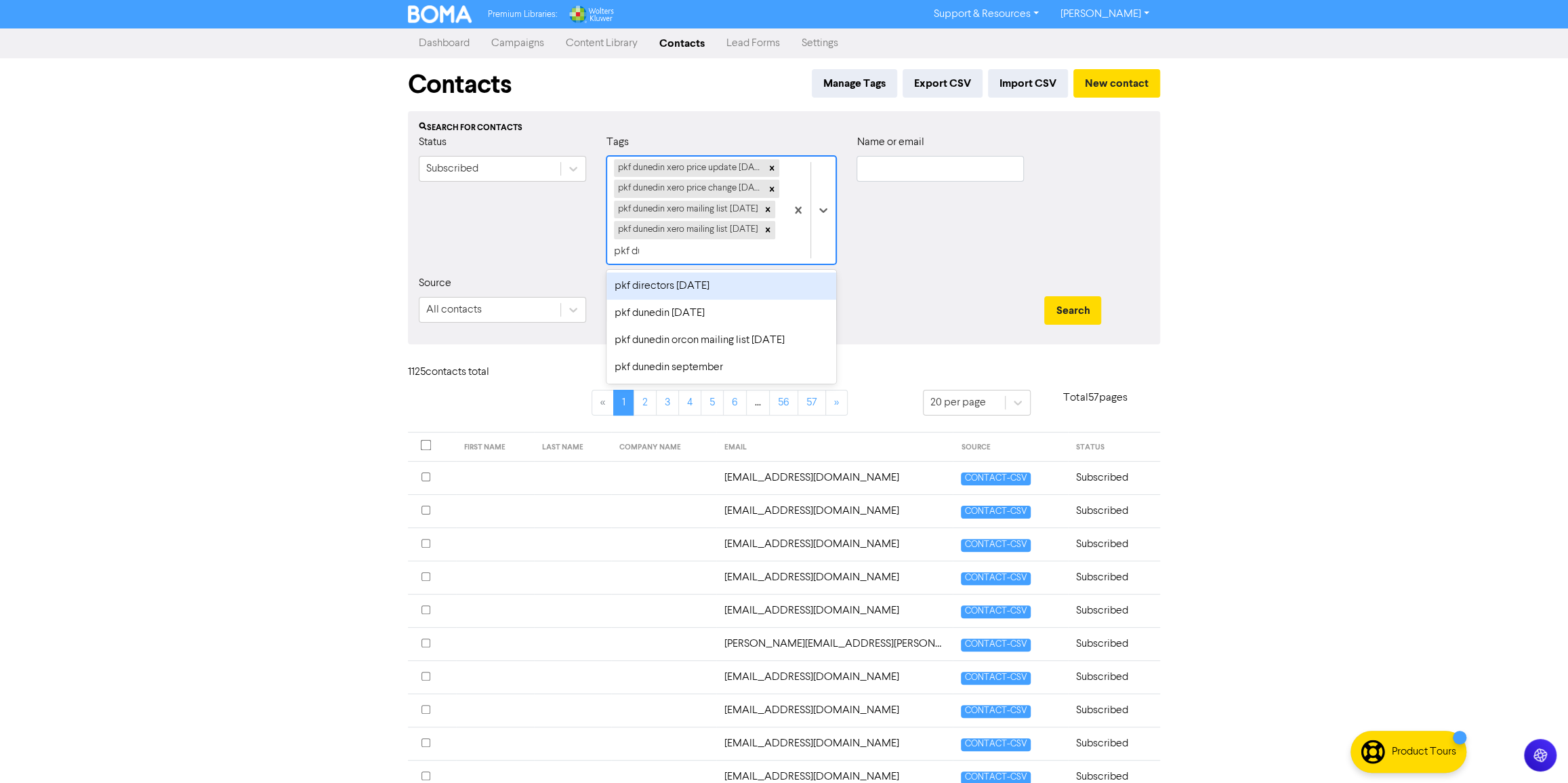
type input "pkf dun"
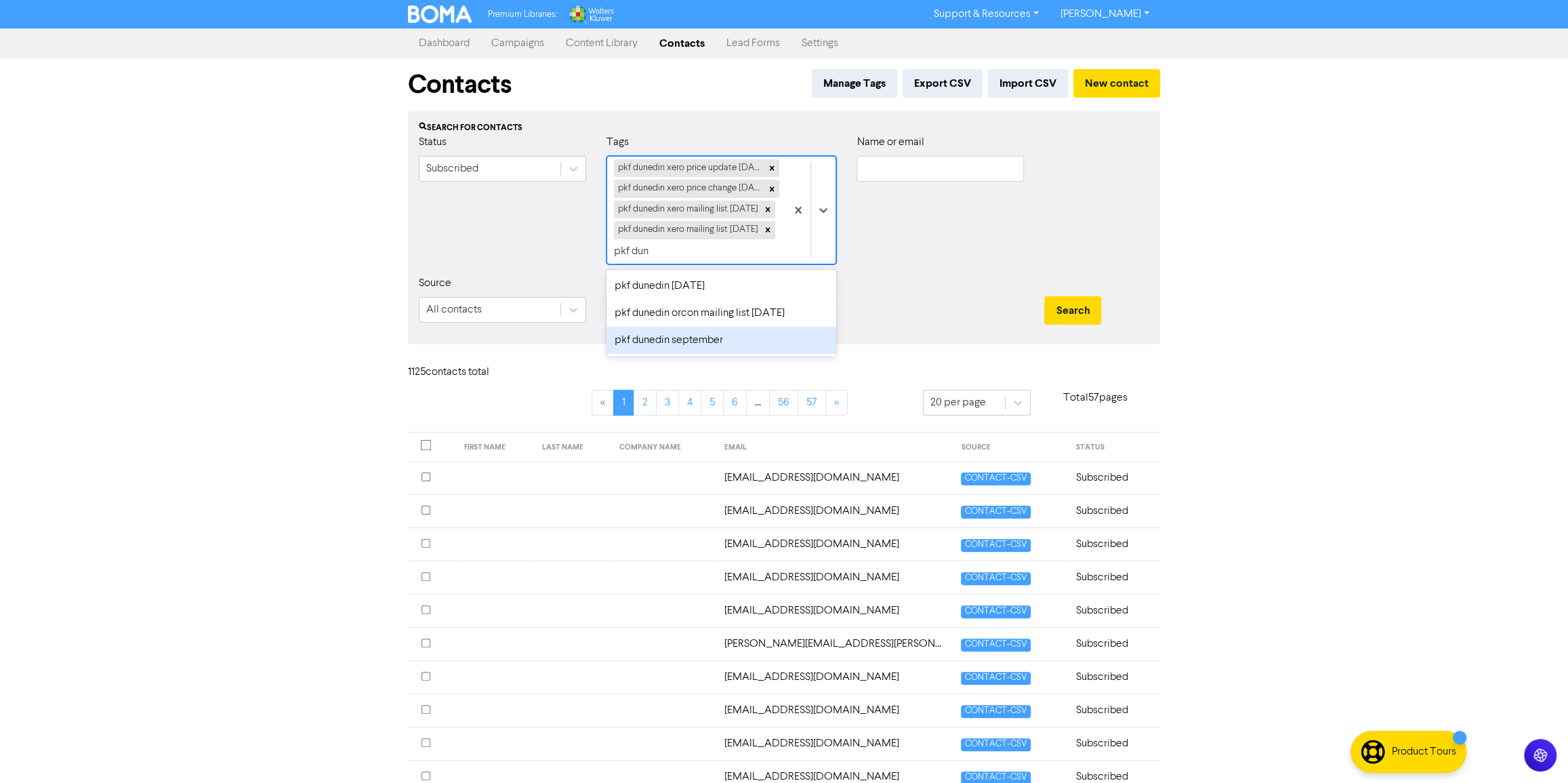
click at [695, 340] on div "pkf dunedin september" at bounding box center [721, 340] width 230 height 27
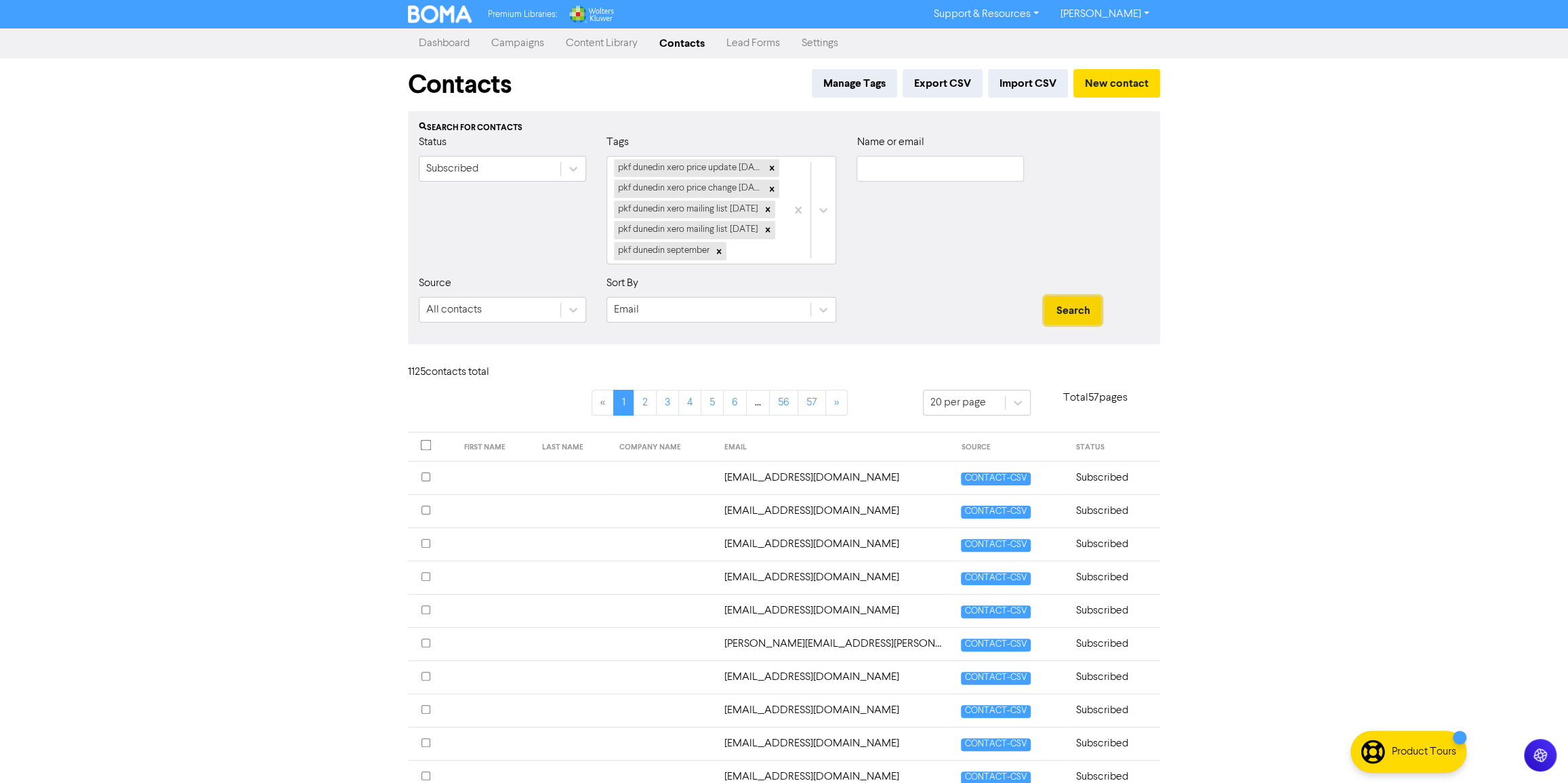
click at [1087, 298] on button "Search" at bounding box center [1072, 310] width 57 height 29
click at [1084, 299] on button "Search" at bounding box center [1072, 310] width 57 height 29
click at [761, 244] on div "pkf dunedin xero price update [DATE] pkf dunedin xero price change [DATE] pkf d…" at bounding box center [696, 210] width 179 height 107
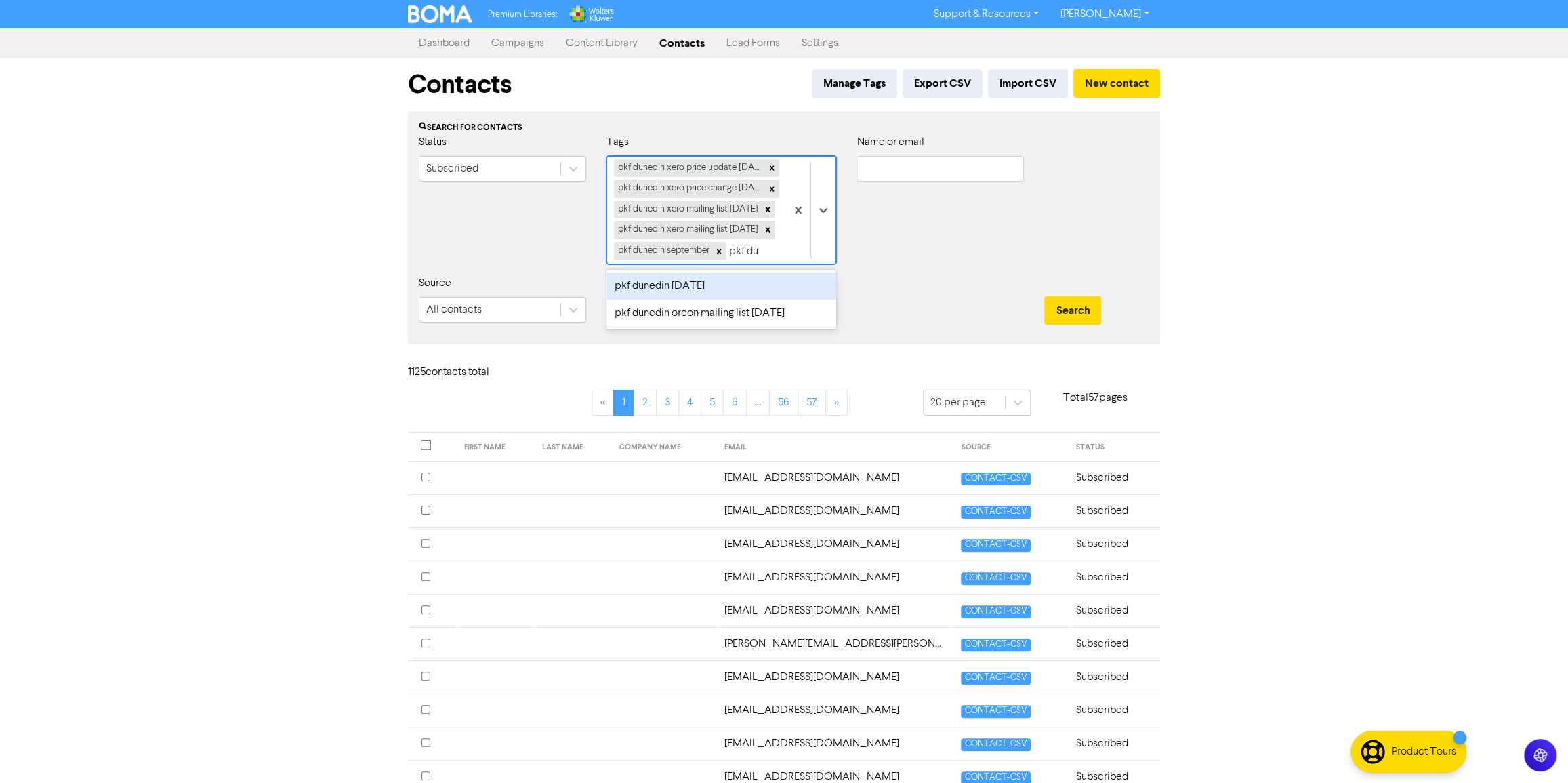
type input "pkf dun"
click at [749, 318] on div "pkf dunedin orcon mailing list [DATE]" at bounding box center [721, 313] width 230 height 27
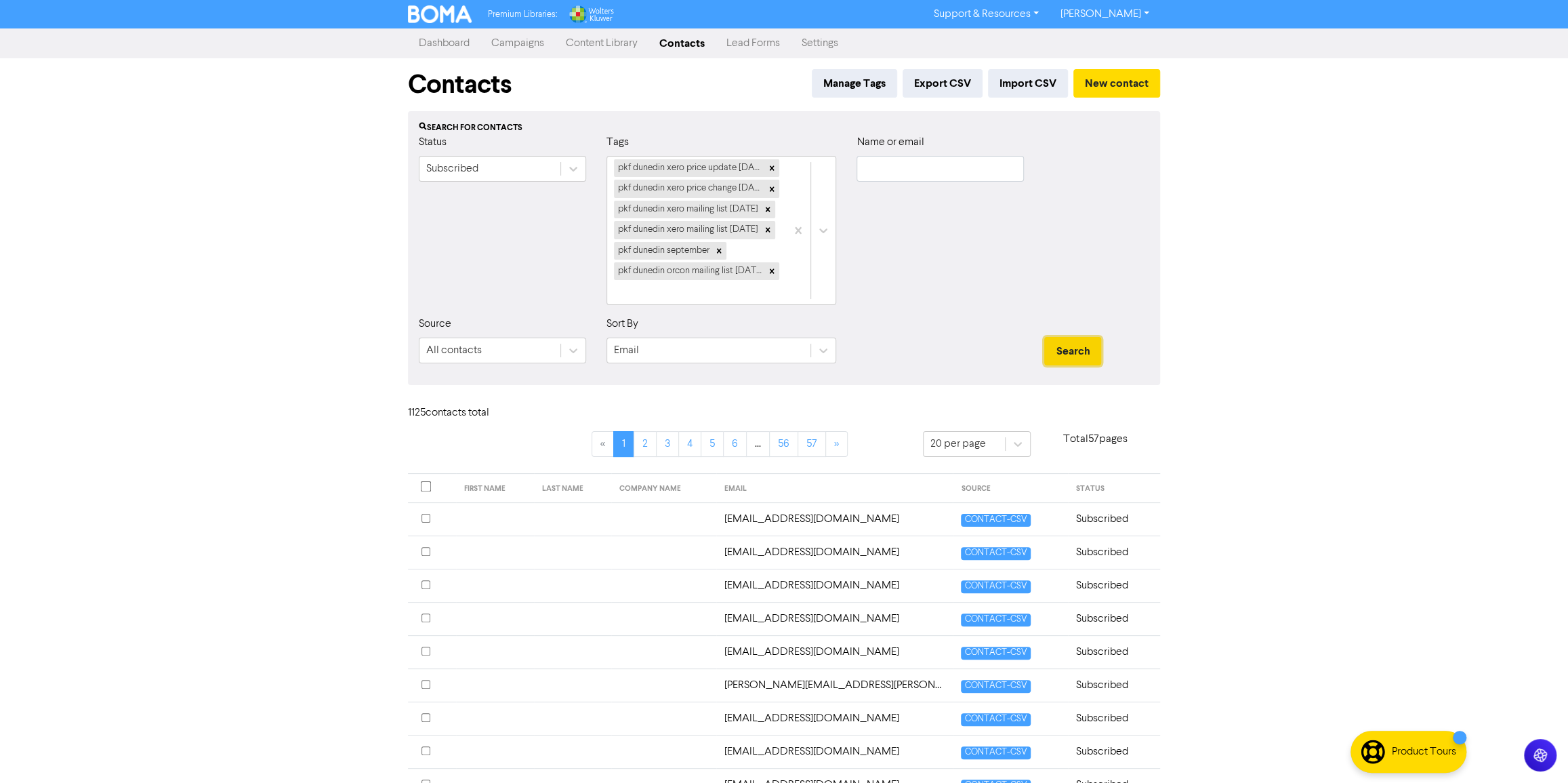
click at [1067, 357] on button "Search" at bounding box center [1072, 351] width 57 height 29
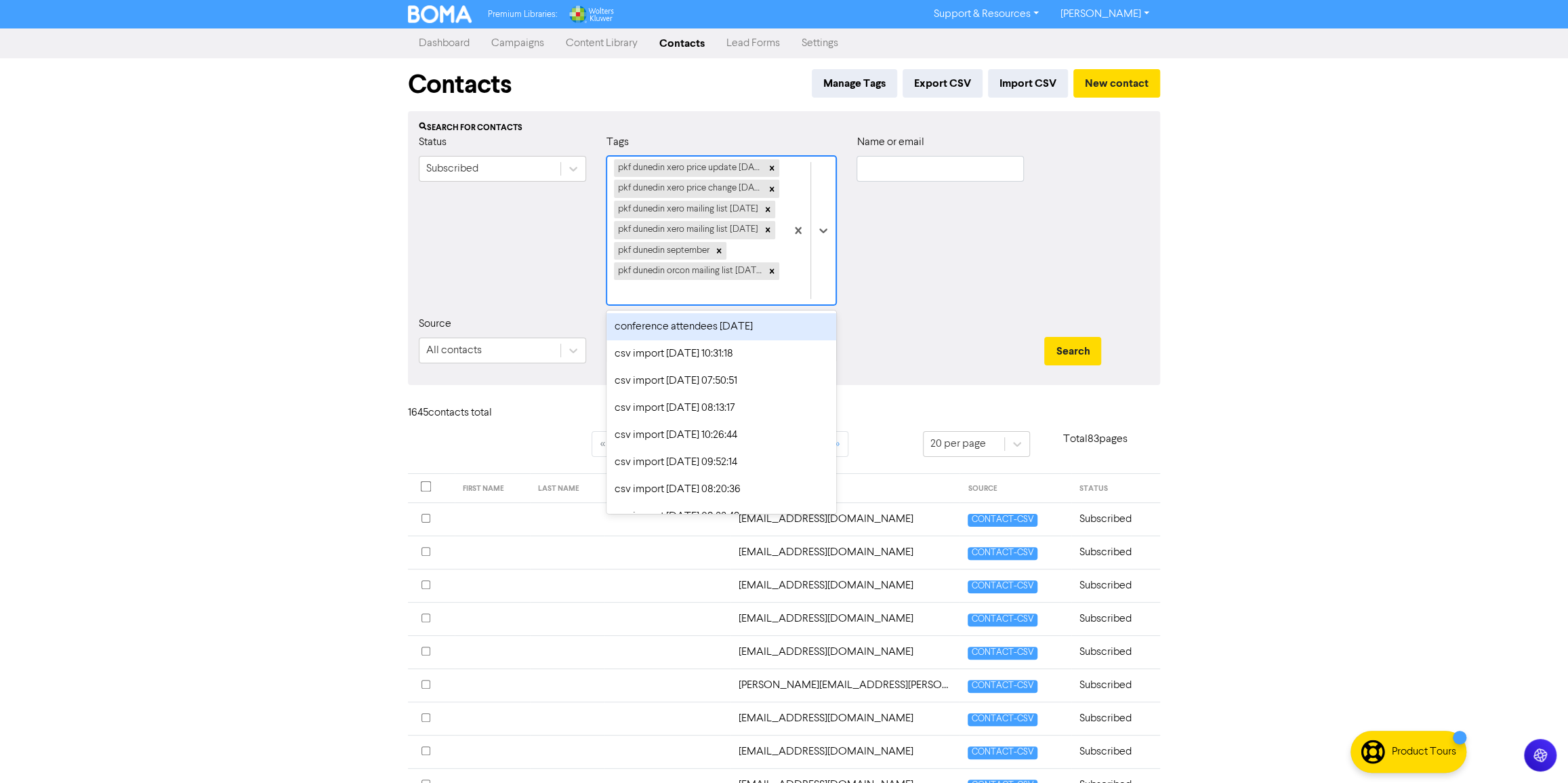
click at [740, 291] on div "pkf dunedin xero price update [DATE] pkf dunedin xero price change [DATE] pkf d…" at bounding box center [696, 231] width 179 height 148
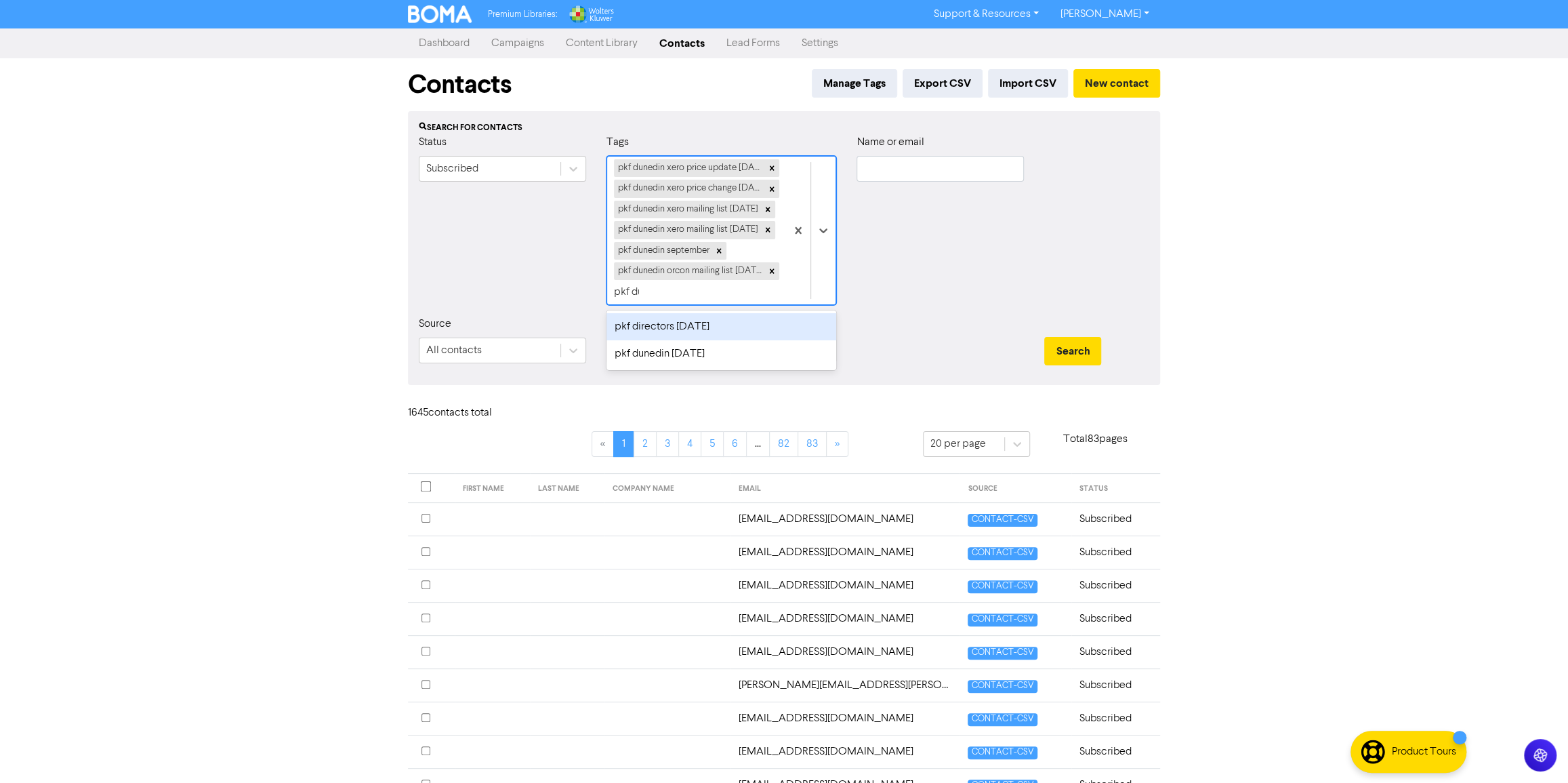
type input "pkf dun"
click at [750, 327] on div "pkf dunedin [DATE]" at bounding box center [721, 326] width 230 height 27
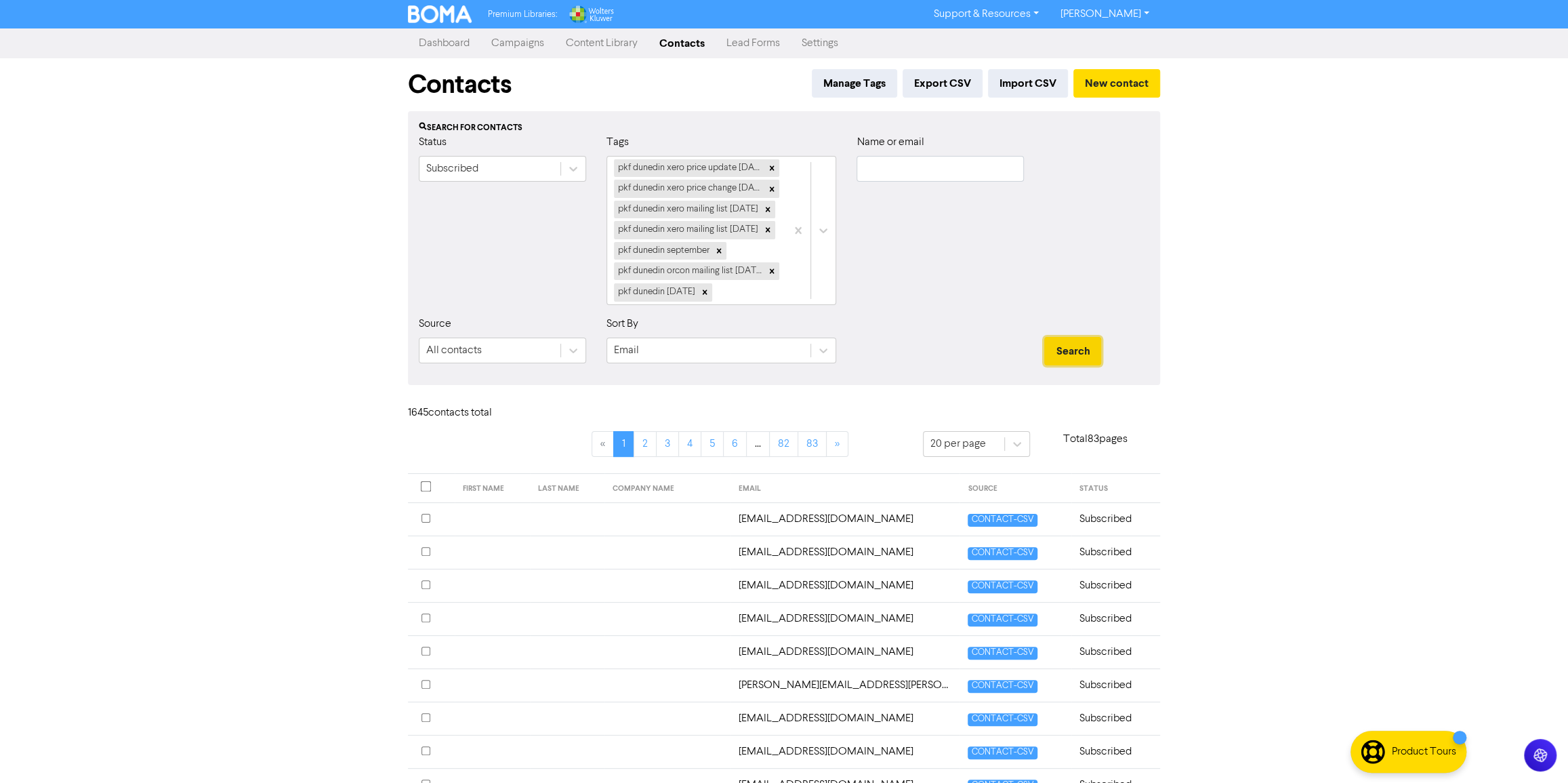
click at [1054, 349] on button "Search" at bounding box center [1072, 351] width 57 height 29
